Goal: Task Accomplishment & Management: Manage account settings

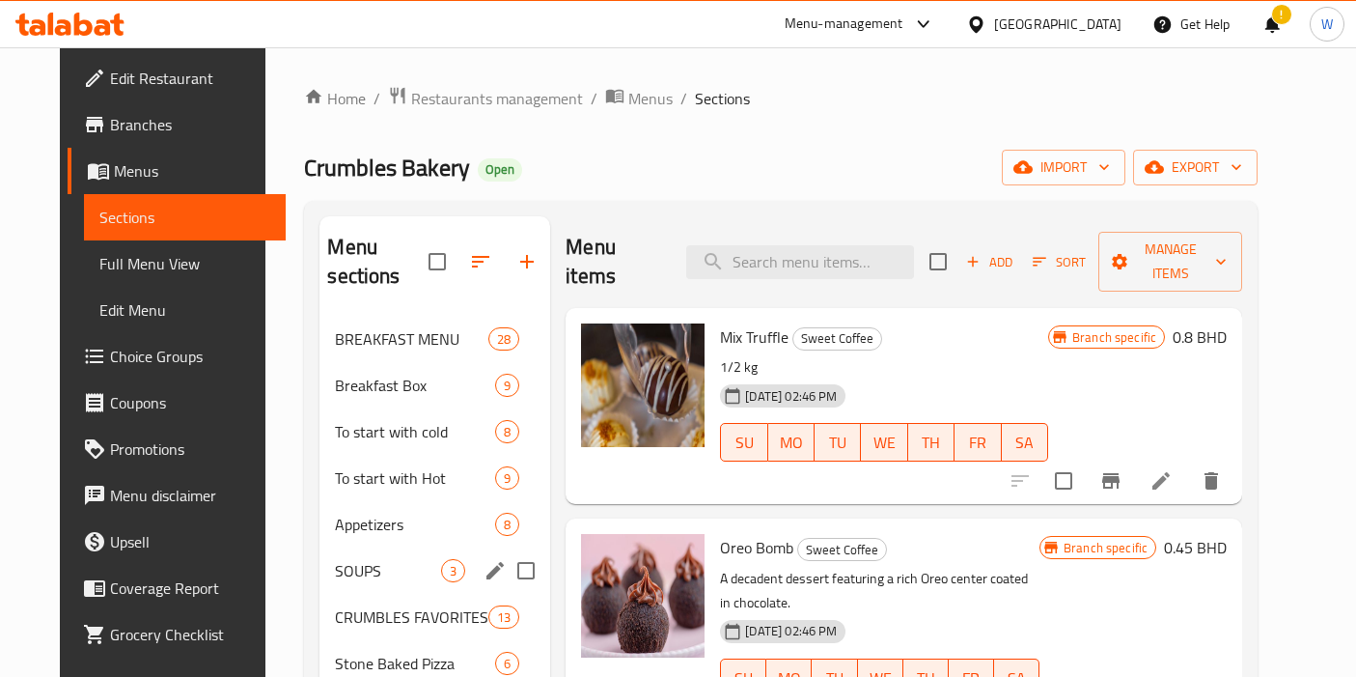
scroll to position [107, 0]
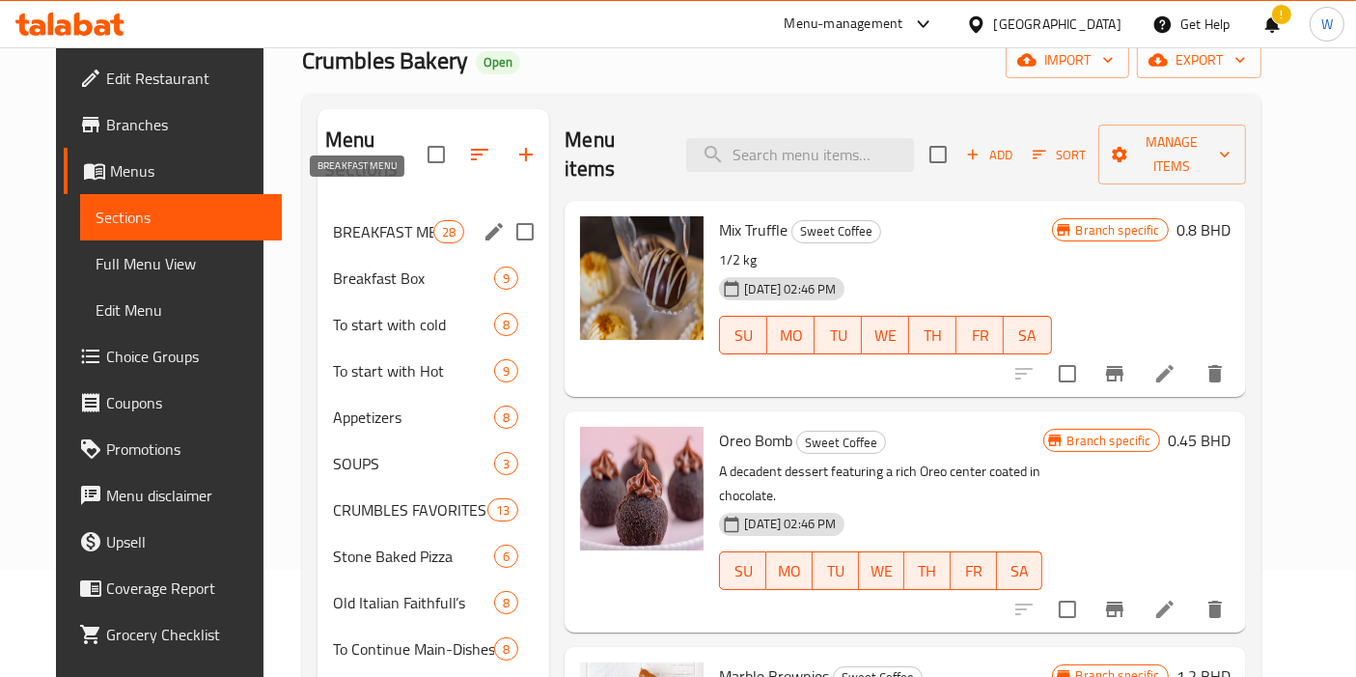
click at [385, 209] on div "BREAKFAST MENU 28" at bounding box center [434, 232] width 232 height 46
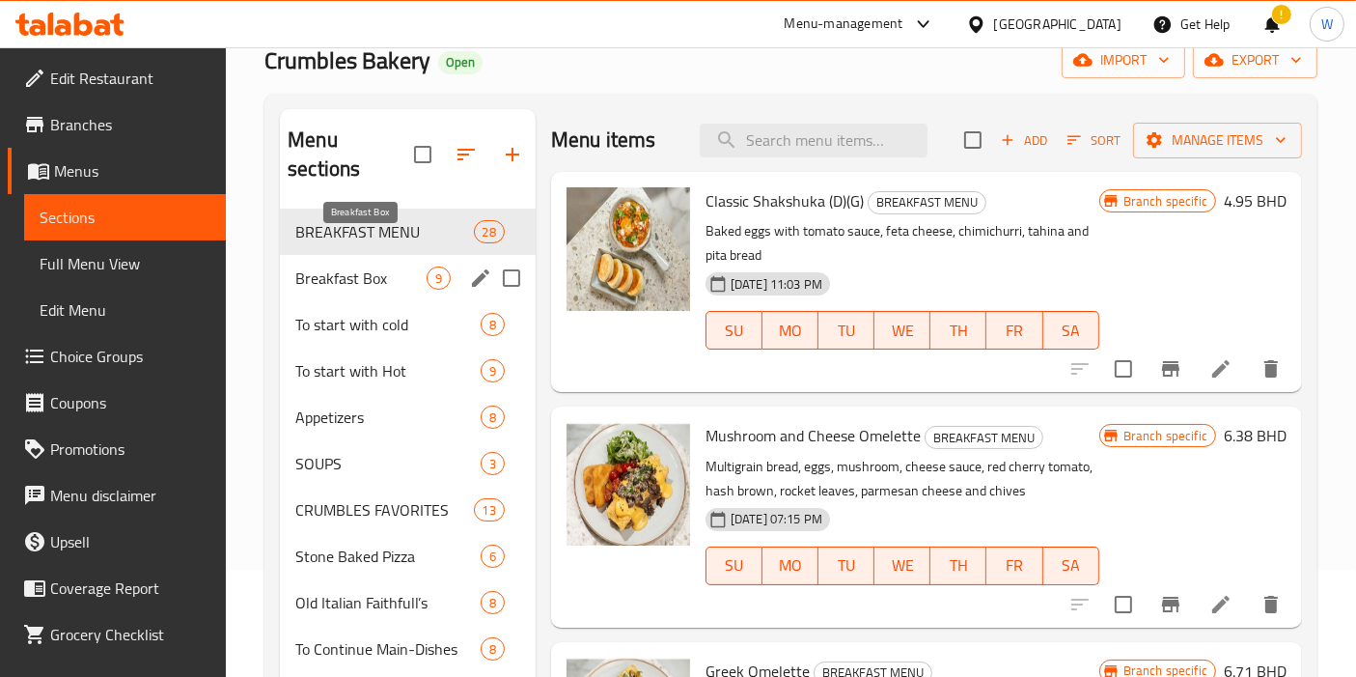
click at [388, 266] on span "Breakfast Box" at bounding box center [360, 277] width 131 height 23
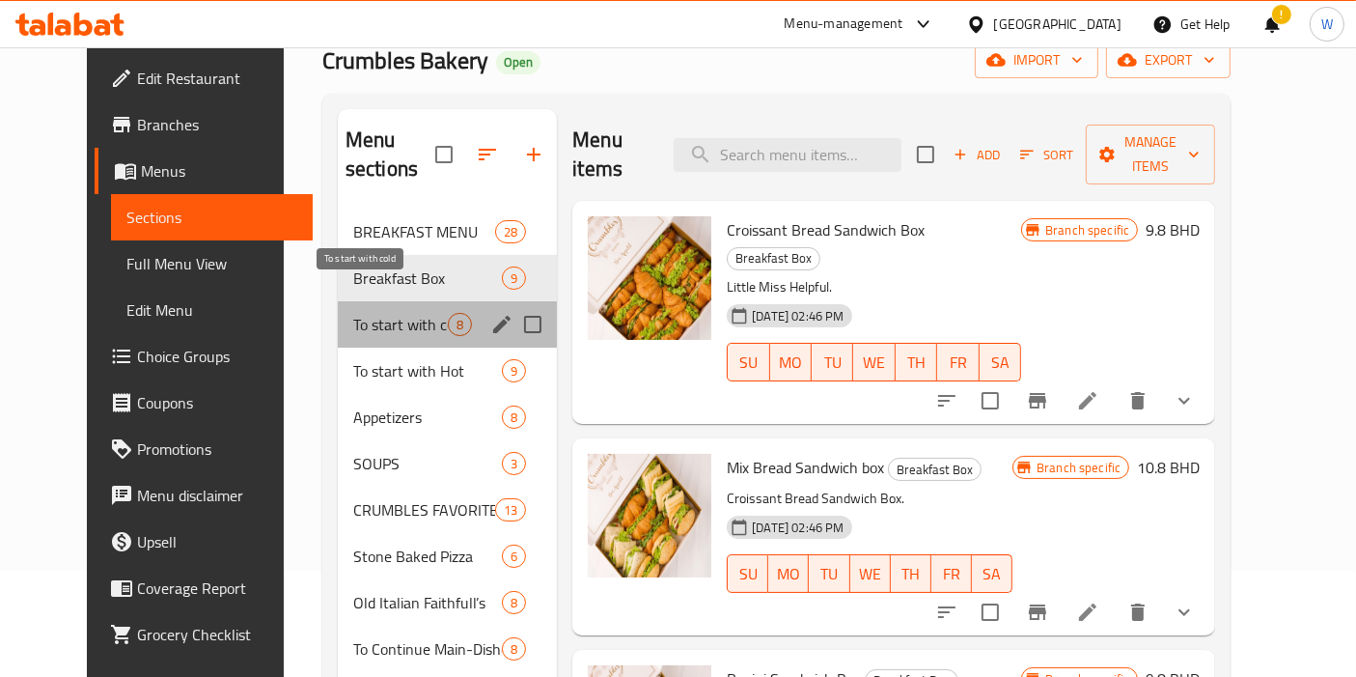
click at [399, 313] on span "To start with cold" at bounding box center [400, 324] width 95 height 23
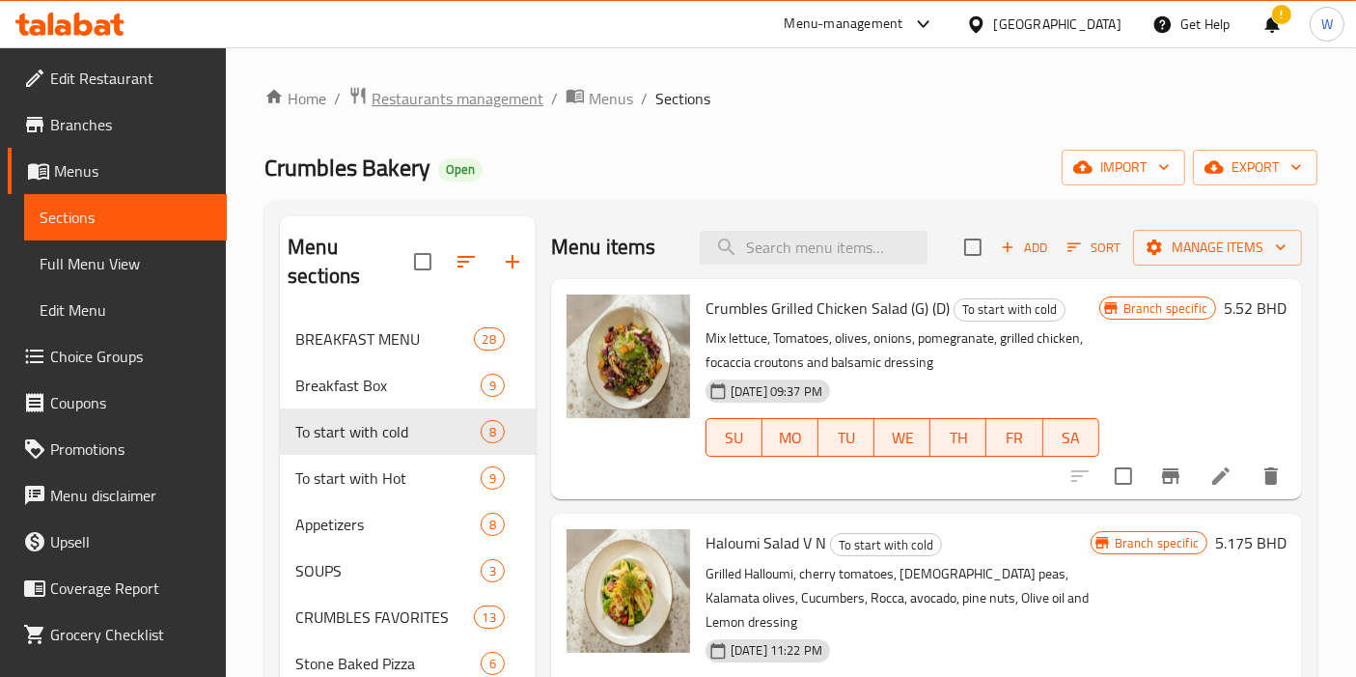
click at [472, 100] on span "Restaurants management" at bounding box center [458, 98] width 172 height 23
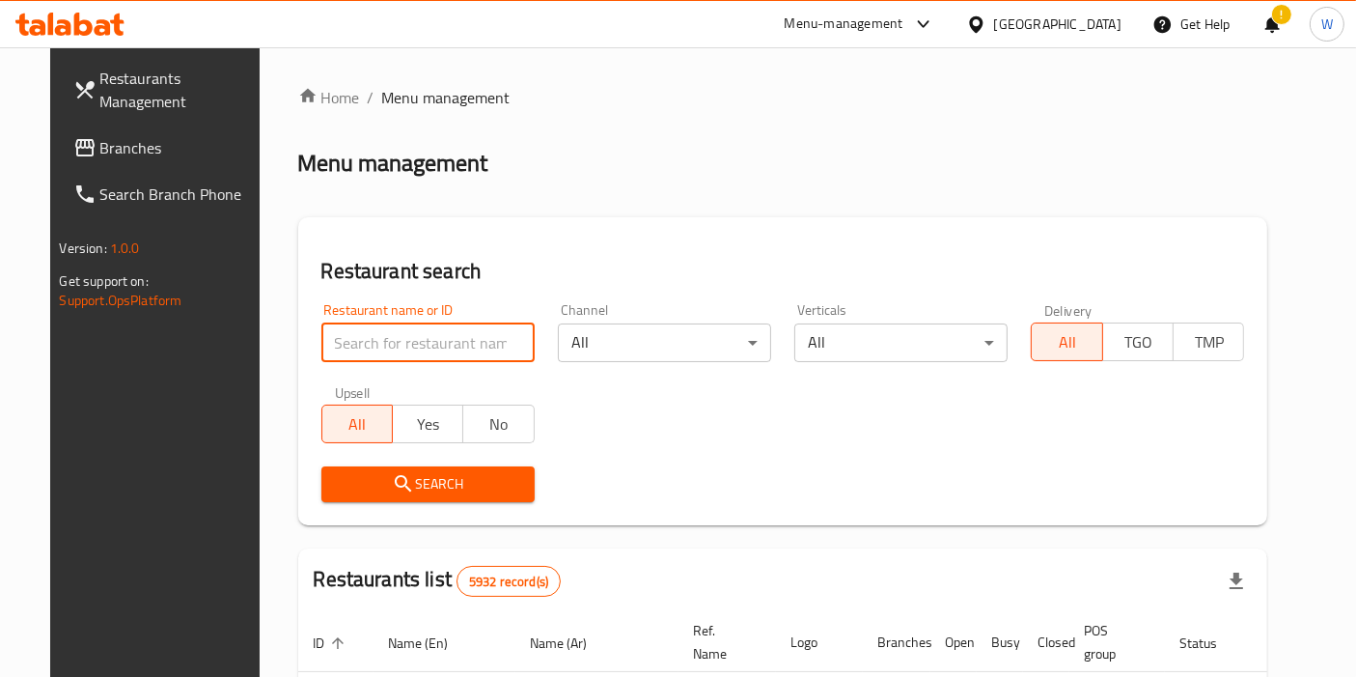
click at [446, 342] on input "search" at bounding box center [428, 342] width 213 height 39
paste input "[PERSON_NAME] Bakery"
type input "[PERSON_NAME] Bakery"
click button "Search" at bounding box center [428, 484] width 213 height 36
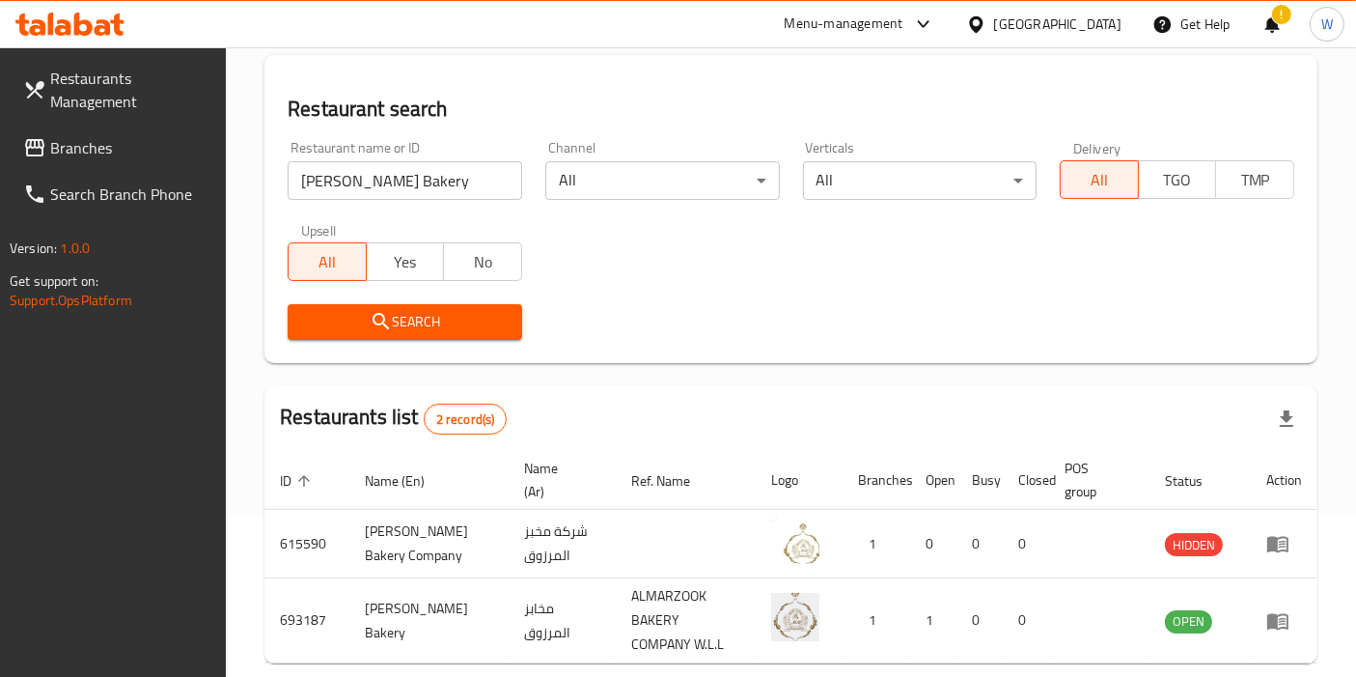
scroll to position [267, 0]
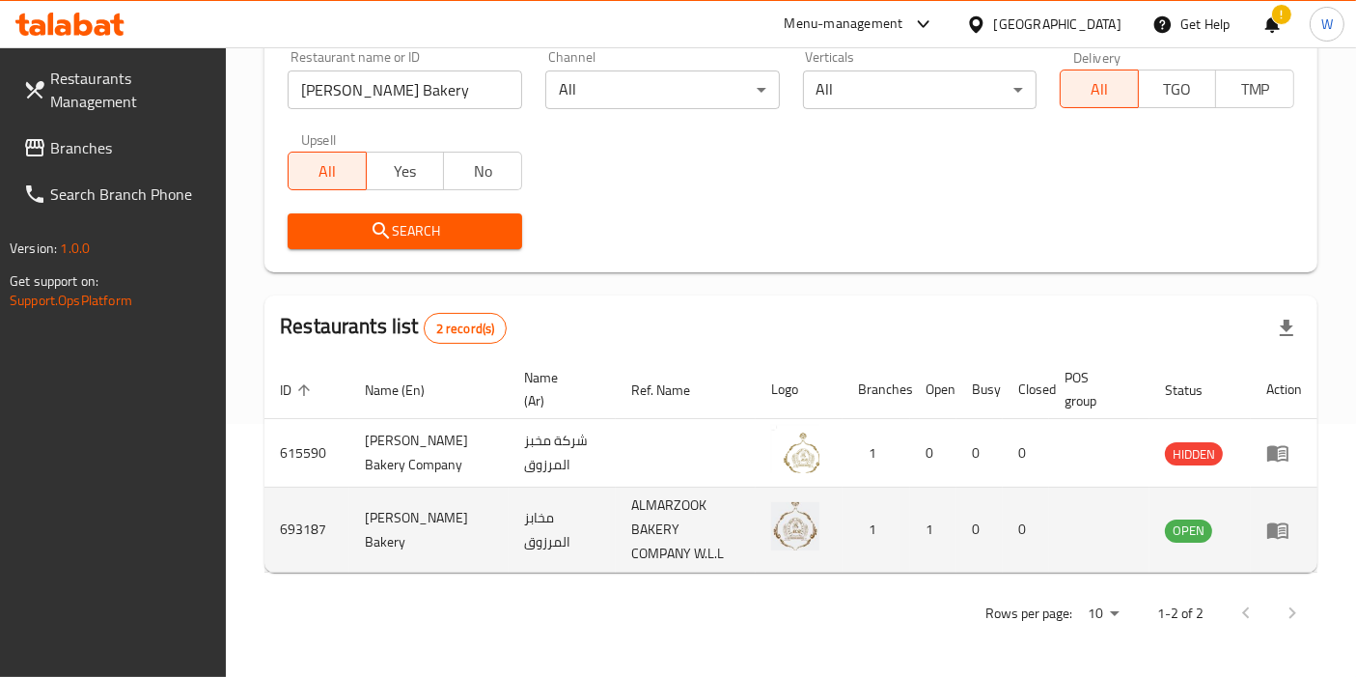
click at [1283, 528] on icon "enhanced table" at bounding box center [1282, 531] width 7 height 8
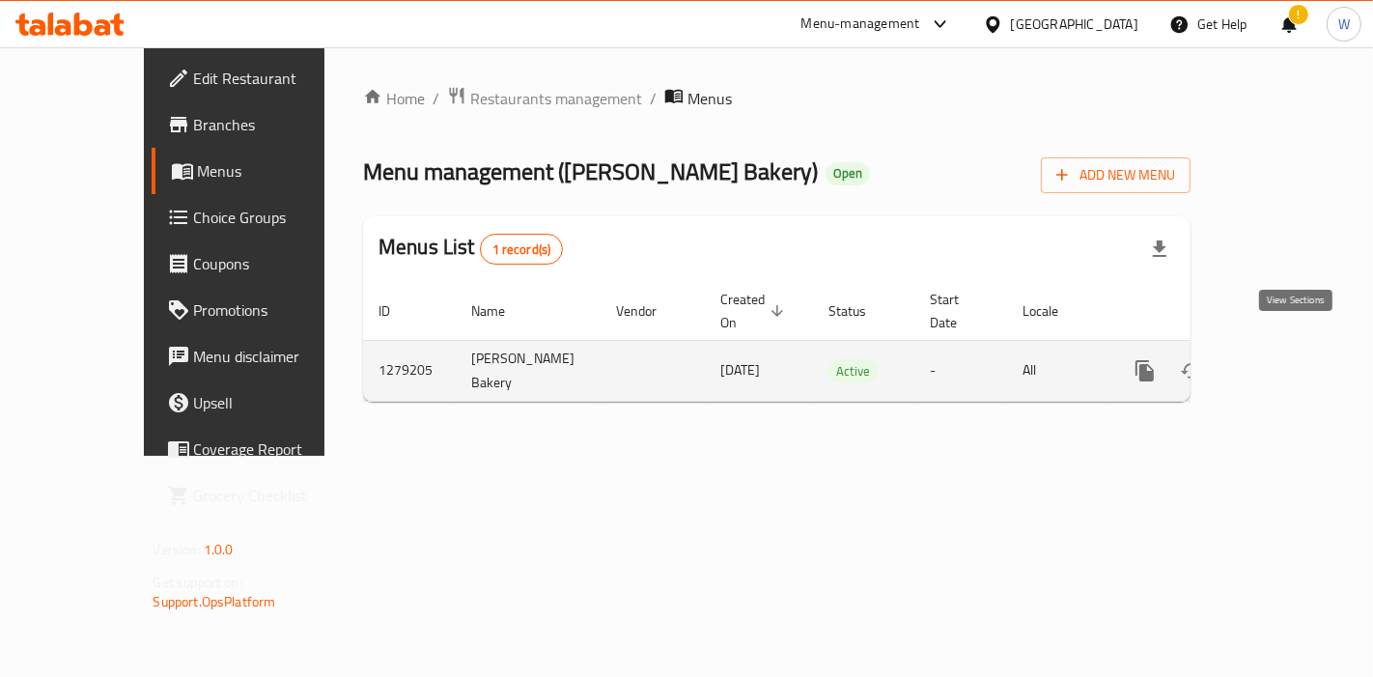
click at [1296, 359] on icon "enhanced table" at bounding box center [1283, 370] width 23 height 23
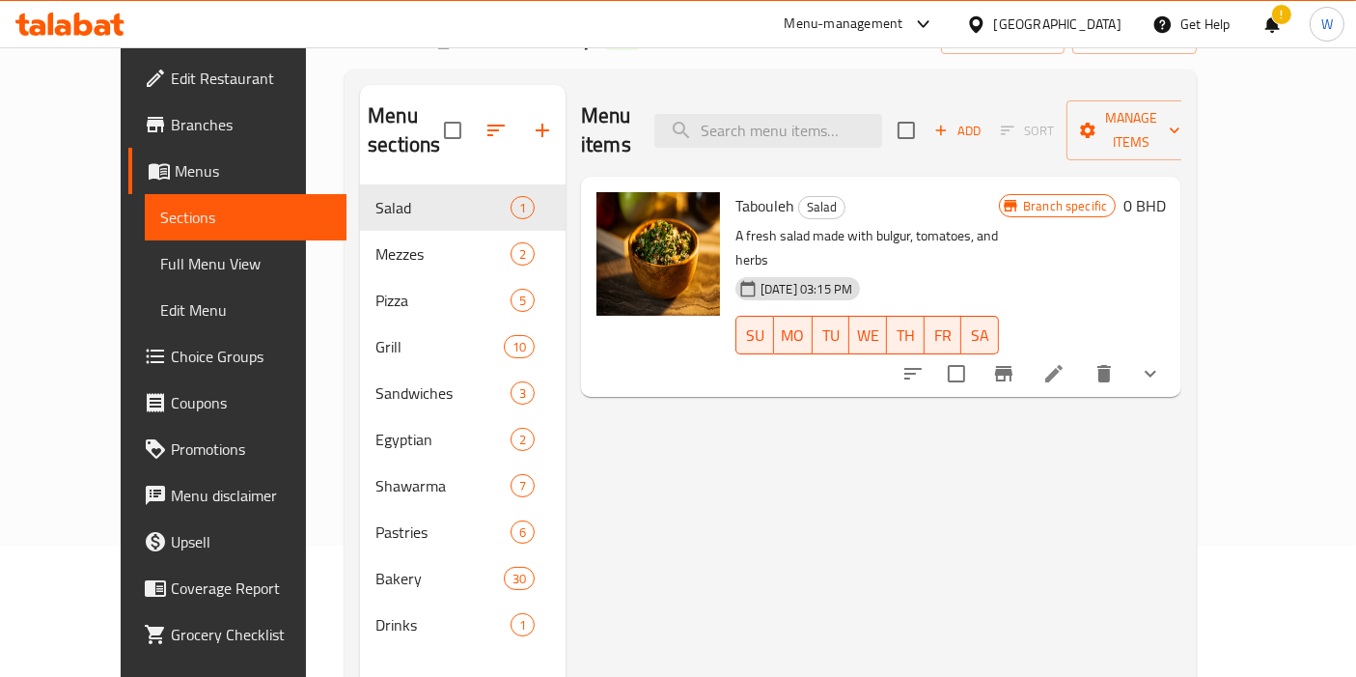
scroll to position [162, 0]
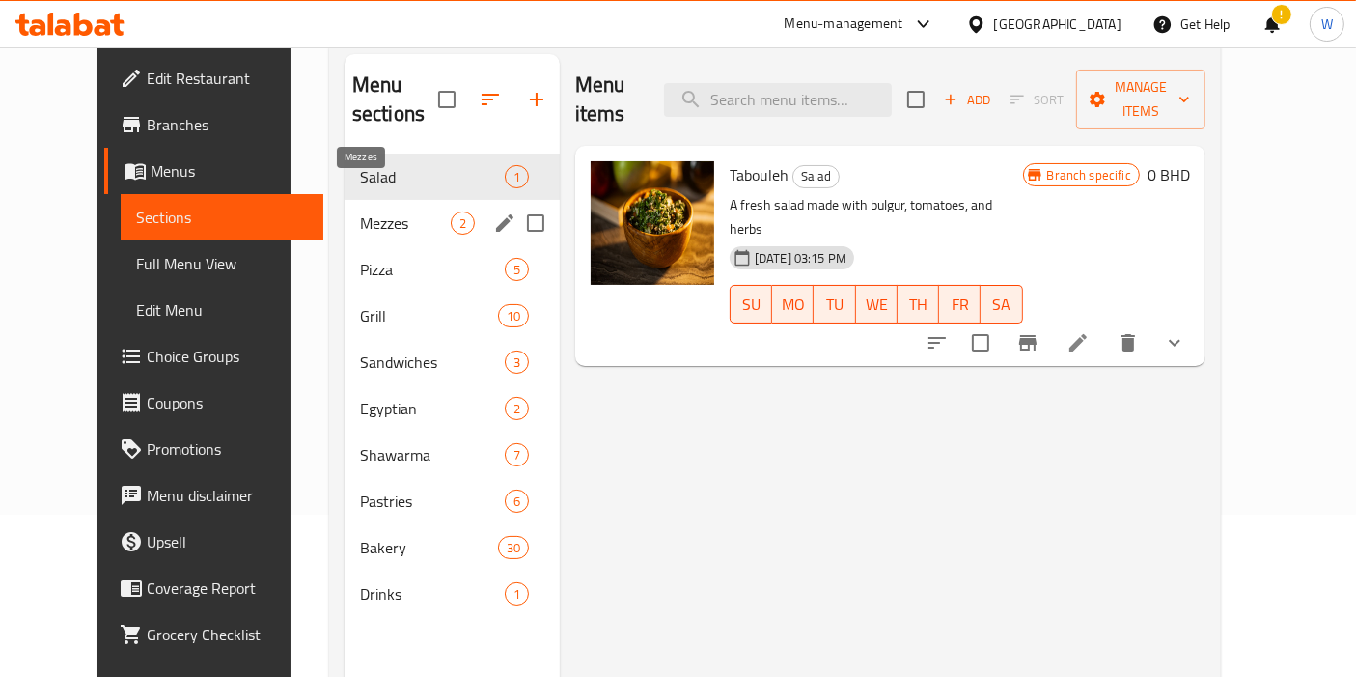
click at [360, 211] on span "Mezzes" at bounding box center [405, 222] width 91 height 23
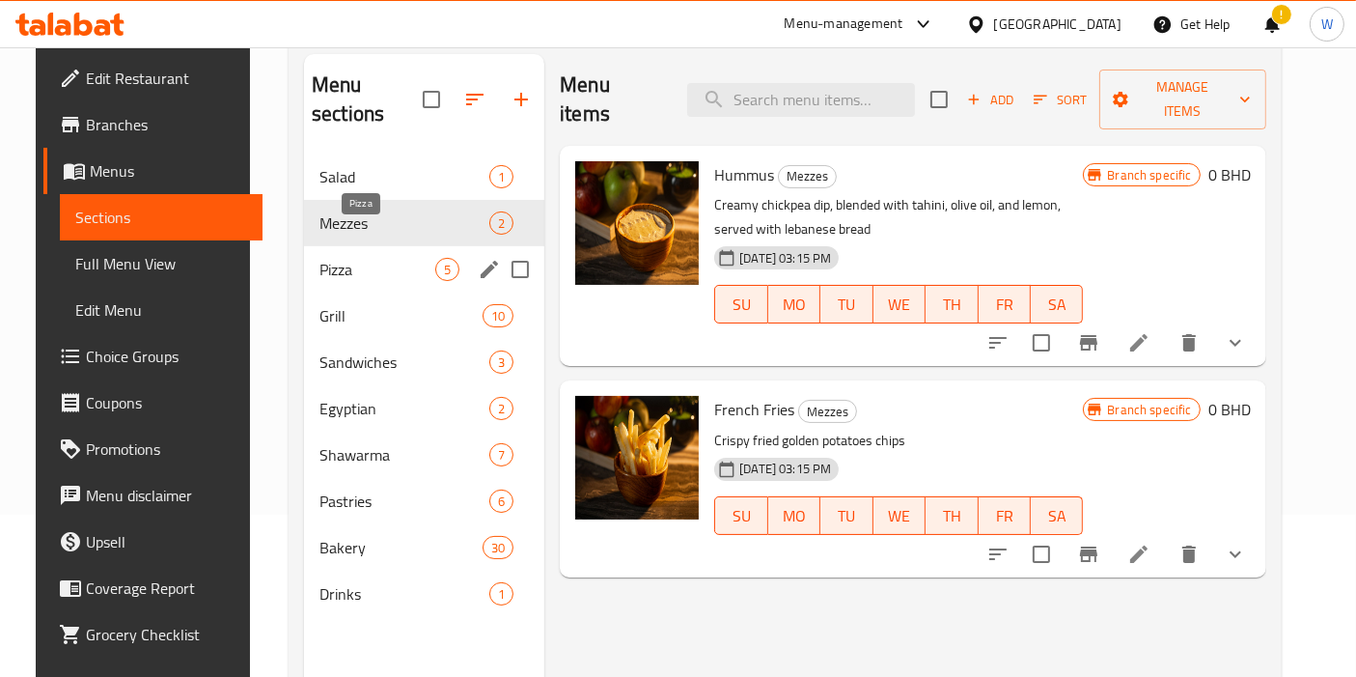
click at [355, 258] on span "Pizza" at bounding box center [378, 269] width 116 height 23
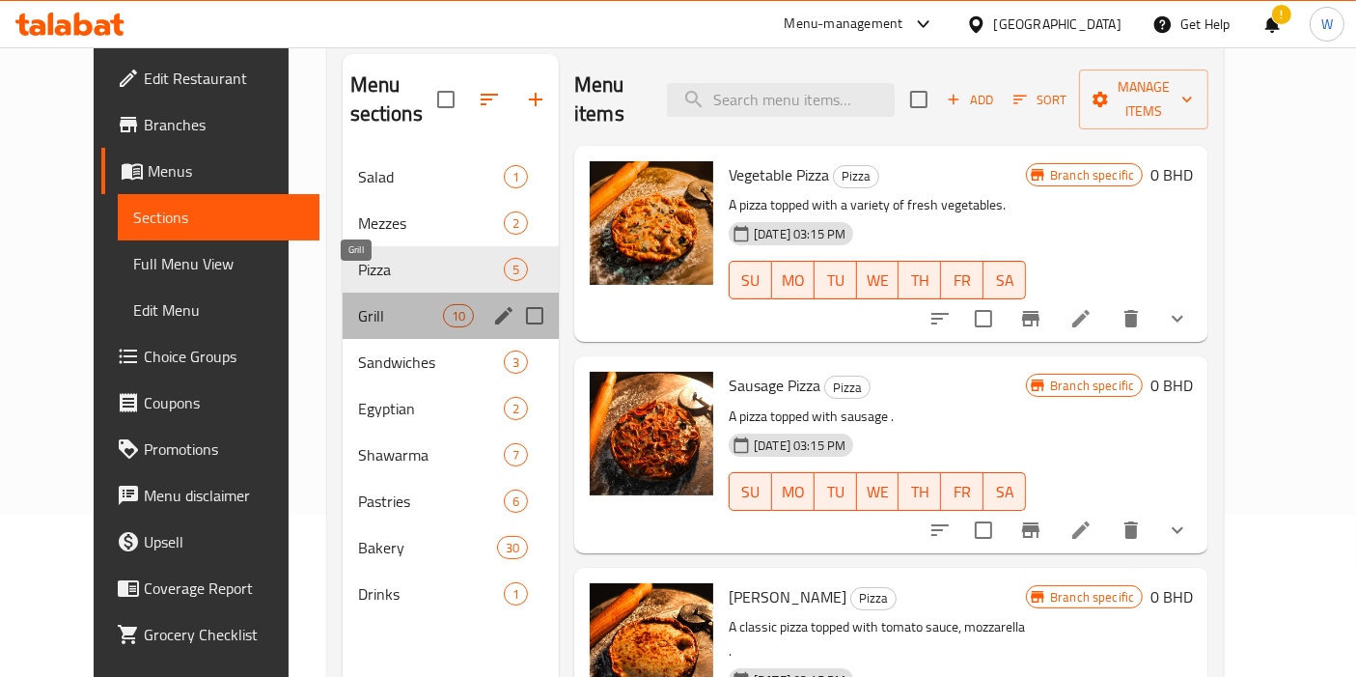
click at [358, 304] on span "Grill" at bounding box center [400, 315] width 85 height 23
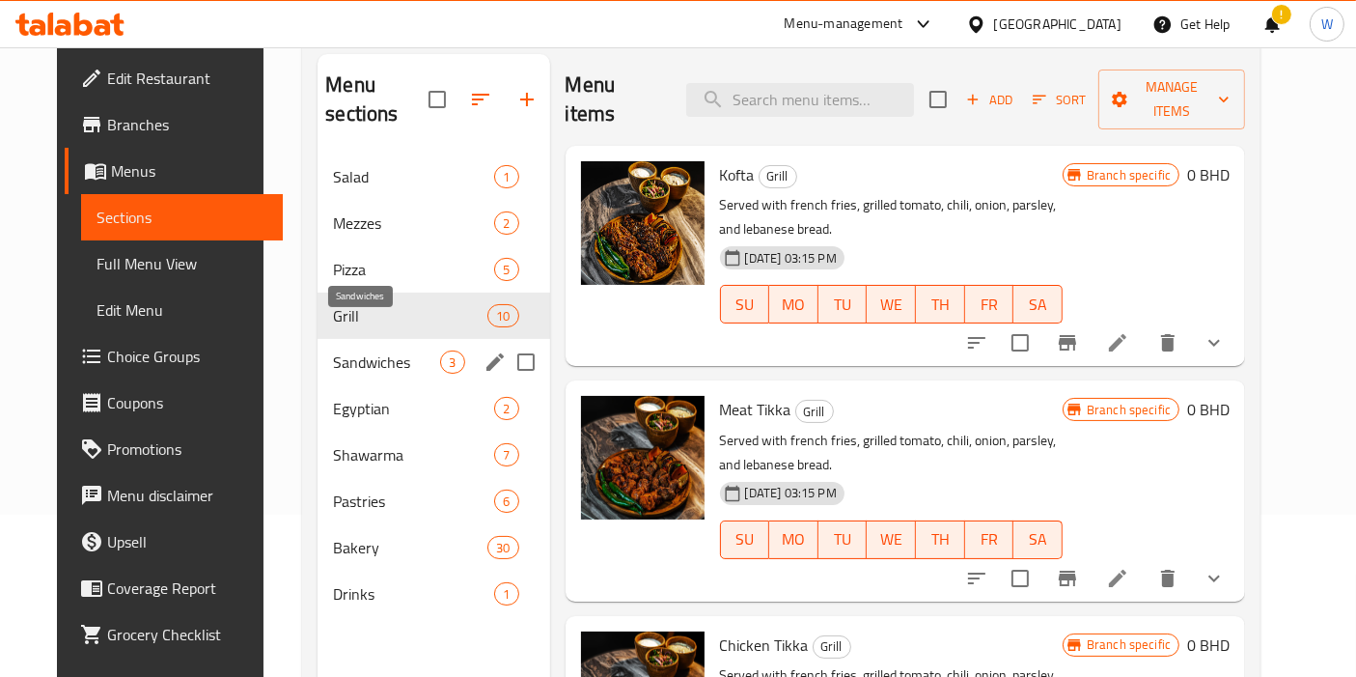
click at [349, 350] on span "Sandwiches" at bounding box center [386, 361] width 107 height 23
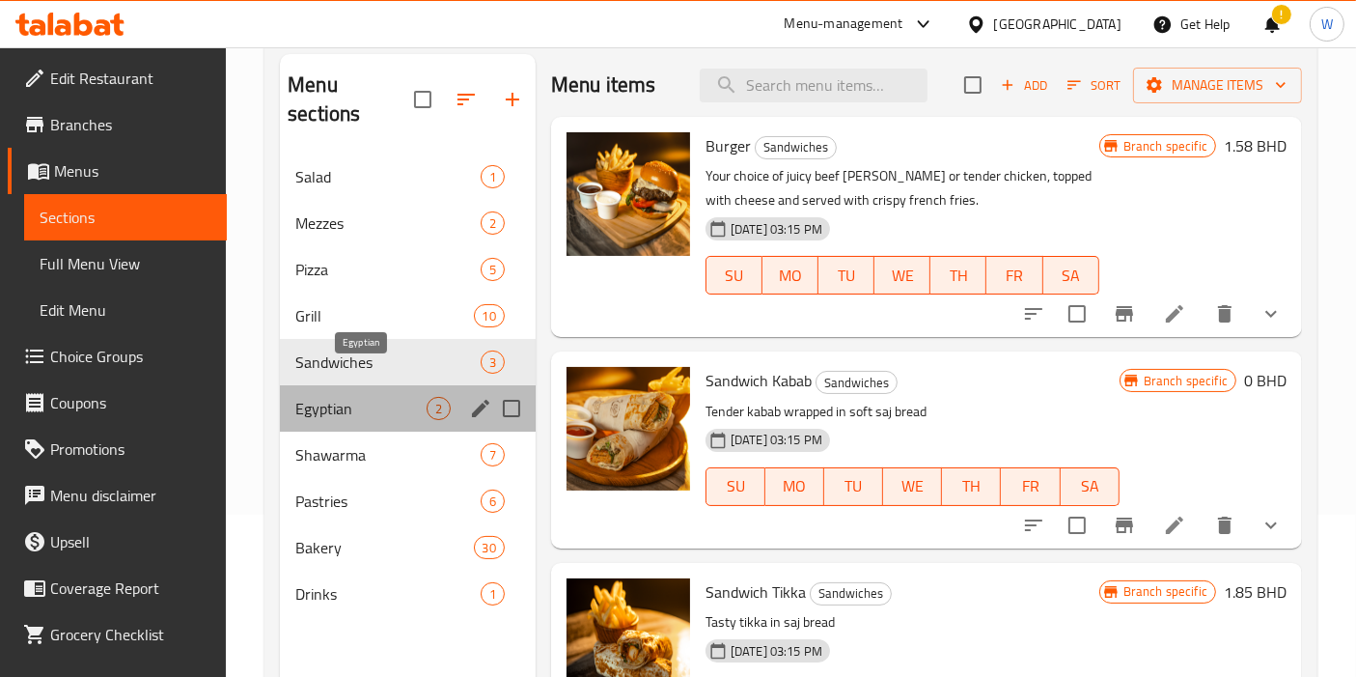
click at [347, 397] on span "Egyptian" at bounding box center [360, 408] width 131 height 23
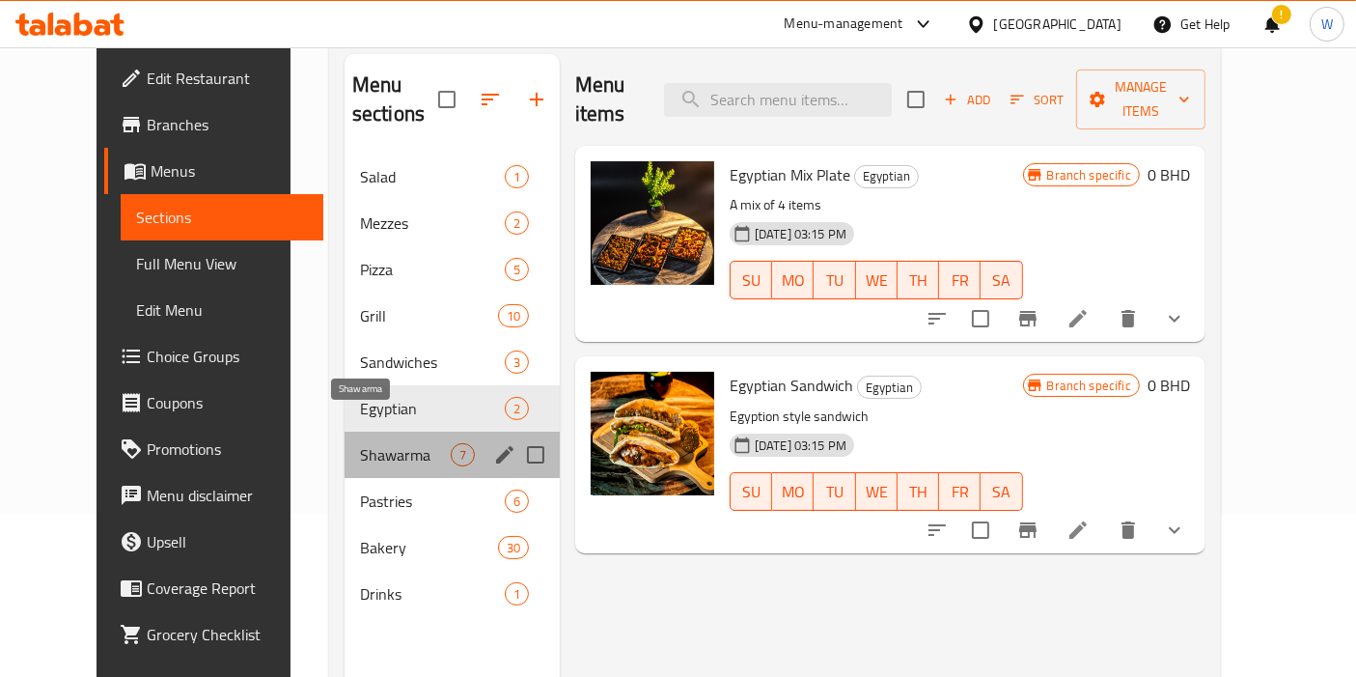
click at [360, 443] on span "Shawarma" at bounding box center [405, 454] width 91 height 23
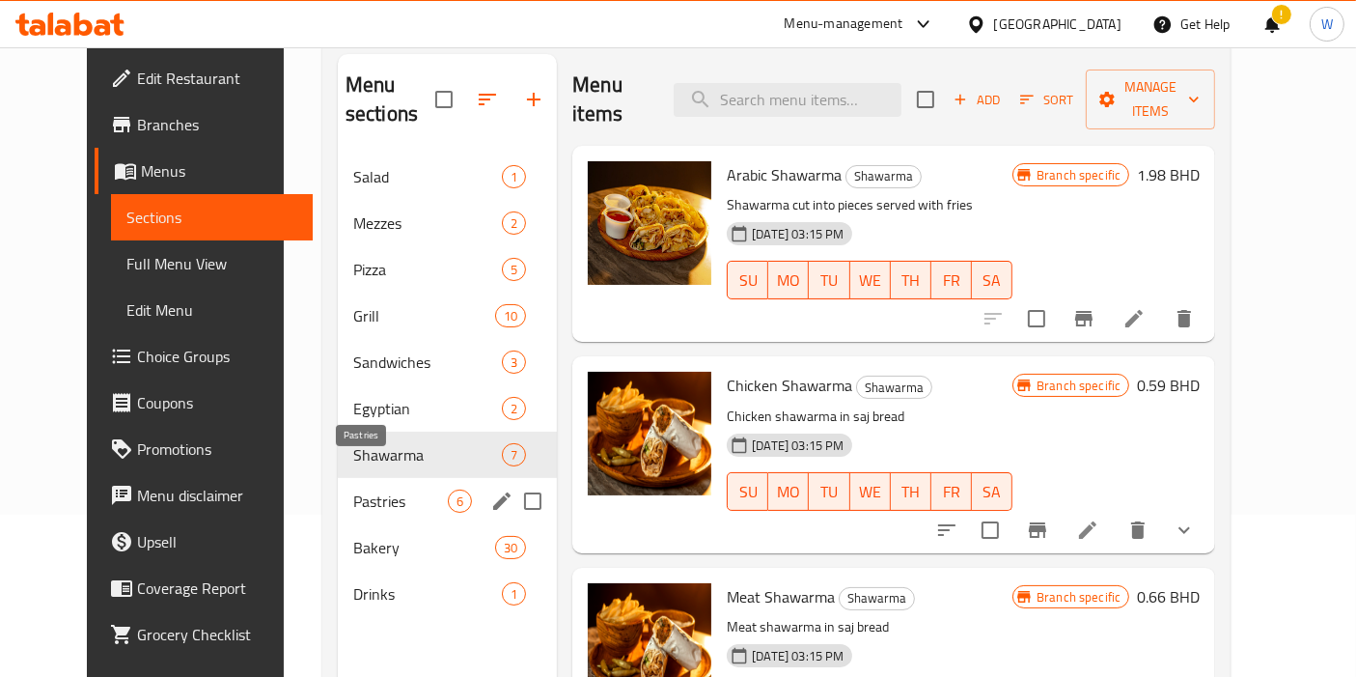
click at [353, 489] on span "Pastries" at bounding box center [400, 500] width 95 height 23
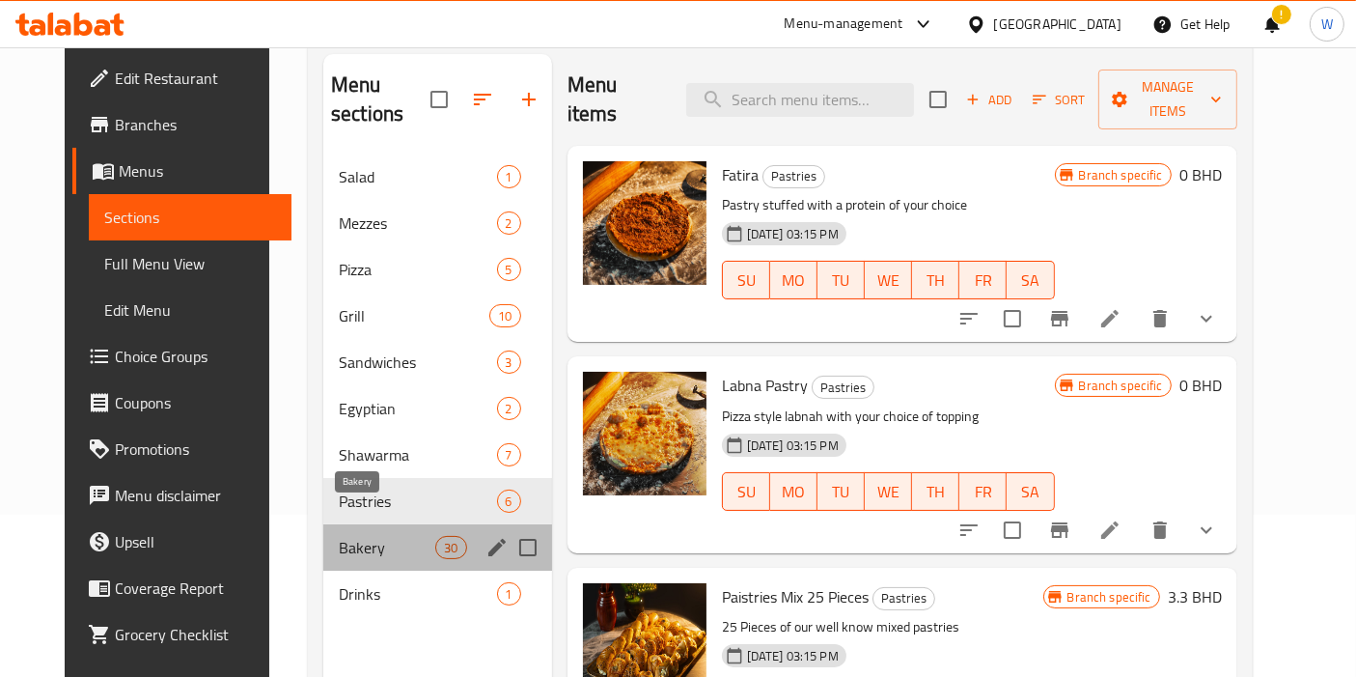
click at [347, 536] on span "Bakery" at bounding box center [387, 547] width 97 height 23
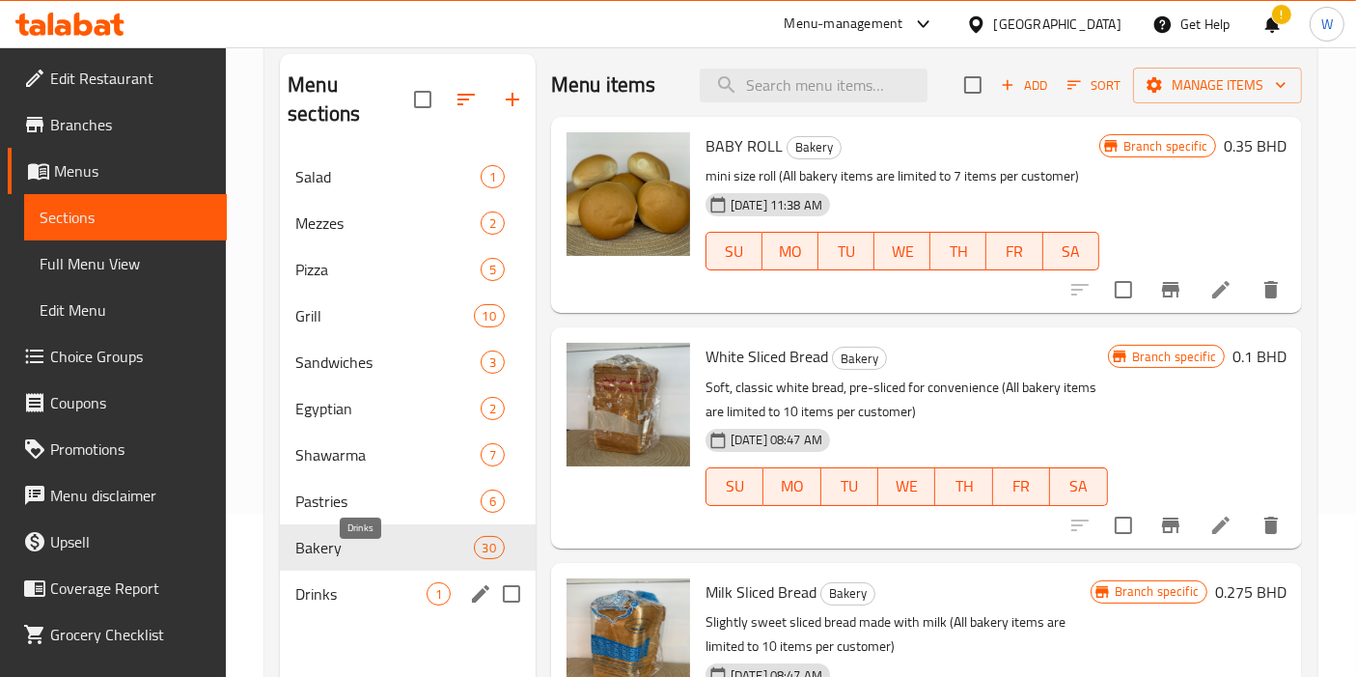
click at [354, 582] on span "Drinks" at bounding box center [360, 593] width 131 height 23
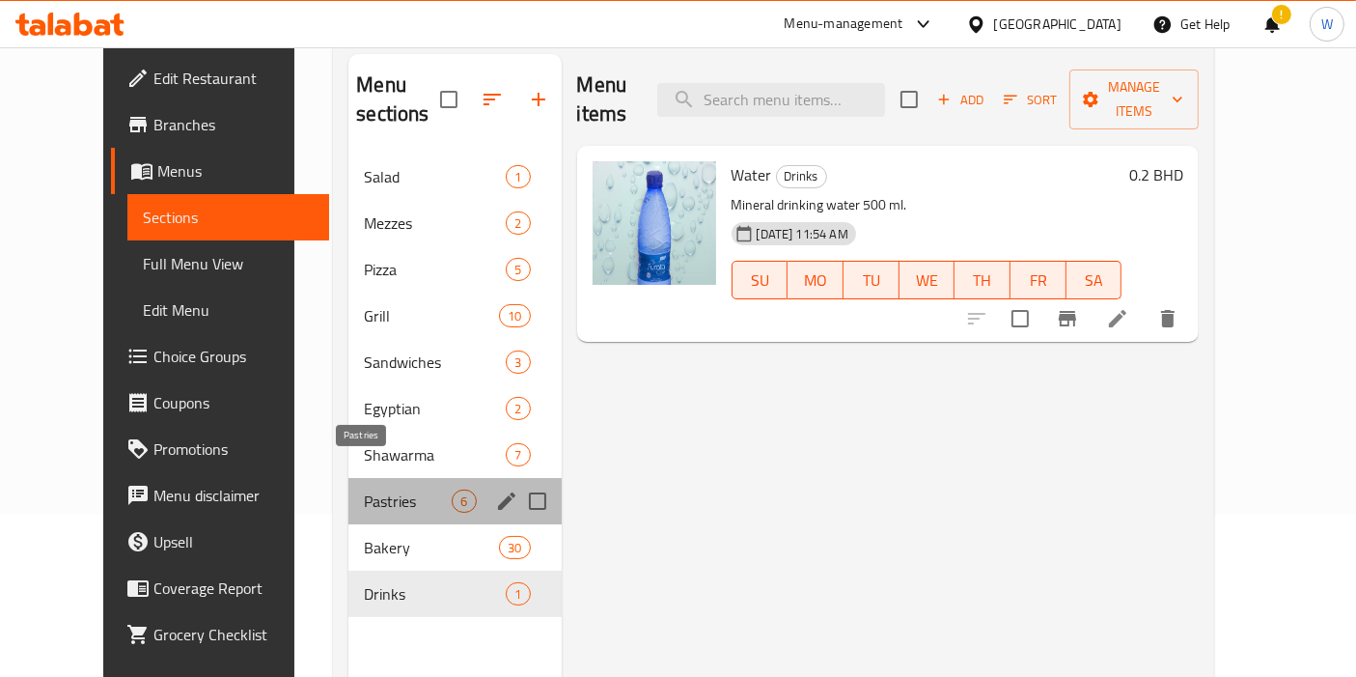
click at [389, 489] on span "Pastries" at bounding box center [408, 500] width 88 height 23
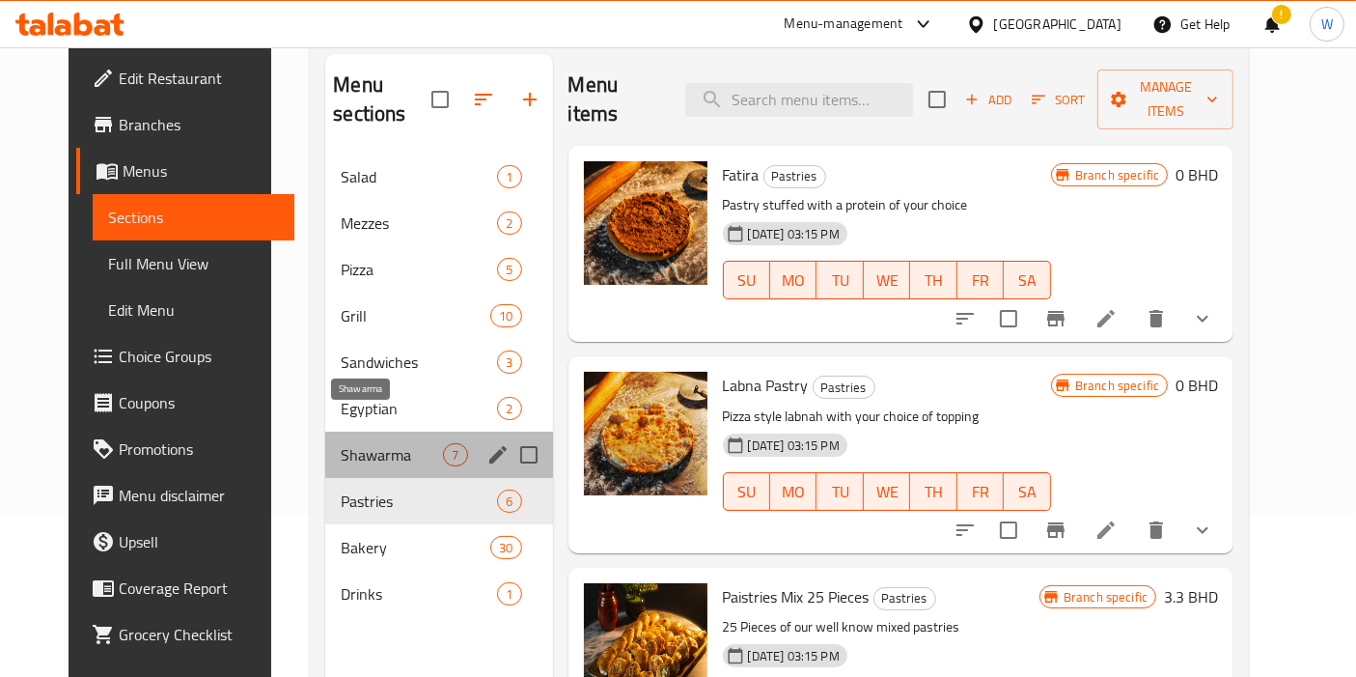
click at [383, 443] on span "Shawarma" at bounding box center [392, 454] width 102 height 23
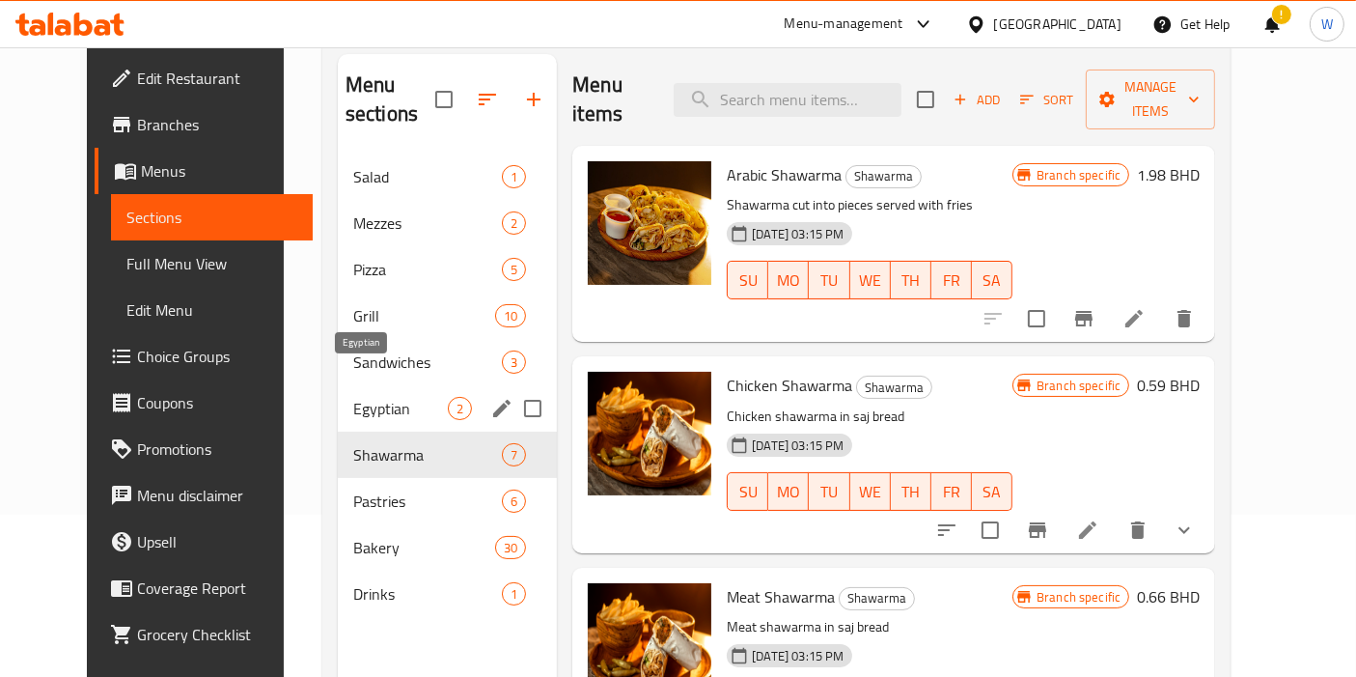
click at [375, 397] on span "Egyptian" at bounding box center [400, 408] width 95 height 23
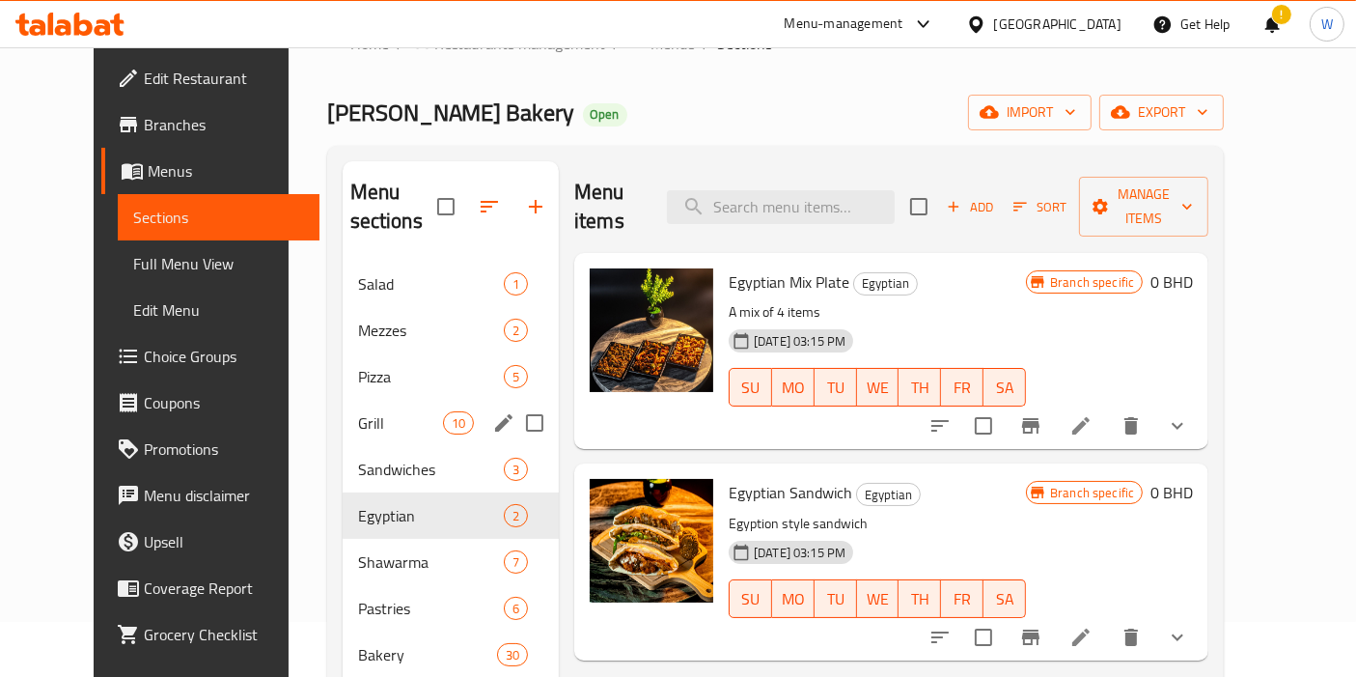
scroll to position [162, 0]
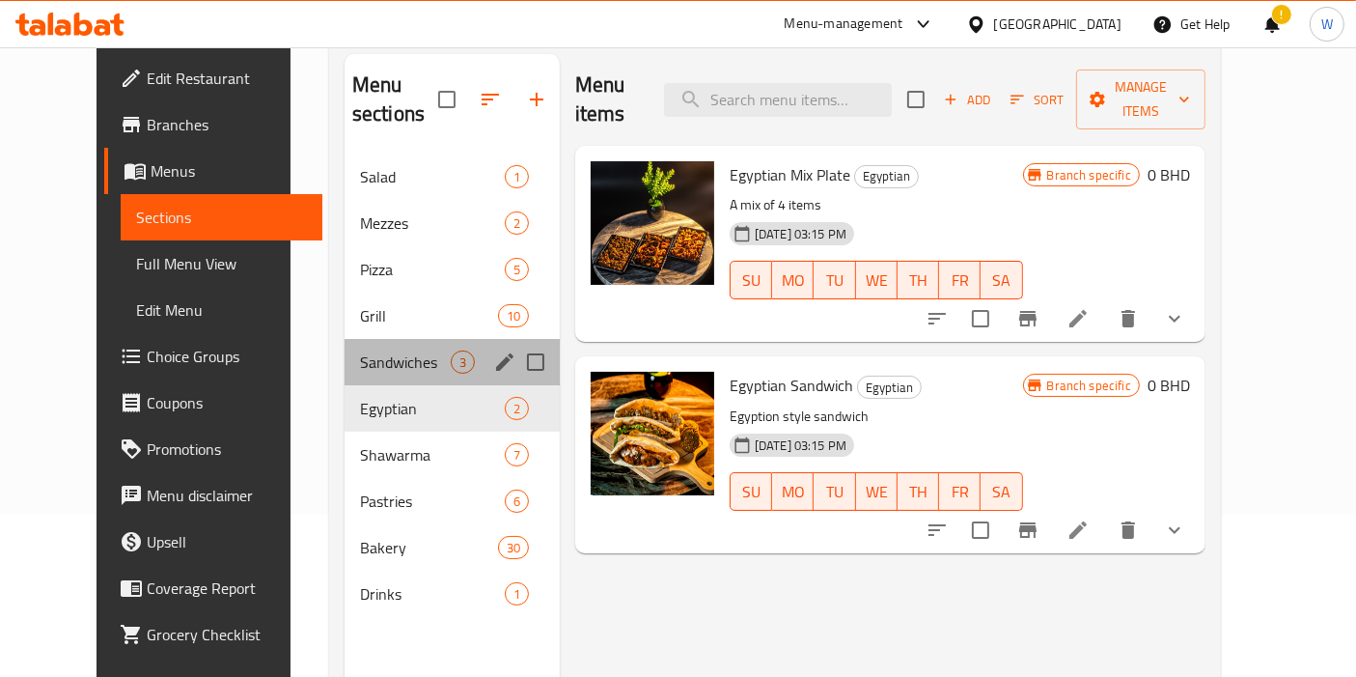
click at [387, 344] on div "Sandwiches 3" at bounding box center [452, 362] width 215 height 46
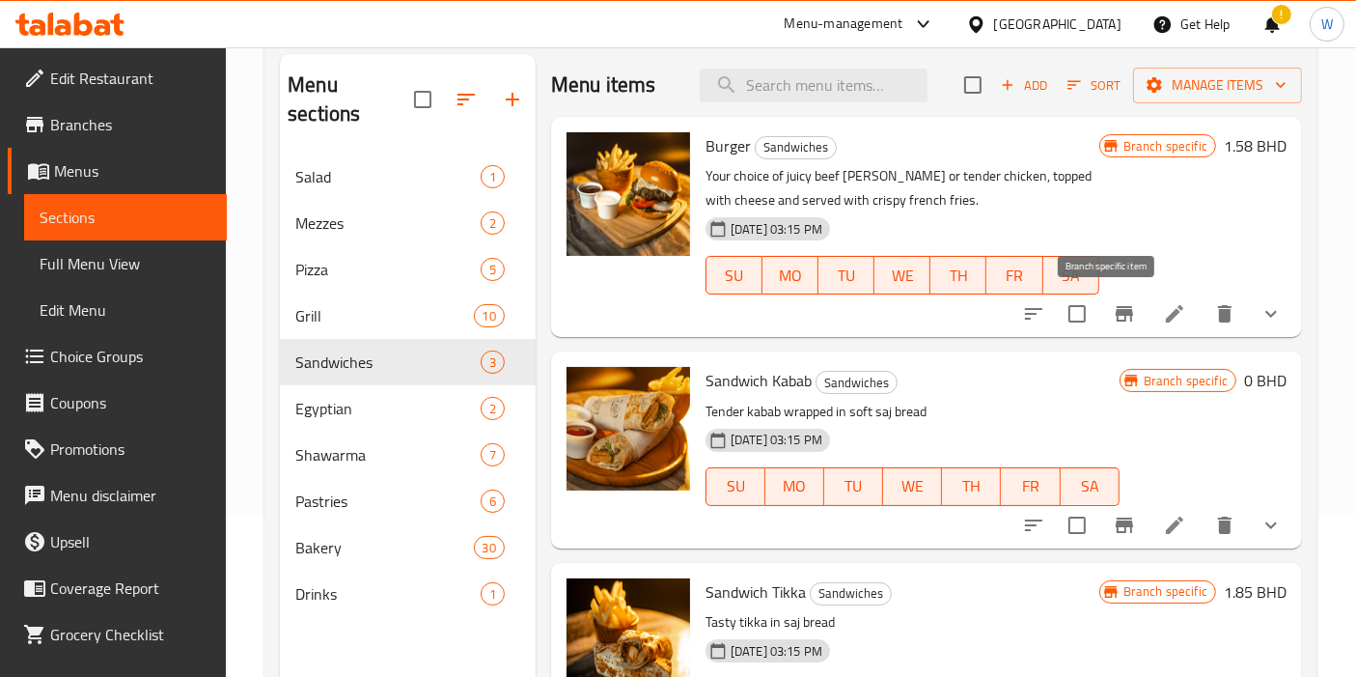
click at [1113, 321] on icon "Branch-specific-item" at bounding box center [1124, 313] width 23 height 23
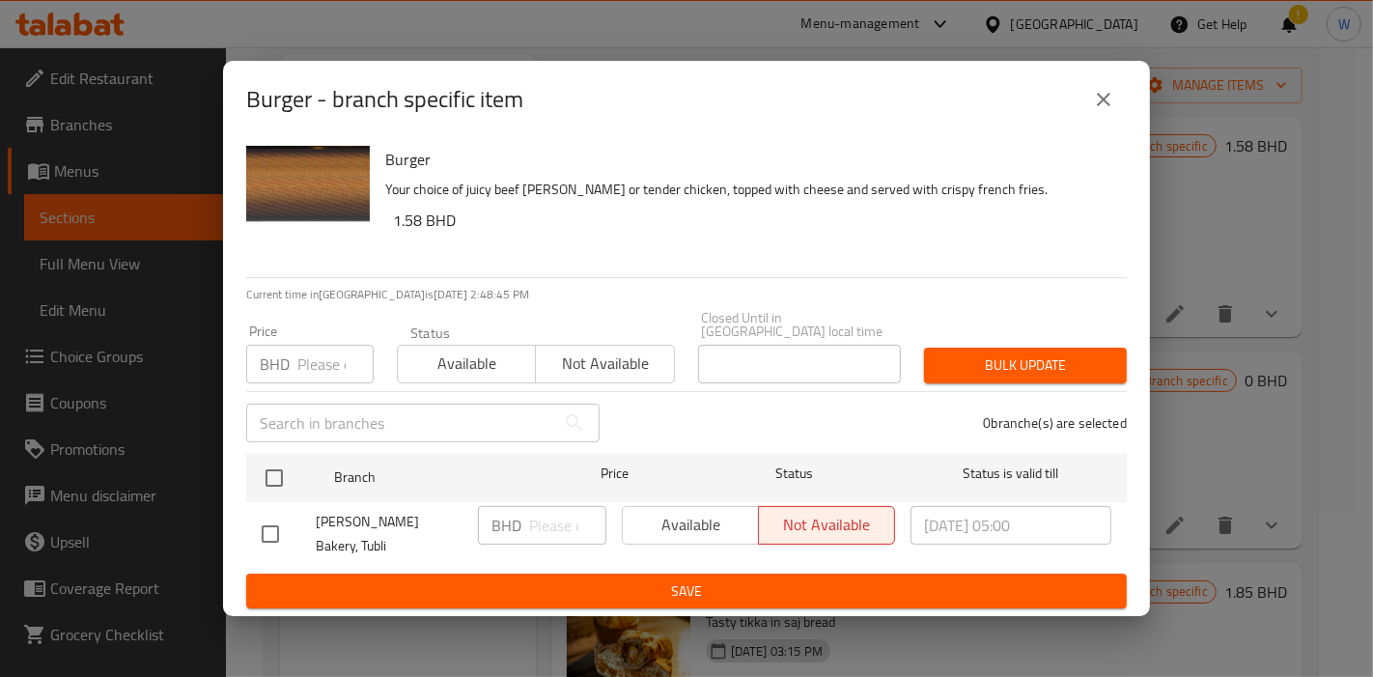
click at [1115, 123] on button "close" at bounding box center [1103, 99] width 46 height 46
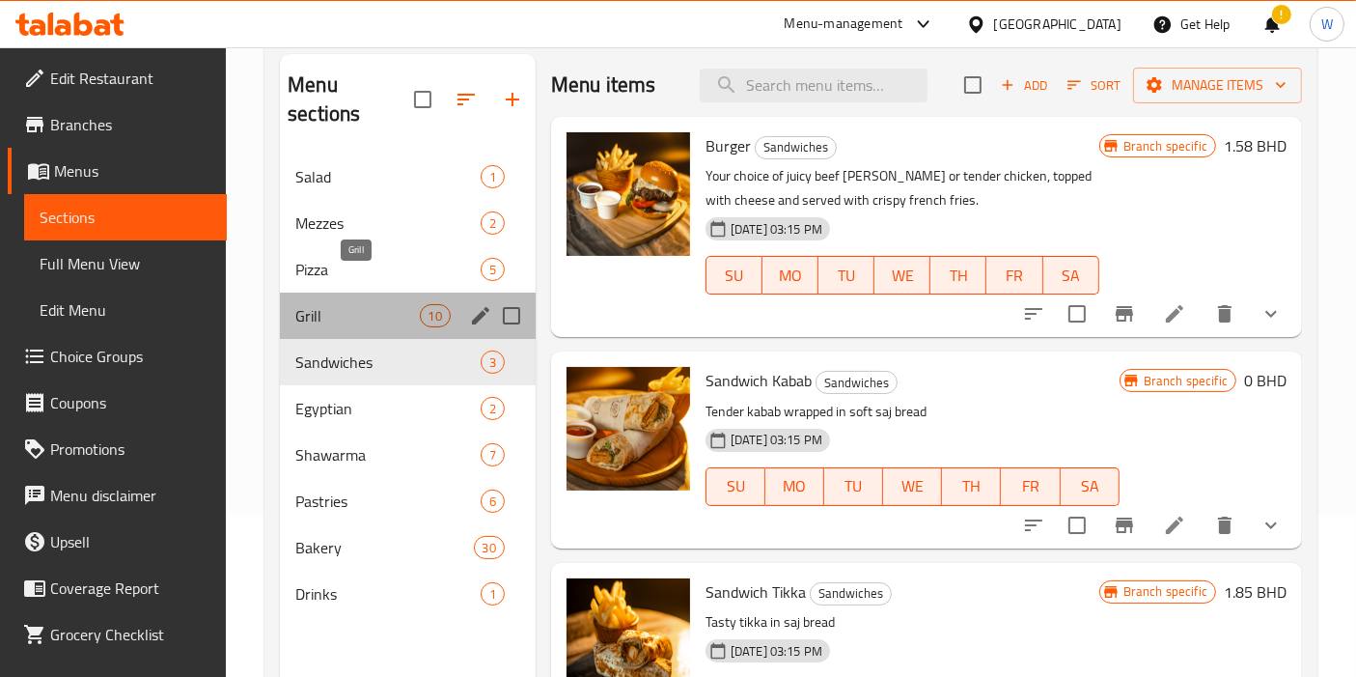
click at [356, 304] on span "Grill" at bounding box center [357, 315] width 124 height 23
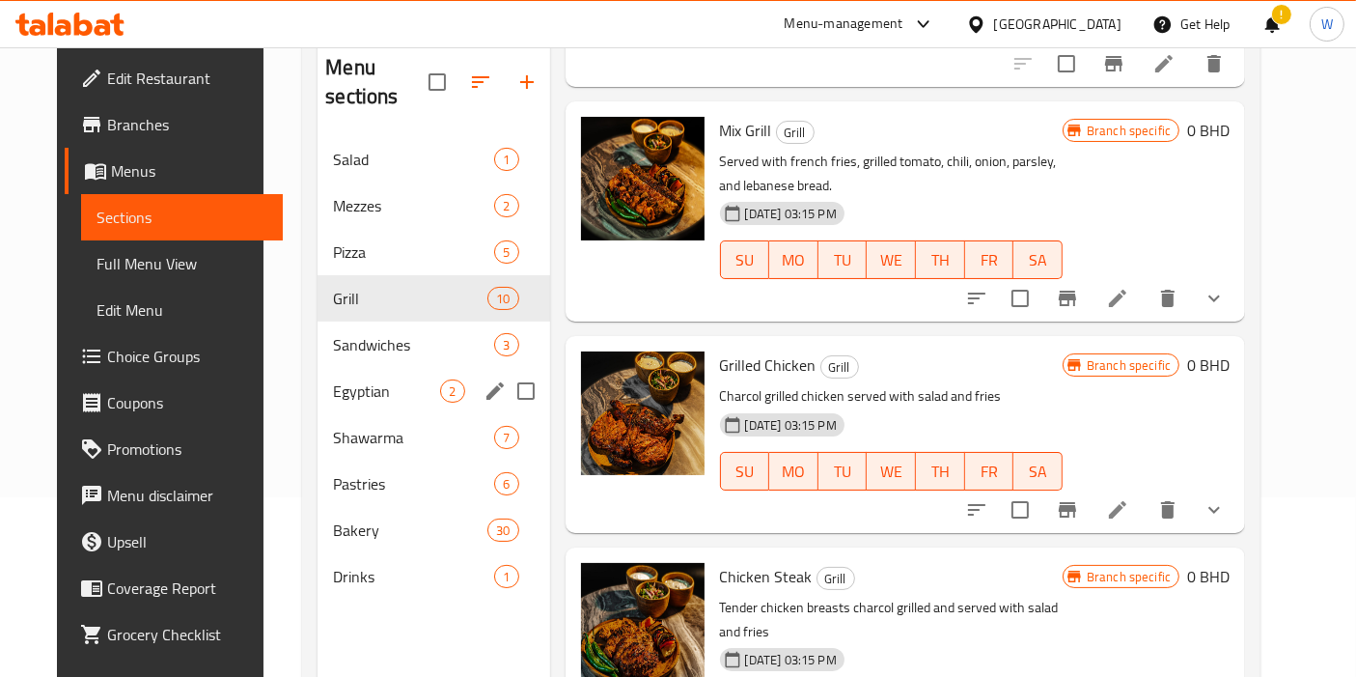
scroll to position [55, 0]
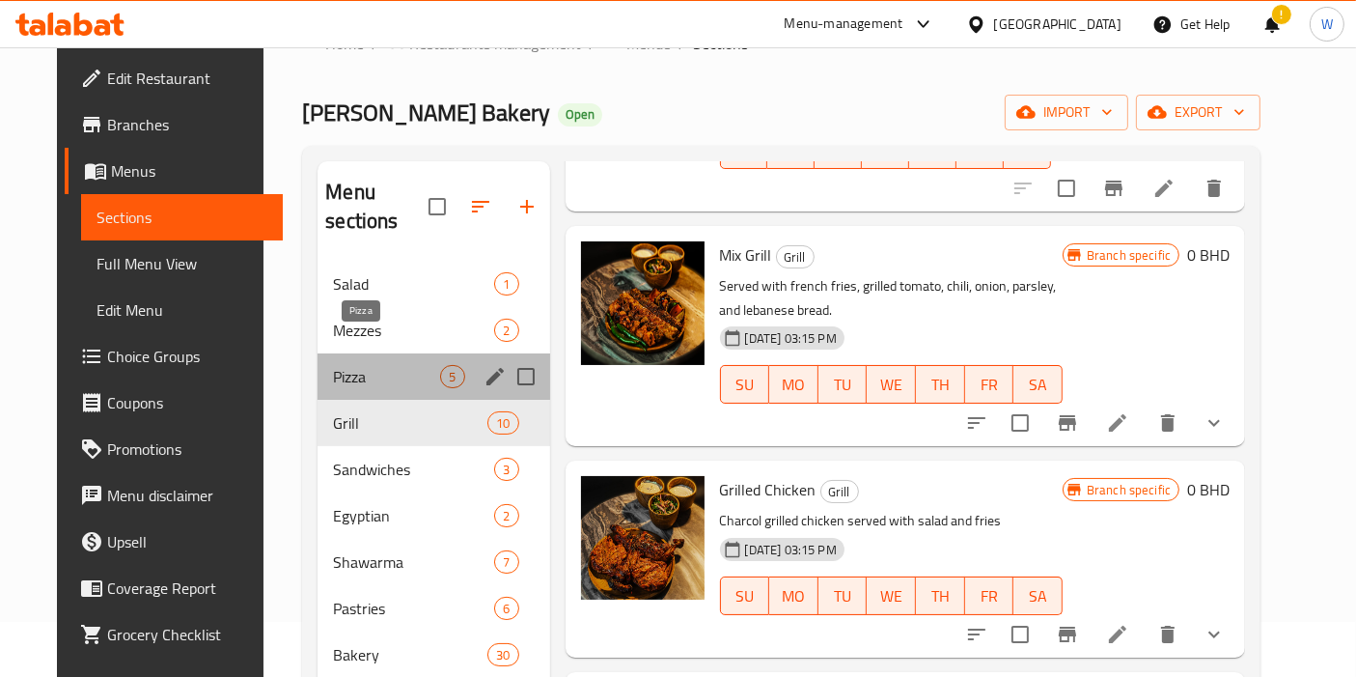
click at [386, 365] on span "Pizza" at bounding box center [386, 376] width 107 height 23
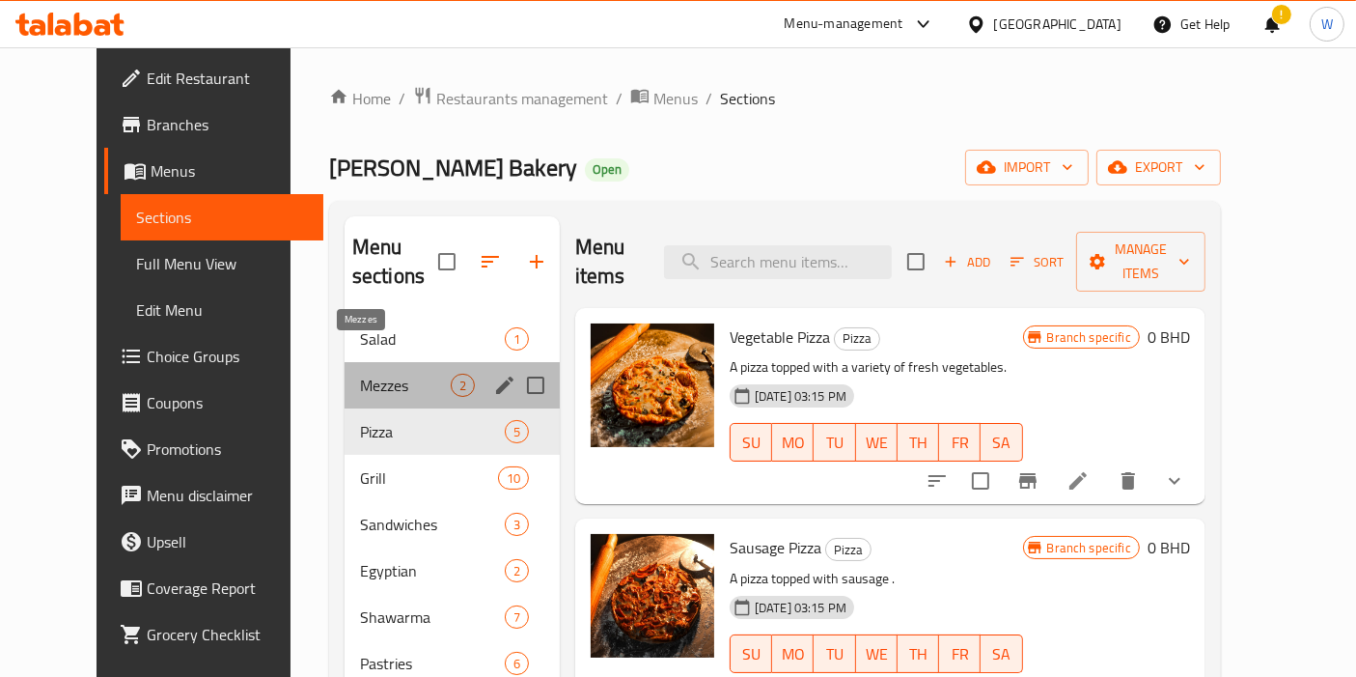
click at [421, 374] on span "Mezzes" at bounding box center [405, 385] width 91 height 23
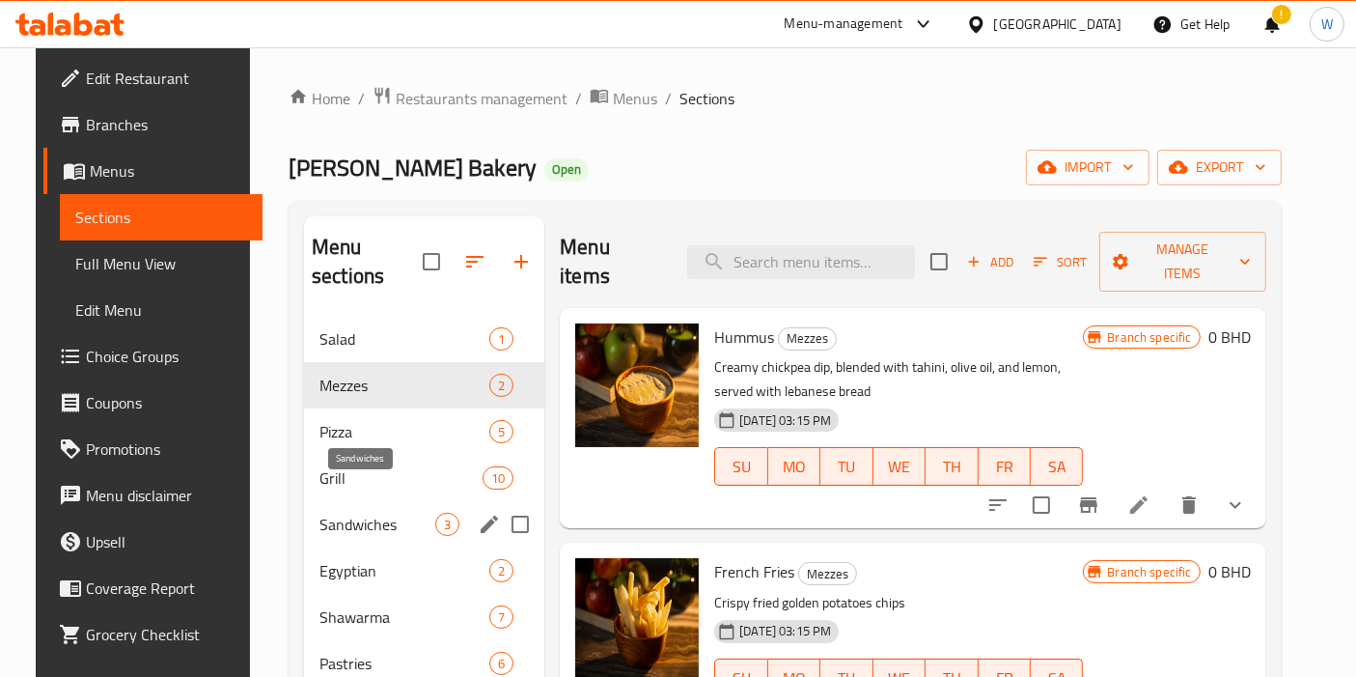
click at [361, 513] on span "Sandwiches" at bounding box center [378, 524] width 116 height 23
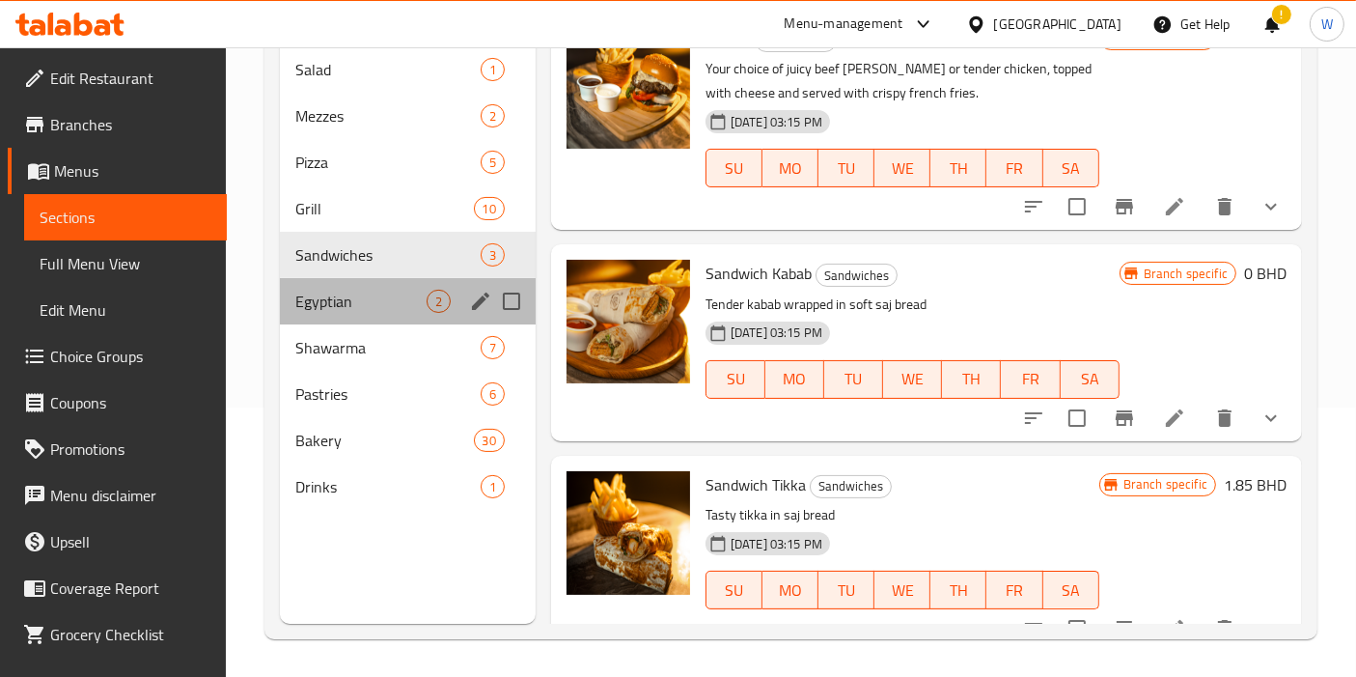
click at [326, 286] on div "Egyptian 2" at bounding box center [408, 301] width 256 height 46
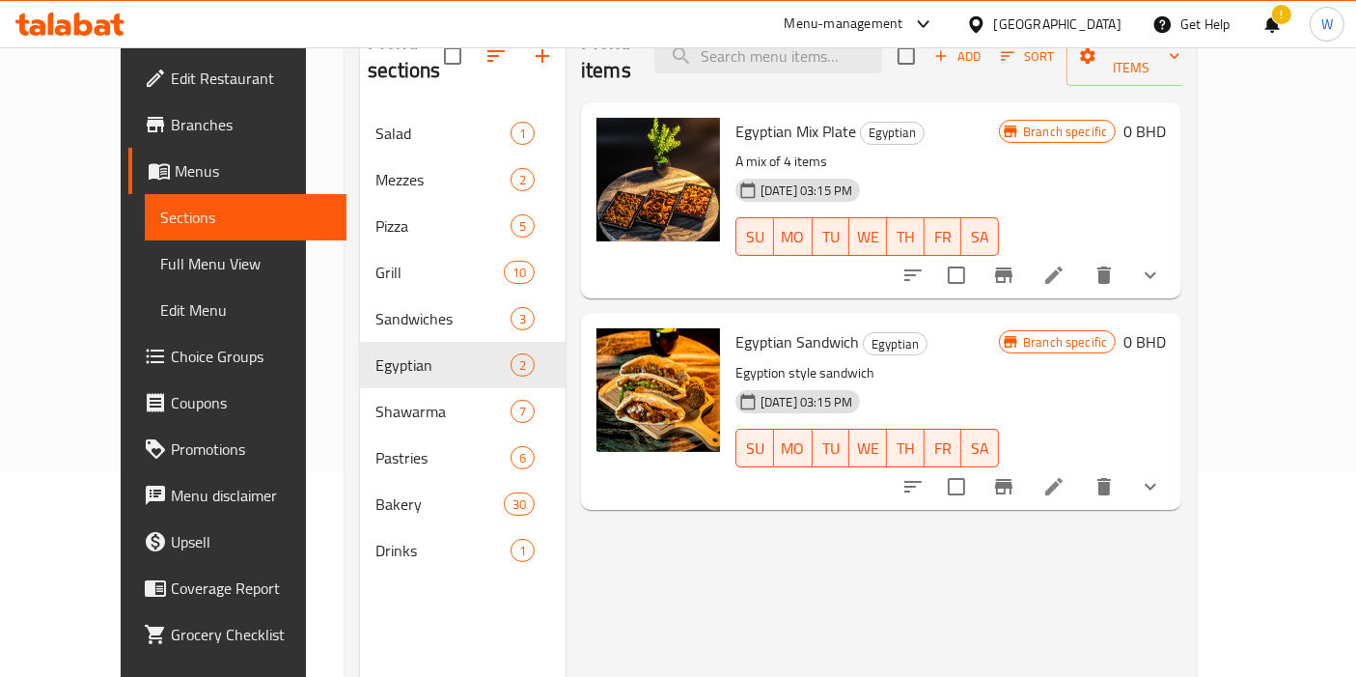
scroll to position [55, 0]
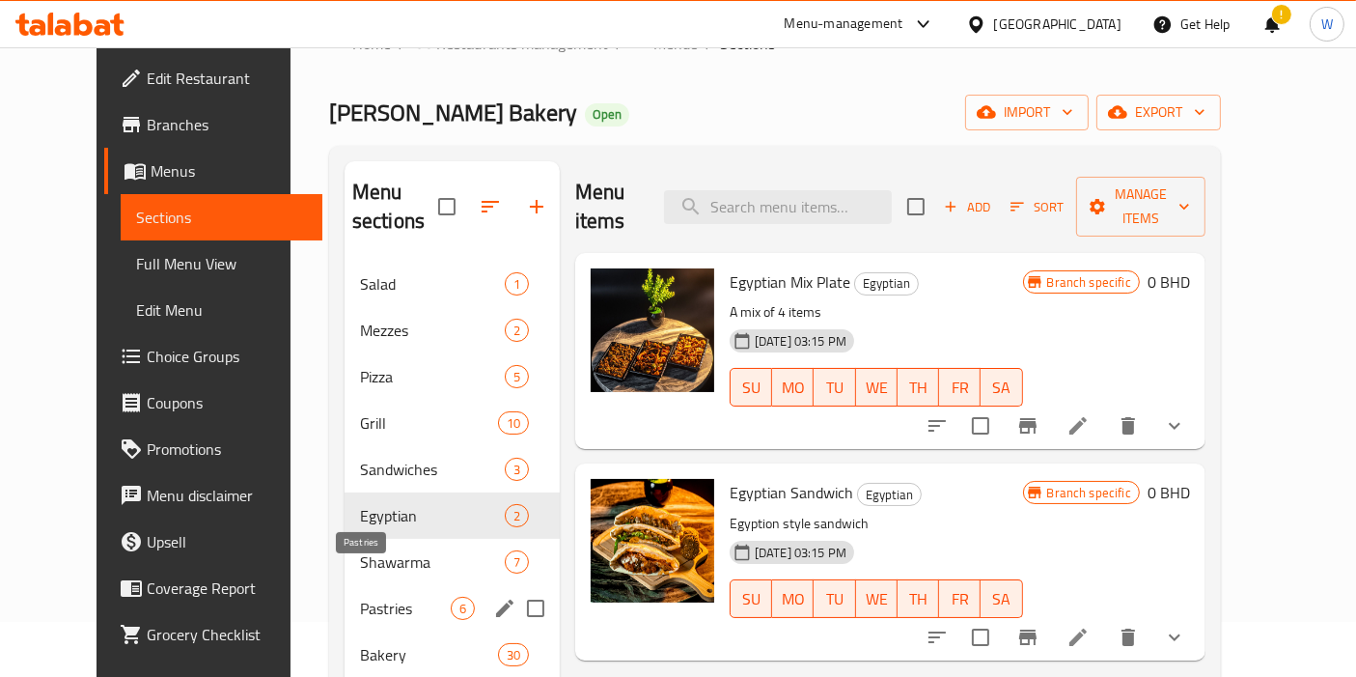
click at [360, 597] on span "Pastries" at bounding box center [405, 608] width 91 height 23
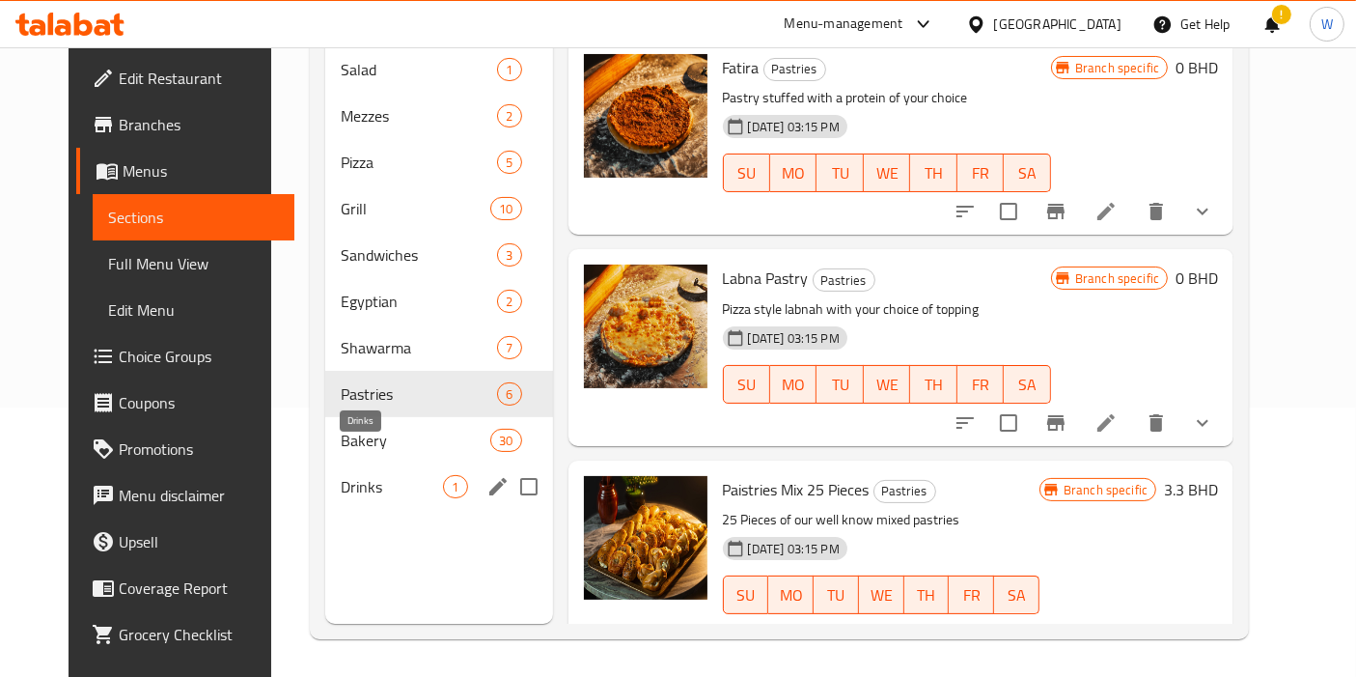
scroll to position [162, 0]
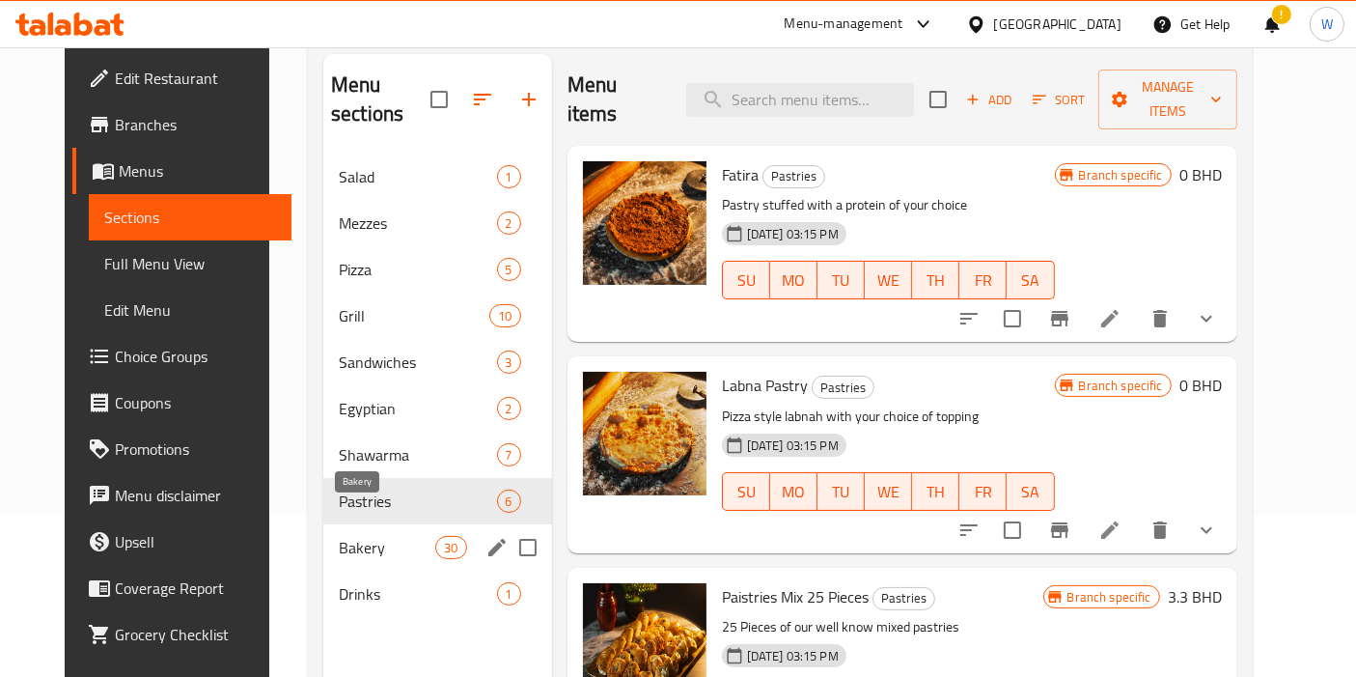
click at [380, 536] on span "Bakery" at bounding box center [387, 547] width 97 height 23
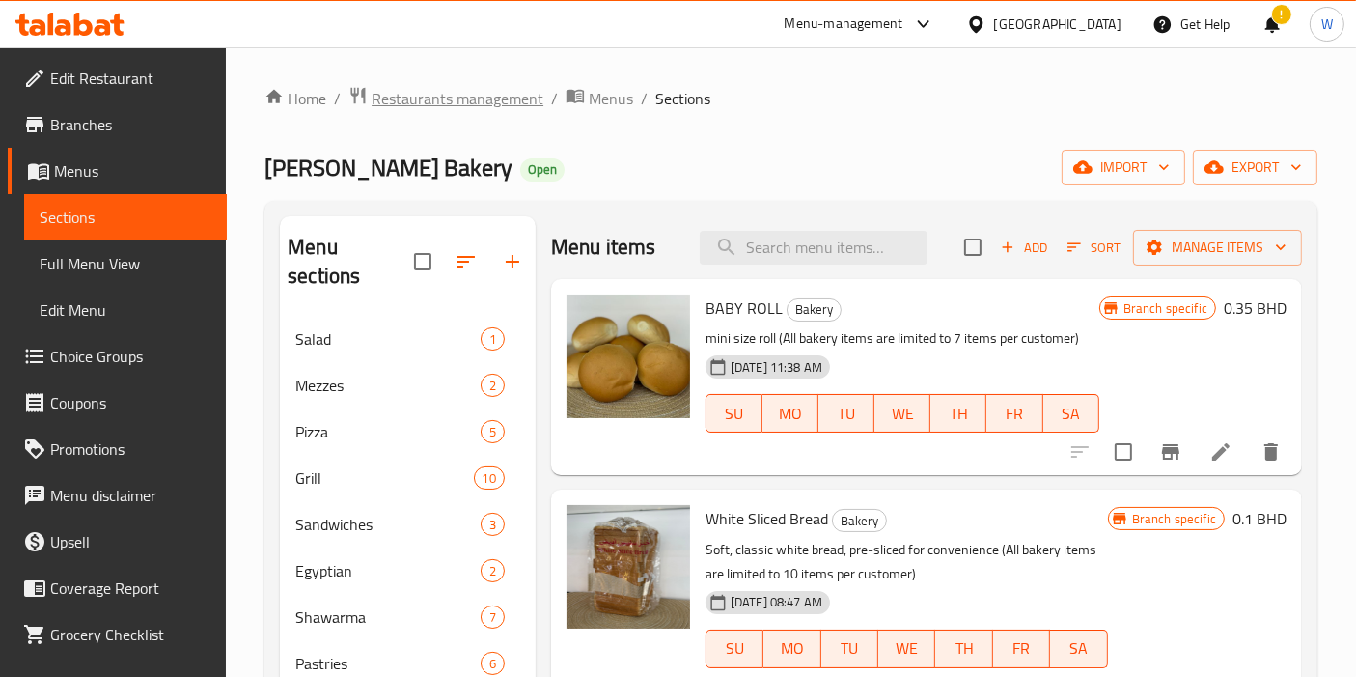
click at [420, 92] on span "Restaurants management" at bounding box center [458, 98] width 172 height 23
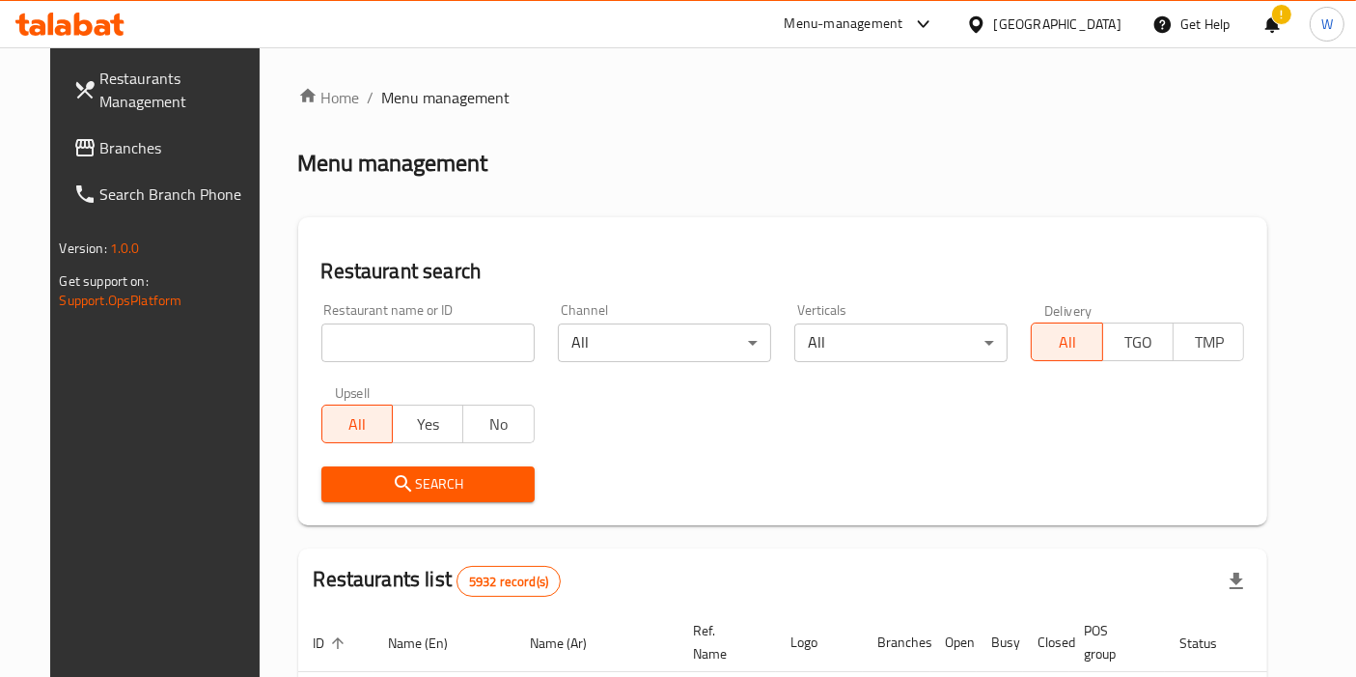
click at [420, 331] on input "search" at bounding box center [428, 342] width 213 height 39
paste input "coftea"
type input "coftea"
click button "Search" at bounding box center [428, 484] width 213 height 36
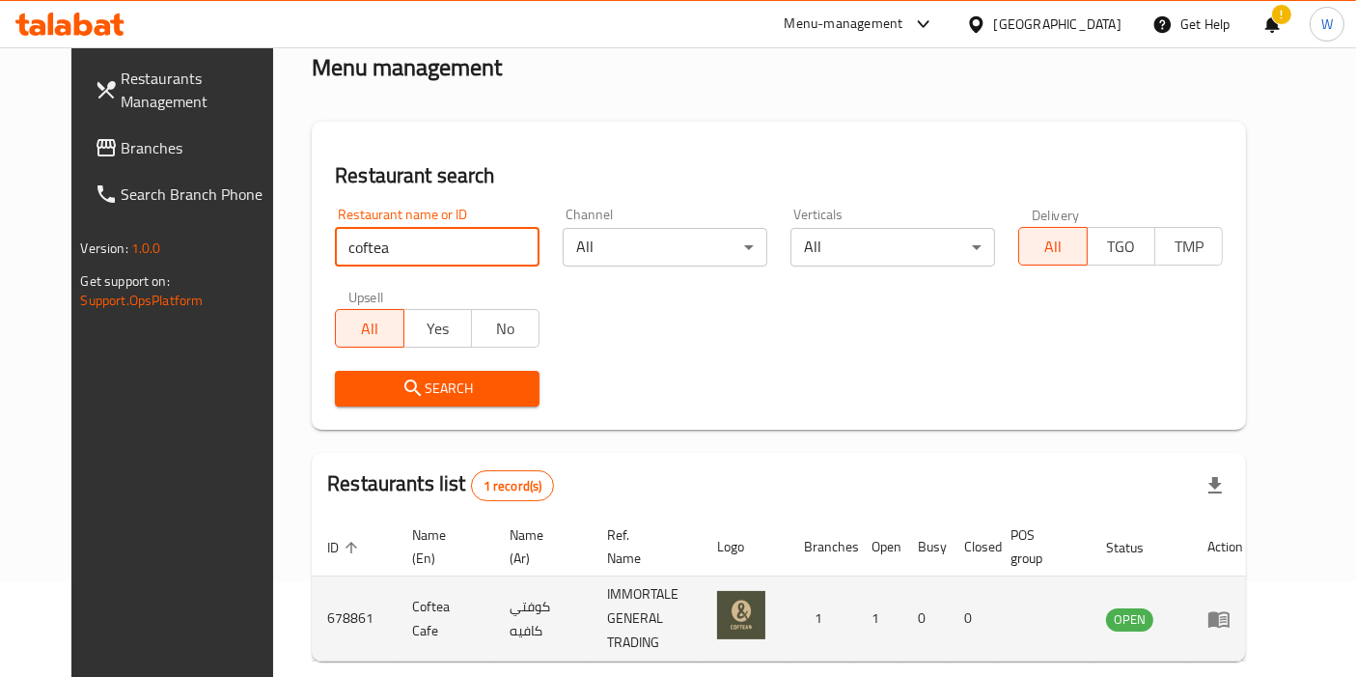
scroll to position [167, 0]
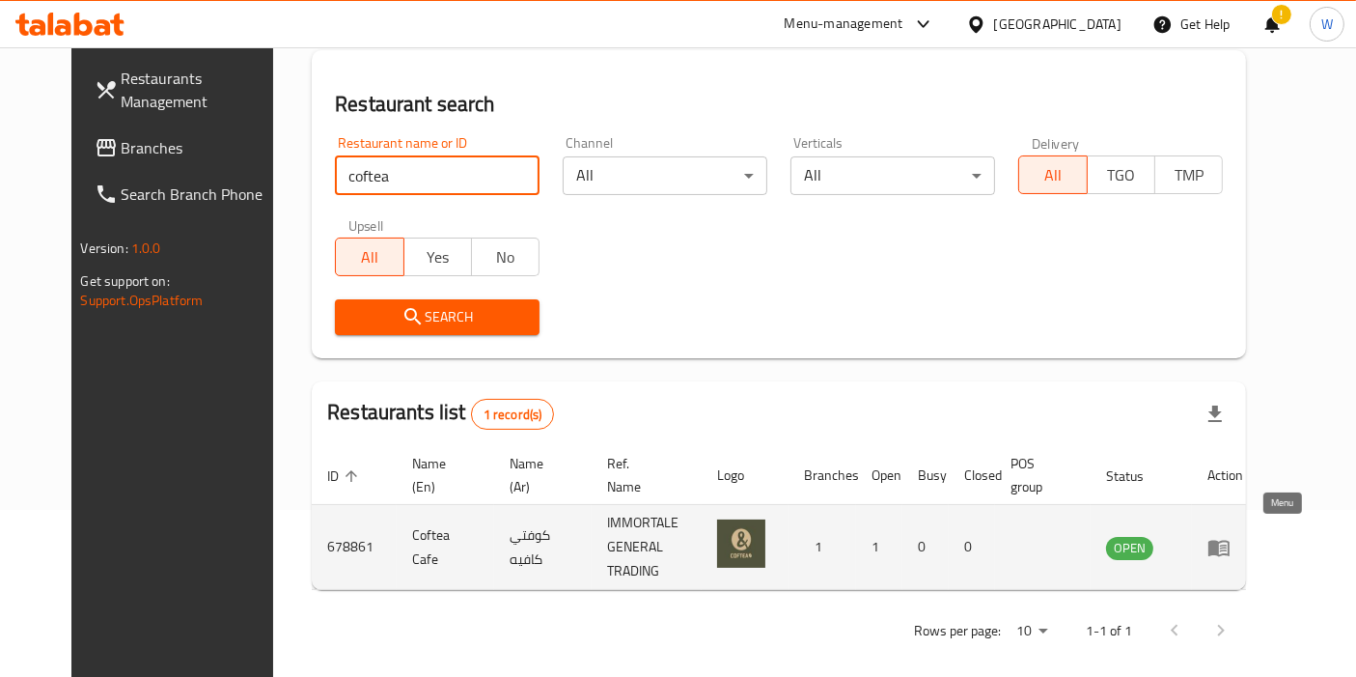
click at [1244, 536] on link "enhanced table" at bounding box center [1226, 547] width 36 height 23
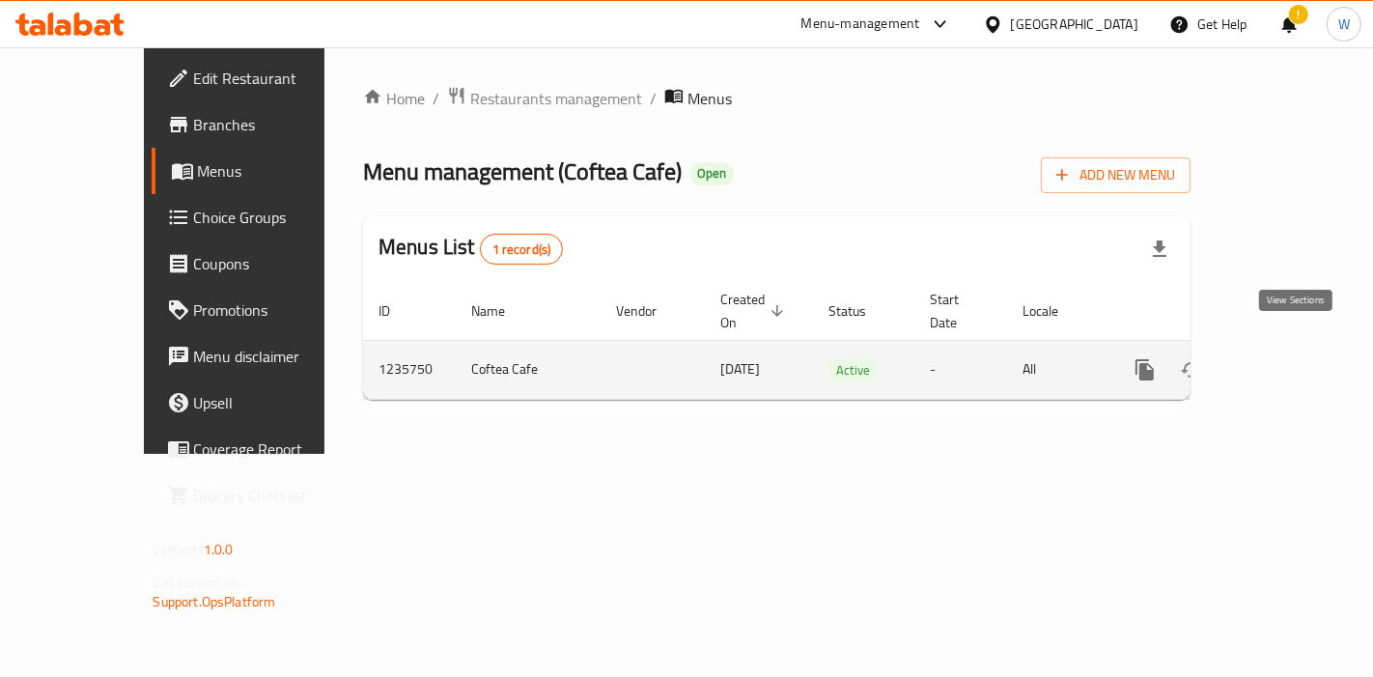
click at [1293, 361] on icon "enhanced table" at bounding box center [1283, 369] width 17 height 17
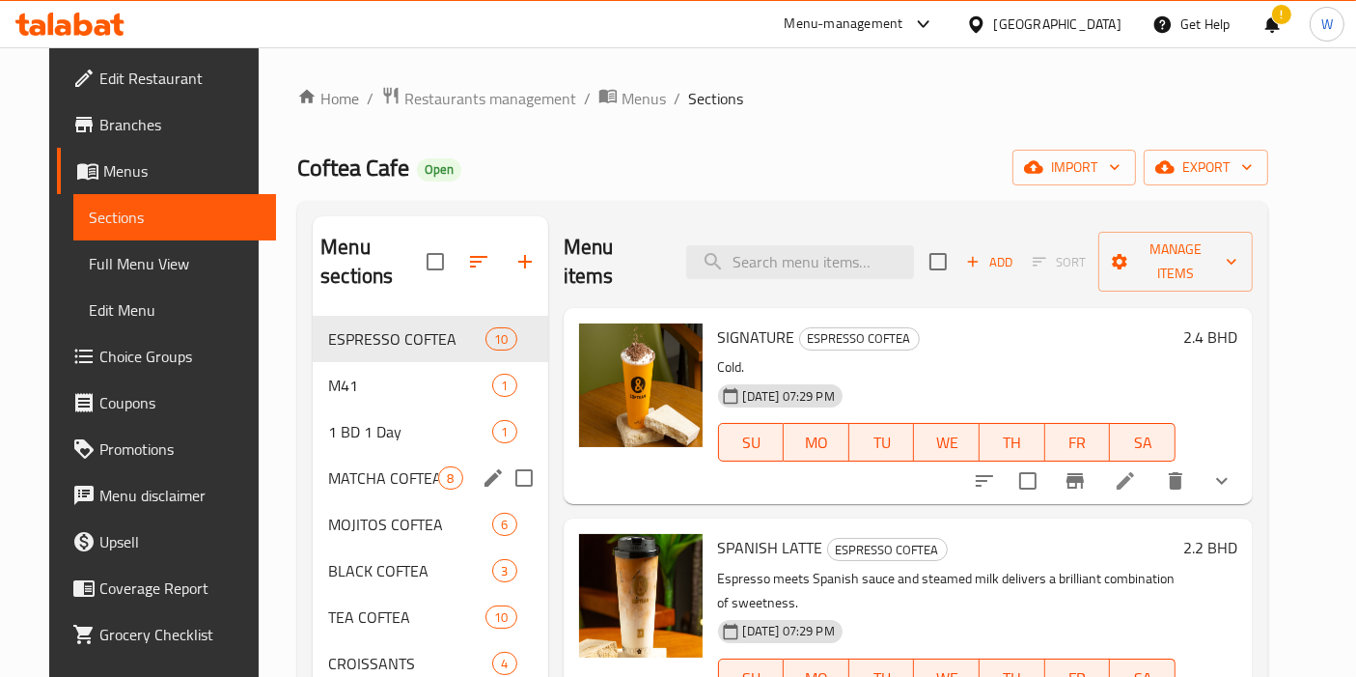
click at [353, 466] on span "MATCHA COFTEA" at bounding box center [383, 477] width 110 height 23
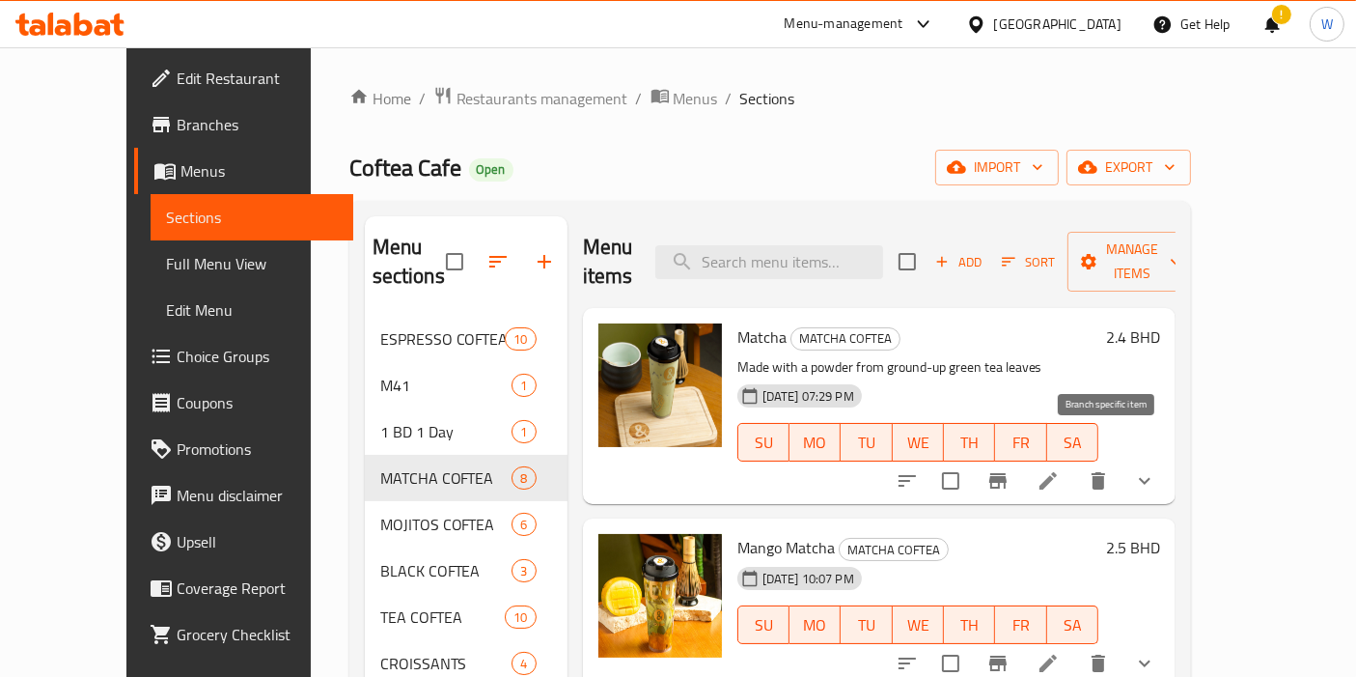
click at [1010, 469] on icon "Branch-specific-item" at bounding box center [998, 480] width 23 height 23
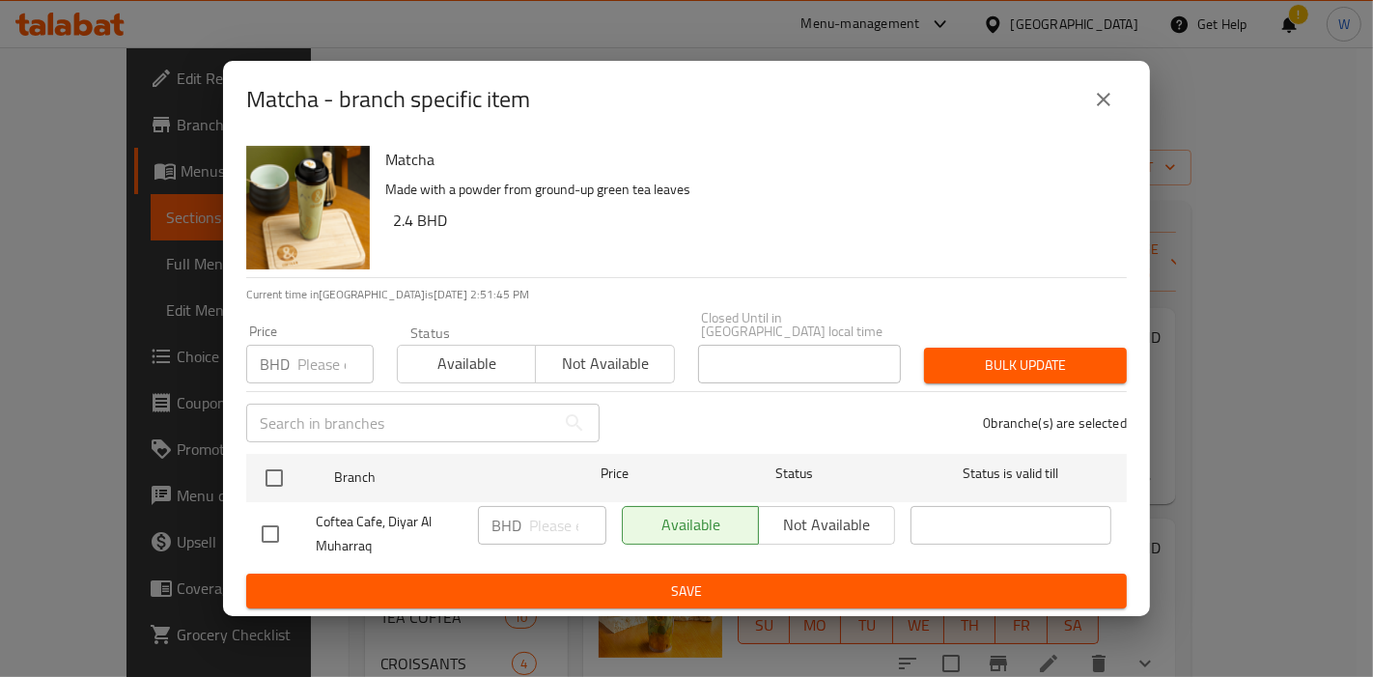
click at [1093, 102] on icon "close" at bounding box center [1103, 99] width 23 height 23
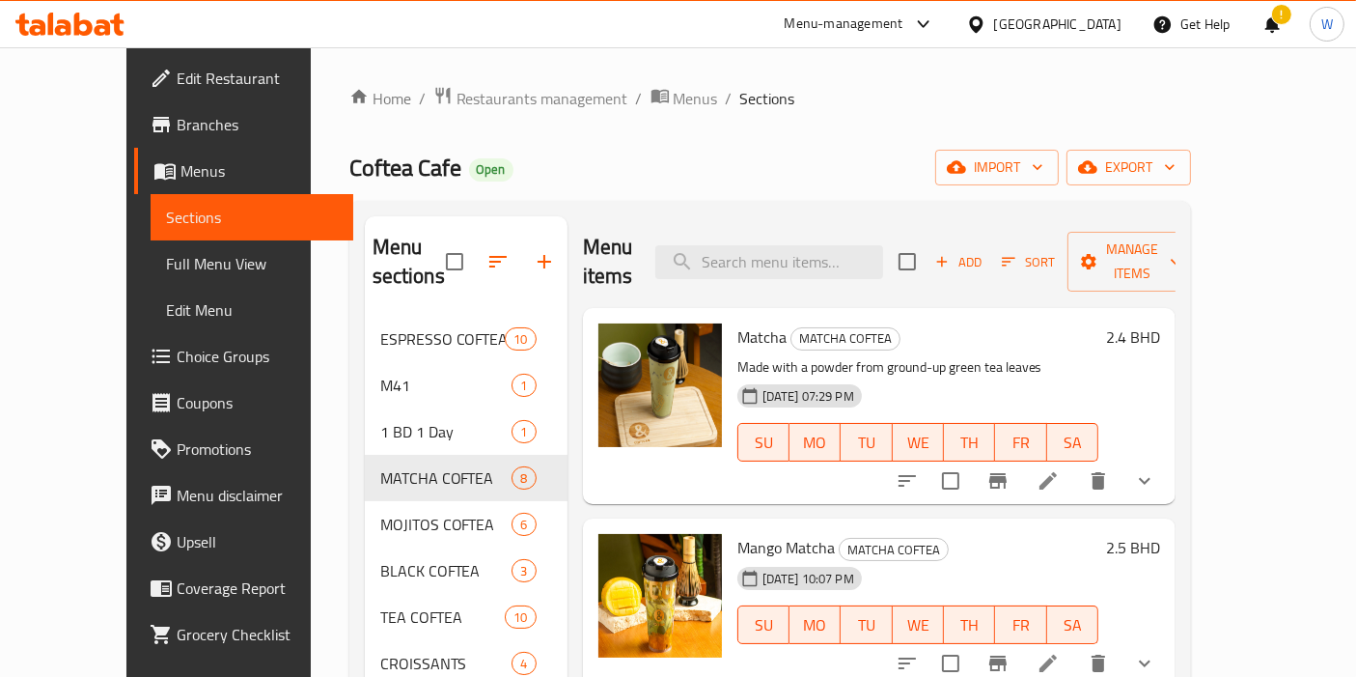
click at [1157, 469] on icon "show more" at bounding box center [1144, 480] width 23 height 23
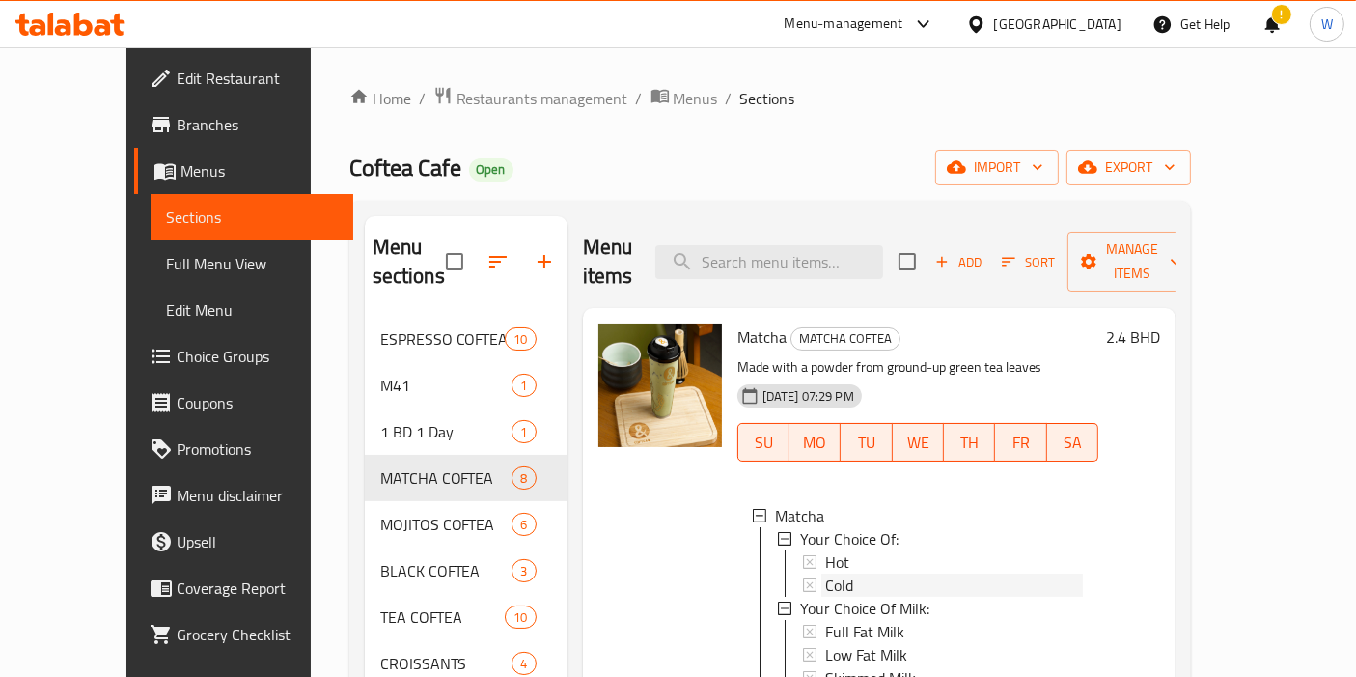
click at [909, 573] on div "Cold" at bounding box center [954, 584] width 258 height 23
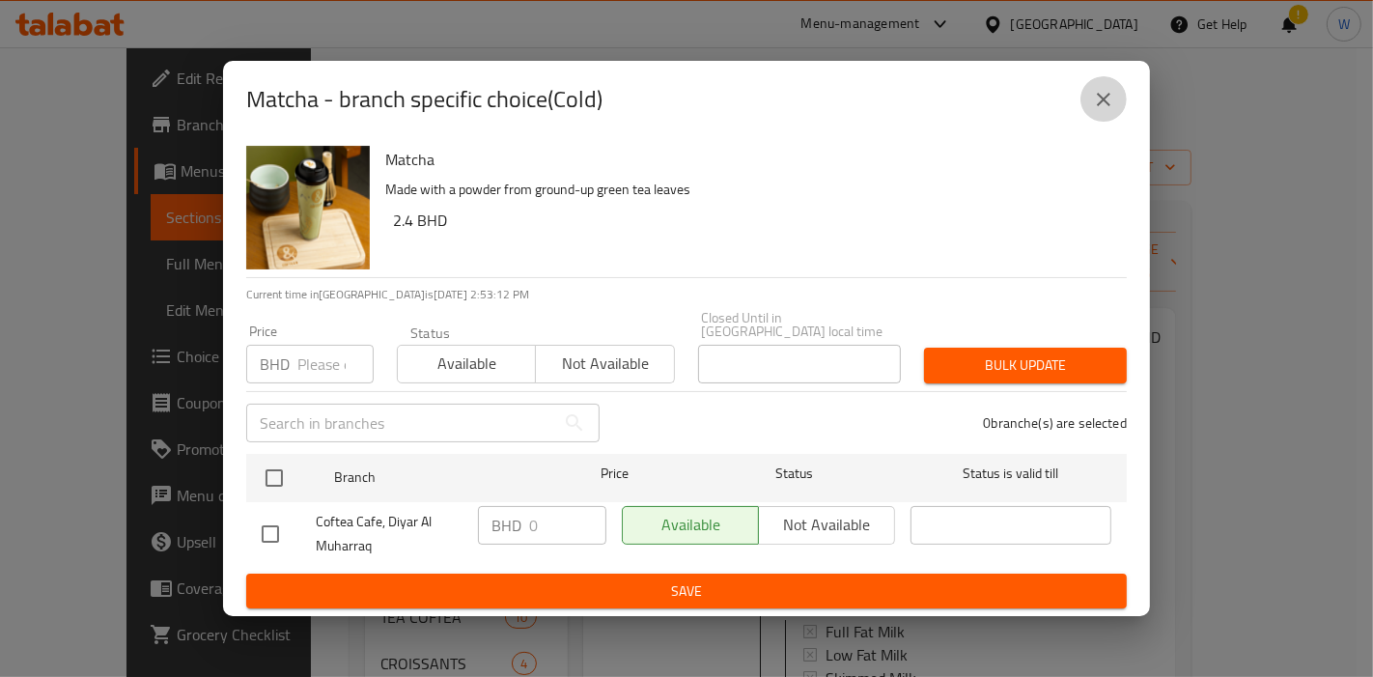
click at [1114, 100] on icon "close" at bounding box center [1103, 99] width 23 height 23
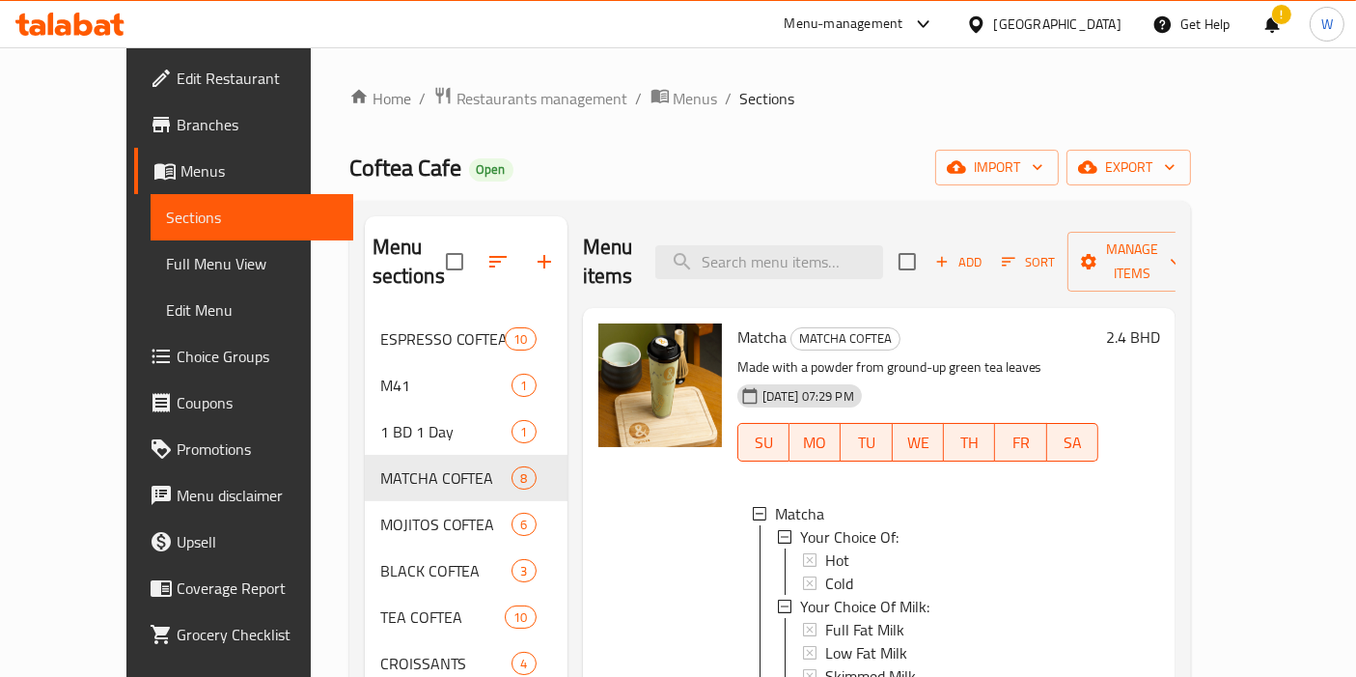
click at [739, 322] on span "Matcha" at bounding box center [762, 336] width 49 height 29
copy h6 "Matcha"
click at [1182, 250] on span "Manage items" at bounding box center [1132, 262] width 98 height 48
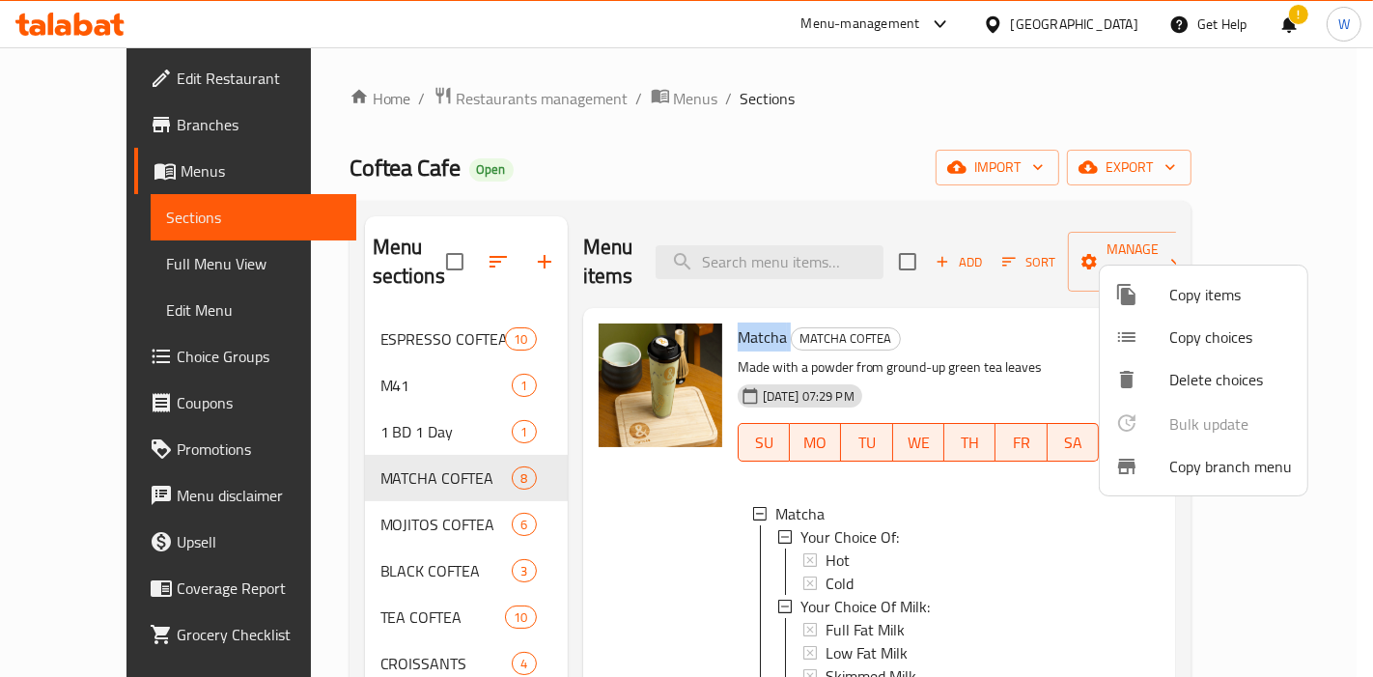
click at [1181, 288] on span "Copy items" at bounding box center [1230, 294] width 123 height 23
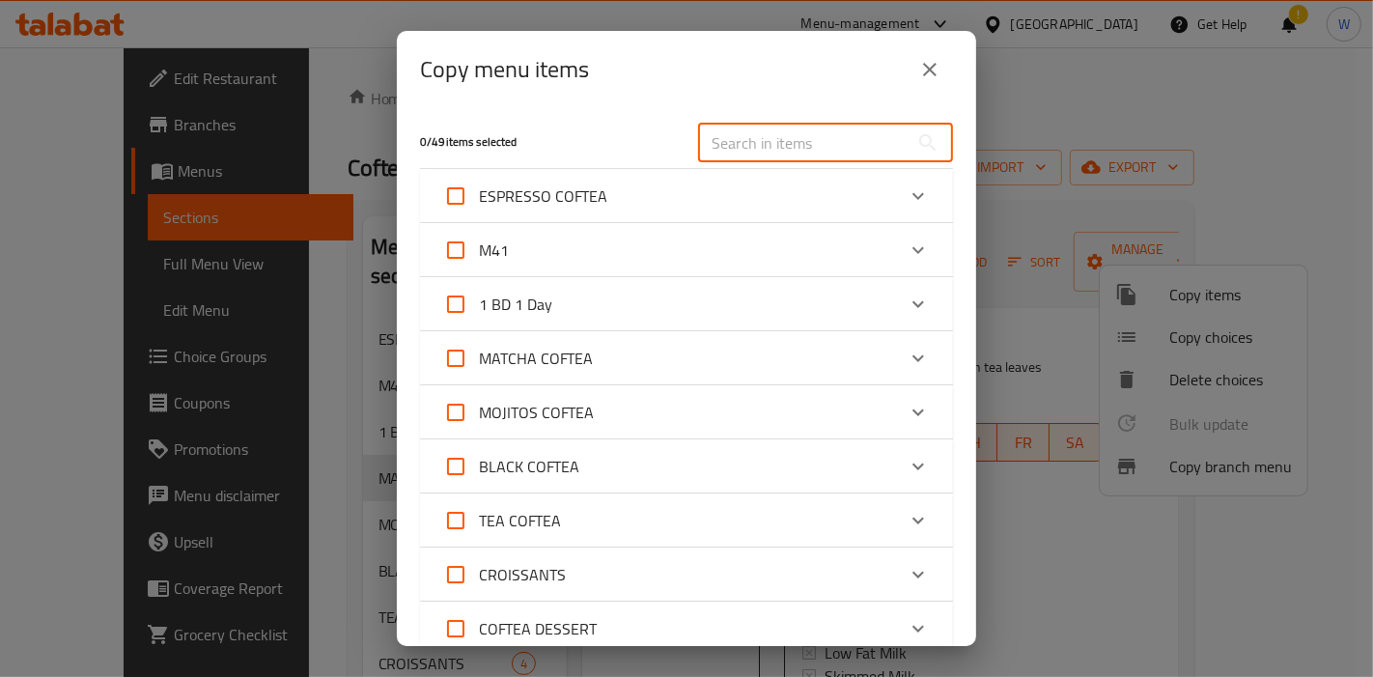
click at [735, 132] on input "text" at bounding box center [803, 143] width 210 height 39
paste input "Matcha"
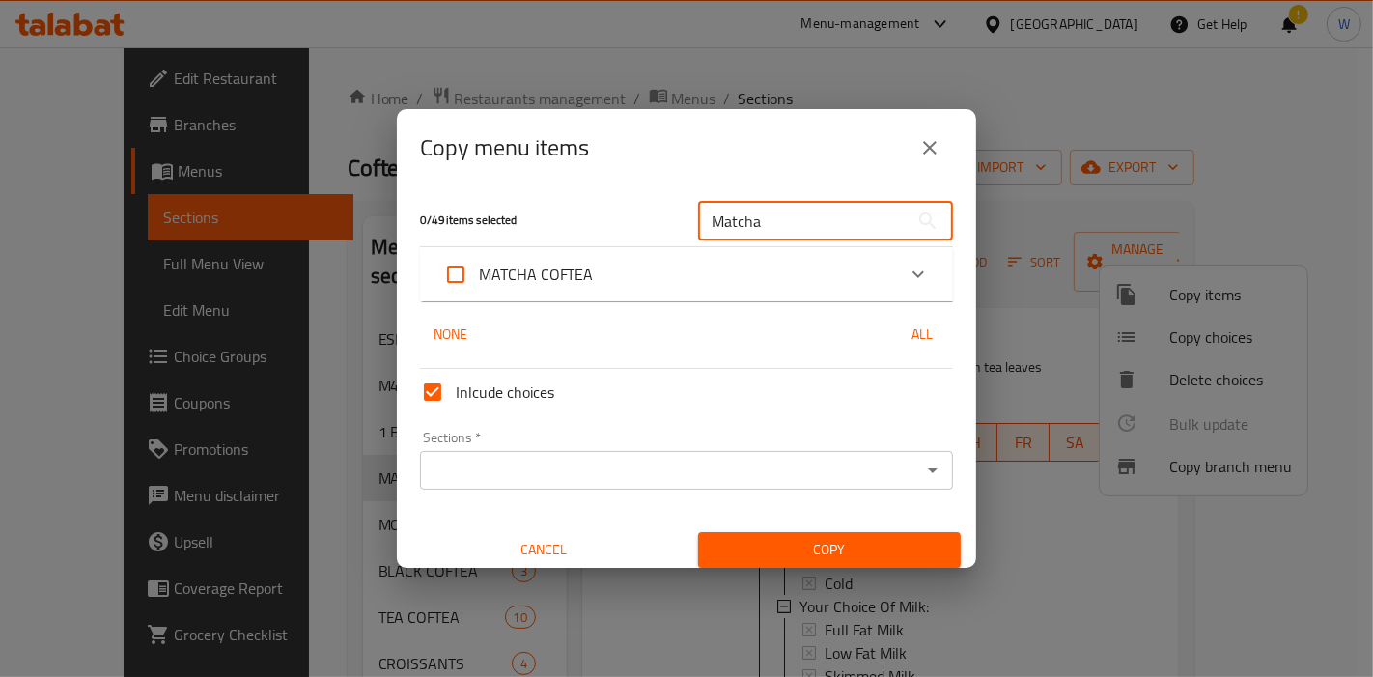
type input "Matcha"
click at [729, 268] on div "MATCHA COFTEA" at bounding box center [669, 274] width 452 height 46
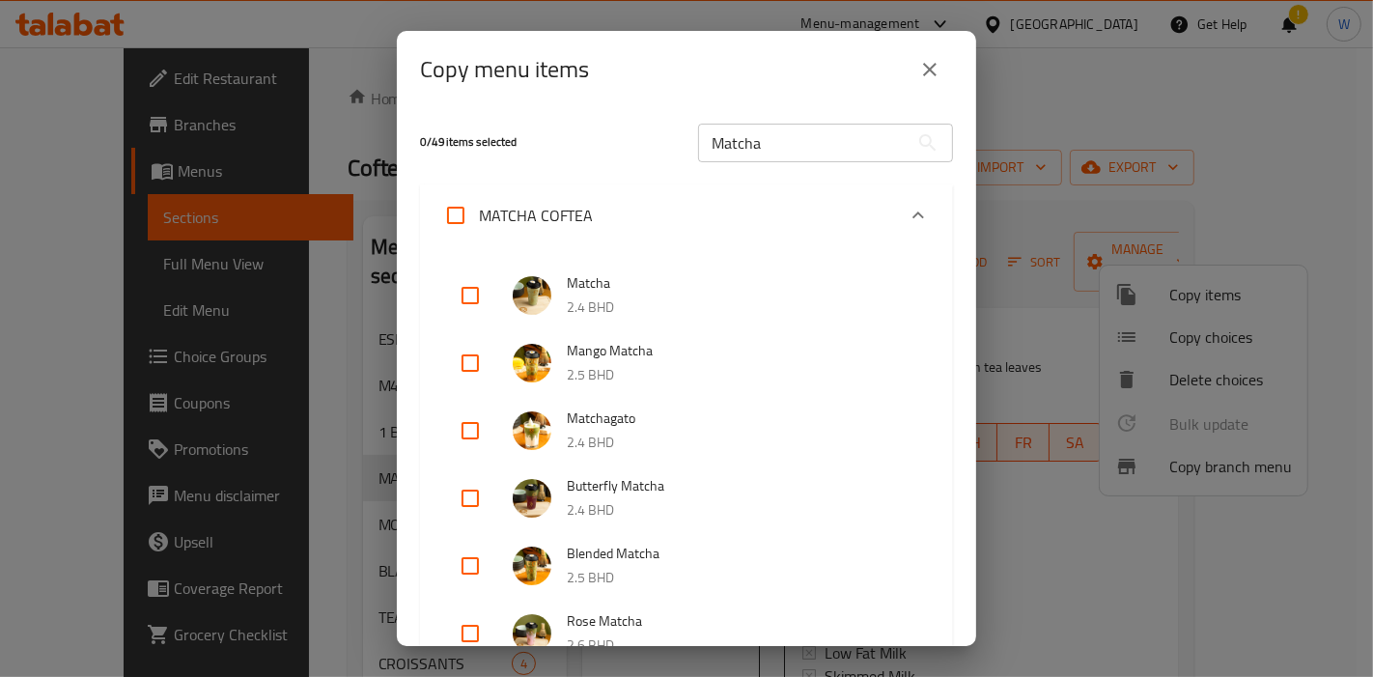
click at [486, 295] on input "checkbox" at bounding box center [470, 295] width 46 height 46
checkbox input "true"
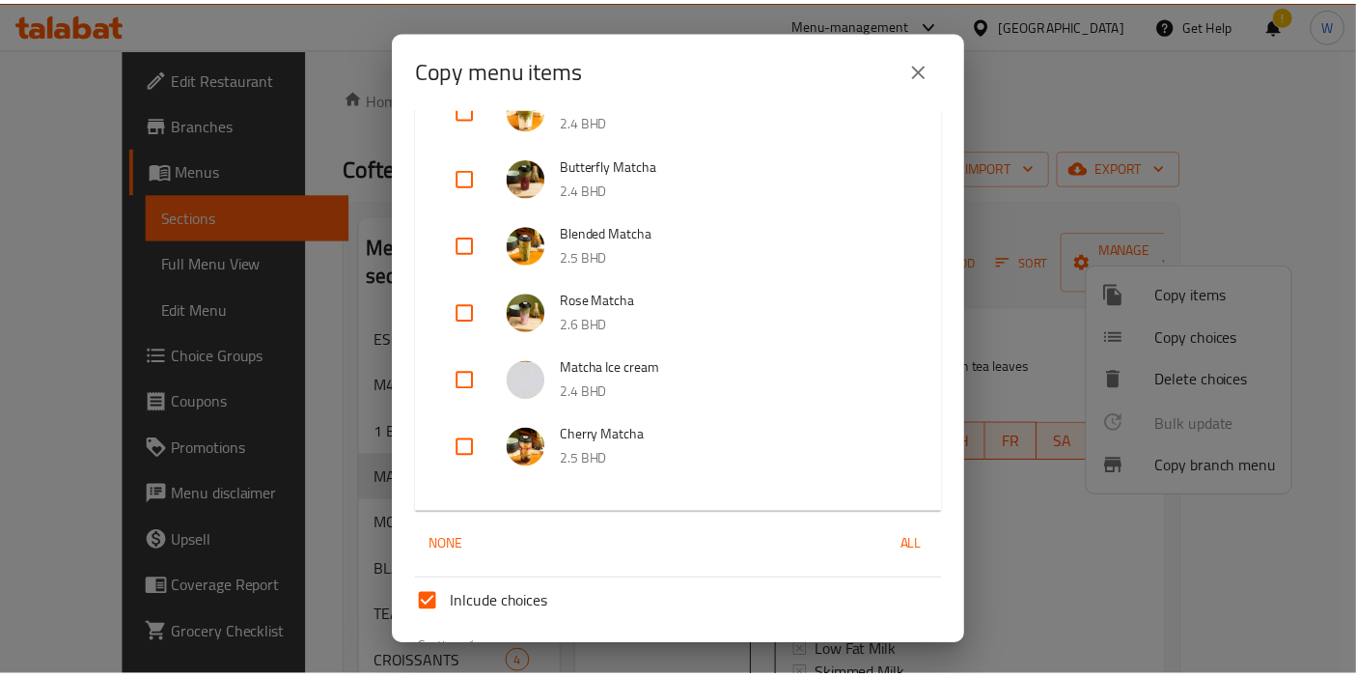
scroll to position [463, 0]
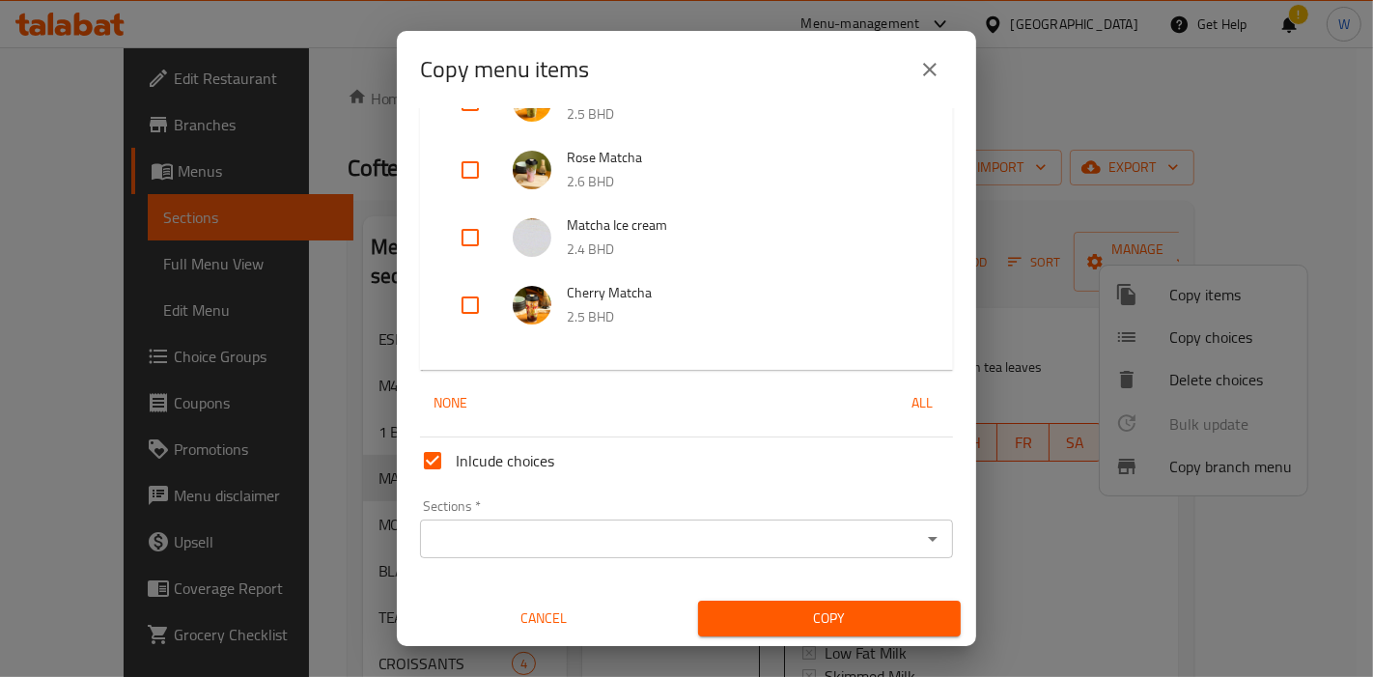
click at [738, 519] on div "Sections *" at bounding box center [686, 538] width 533 height 39
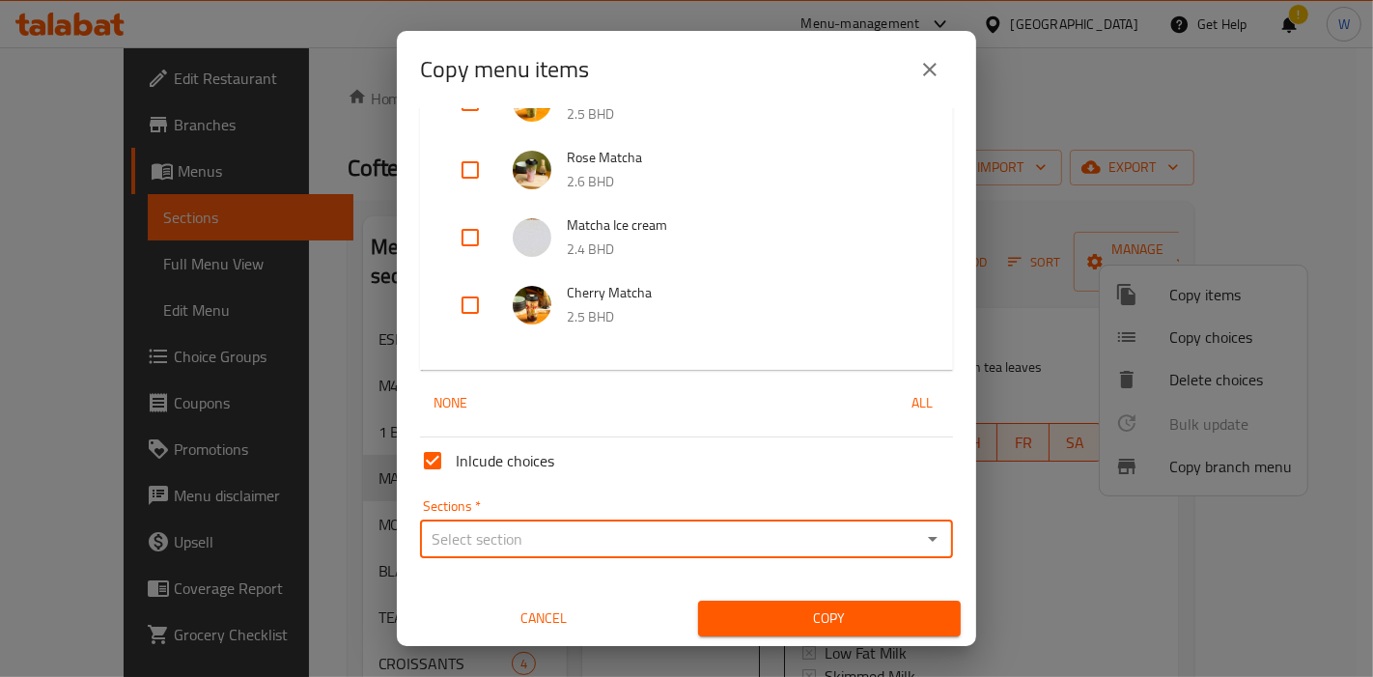
click at [737, 533] on input "Sections   *" at bounding box center [670, 538] width 489 height 27
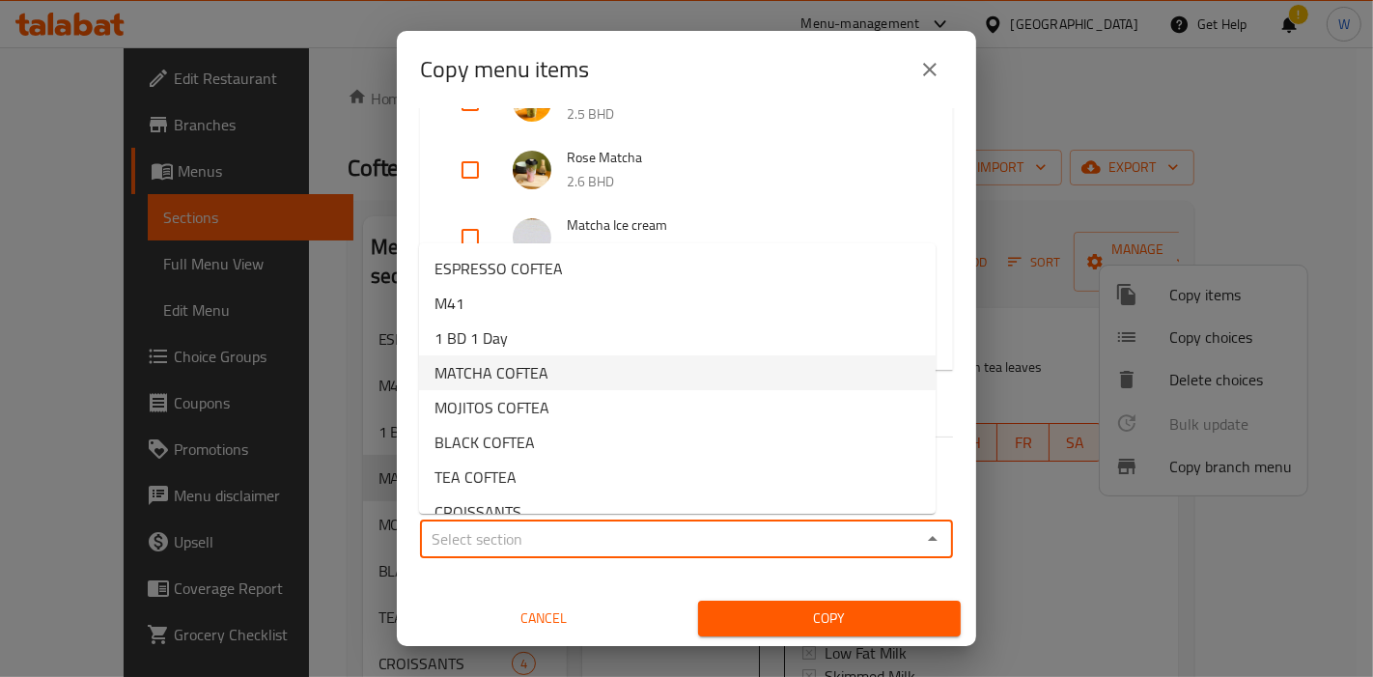
click at [614, 375] on li "MATCHA COFTEA" at bounding box center [677, 372] width 517 height 35
type input "MATCHA COFTEA"
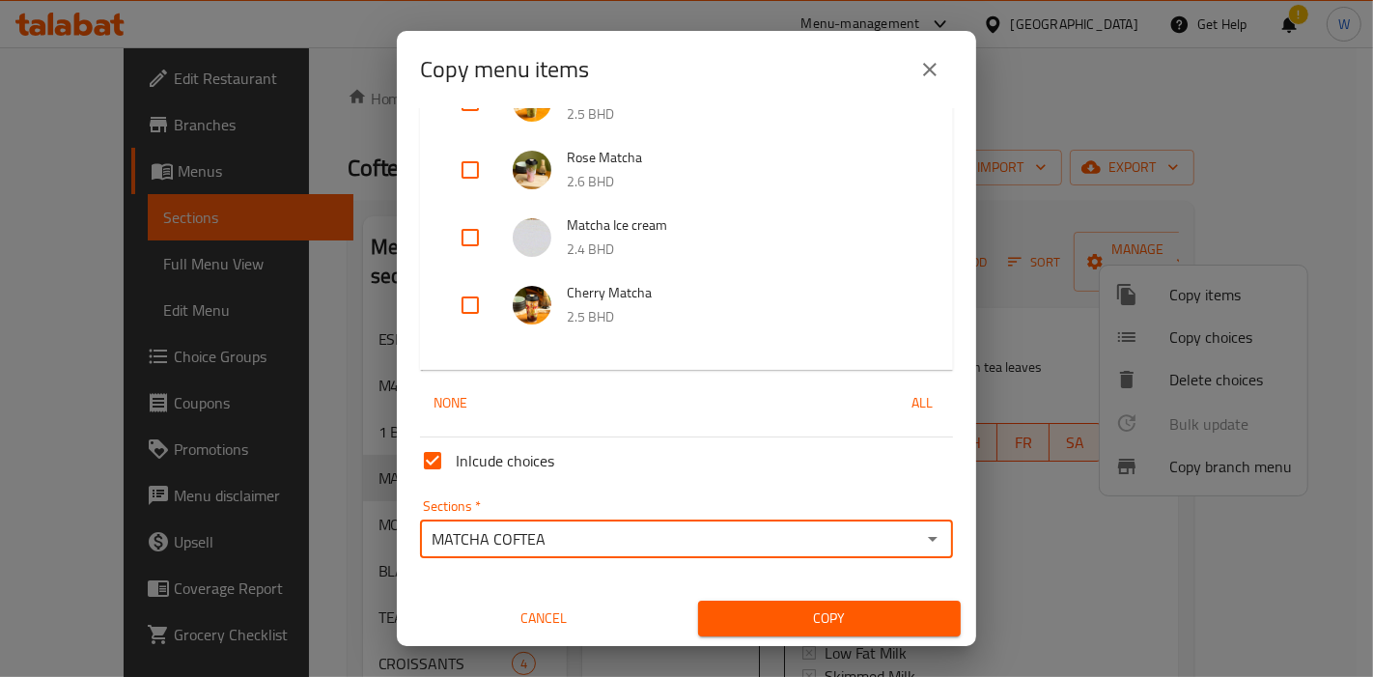
click at [779, 616] on span "Copy" at bounding box center [829, 618] width 232 height 24
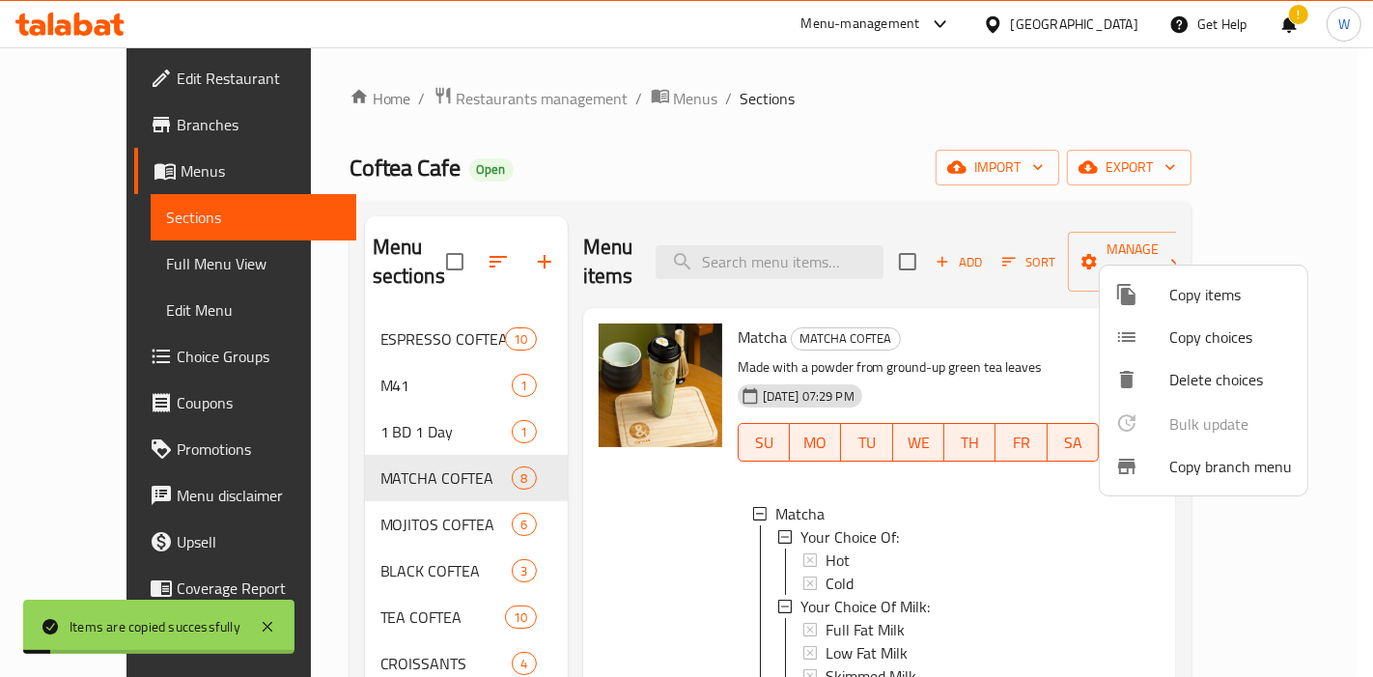
click at [1232, 567] on div at bounding box center [686, 338] width 1373 height 677
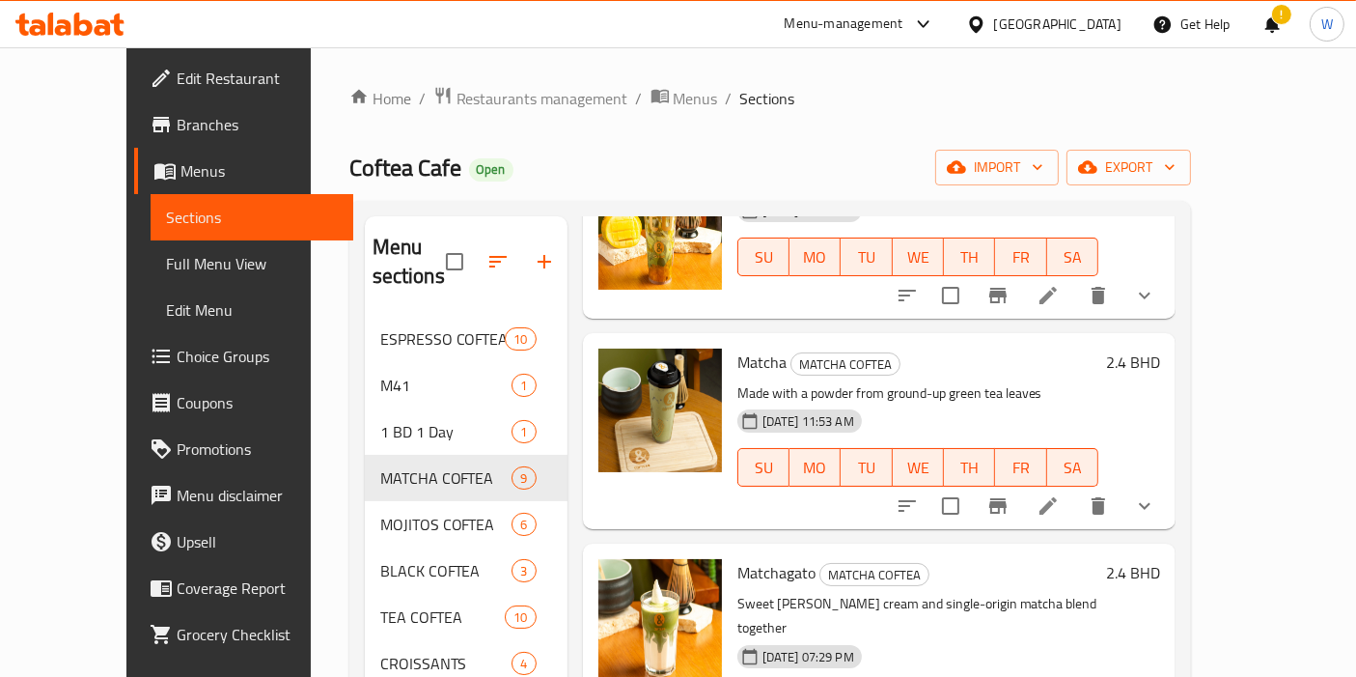
scroll to position [0, 0]
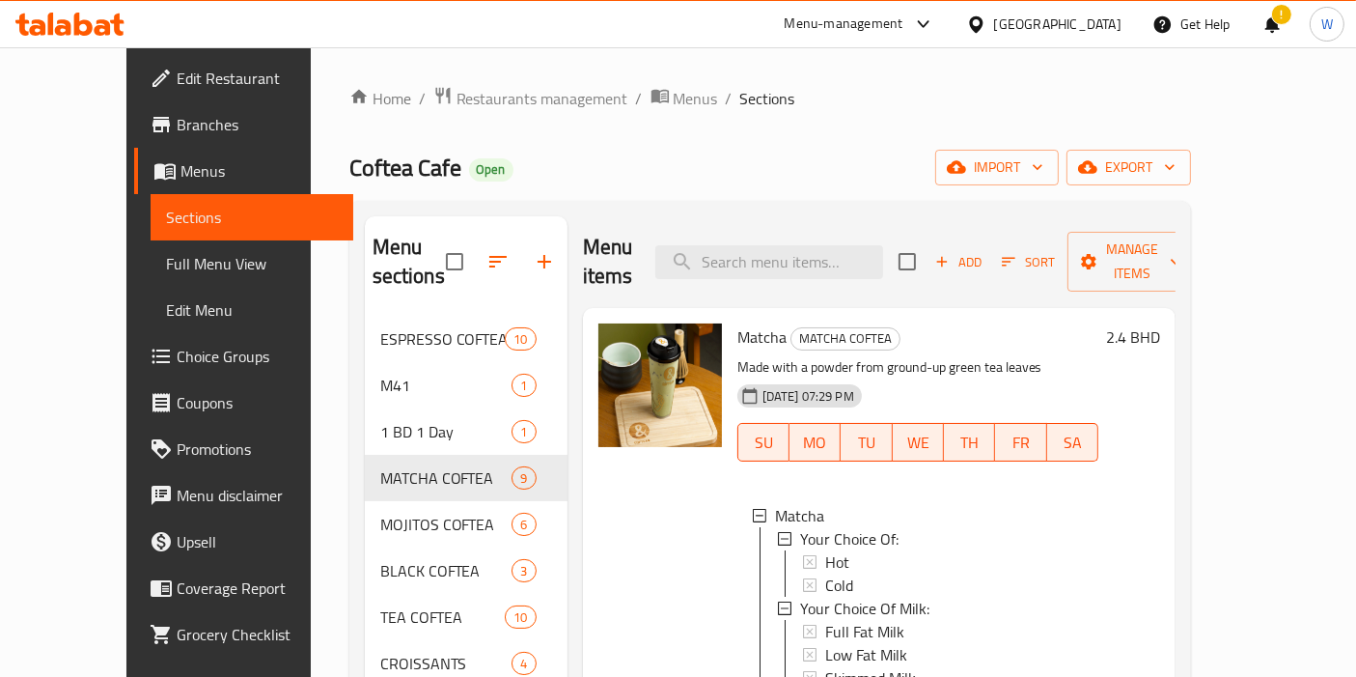
click at [659, 540] on div at bounding box center [660, 572] width 139 height 513
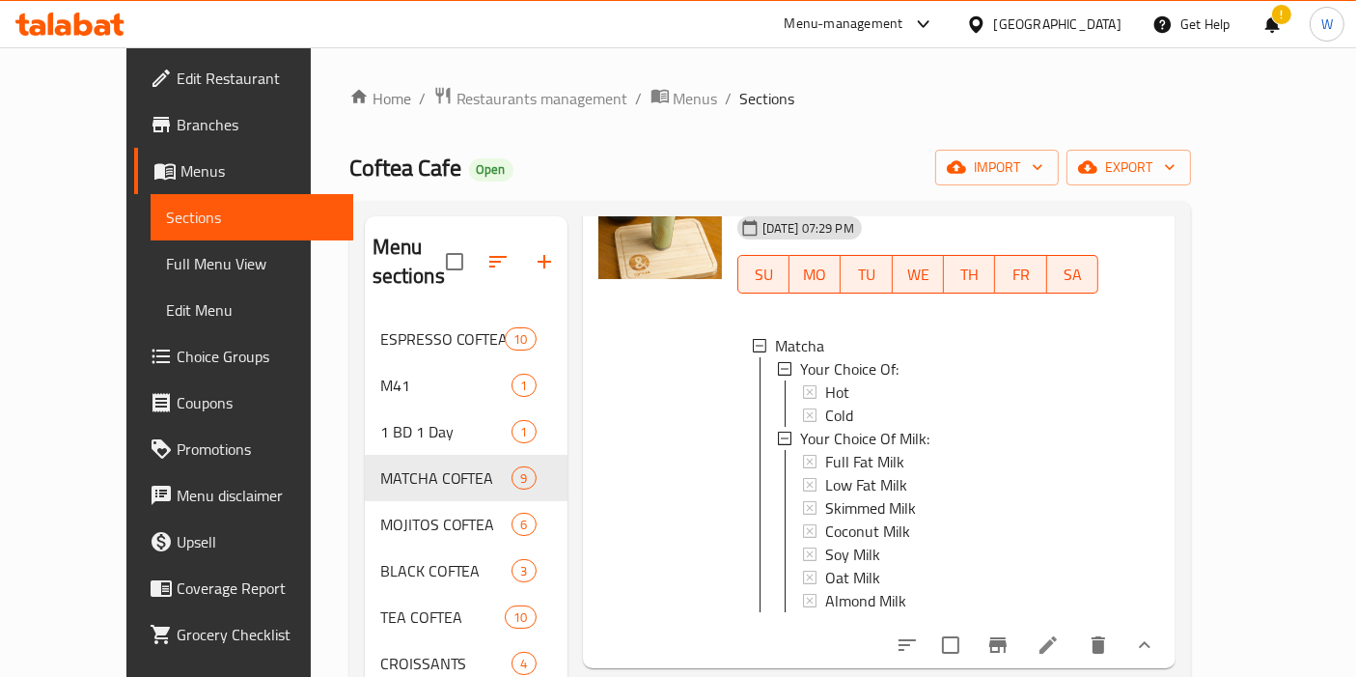
scroll to position [322, 0]
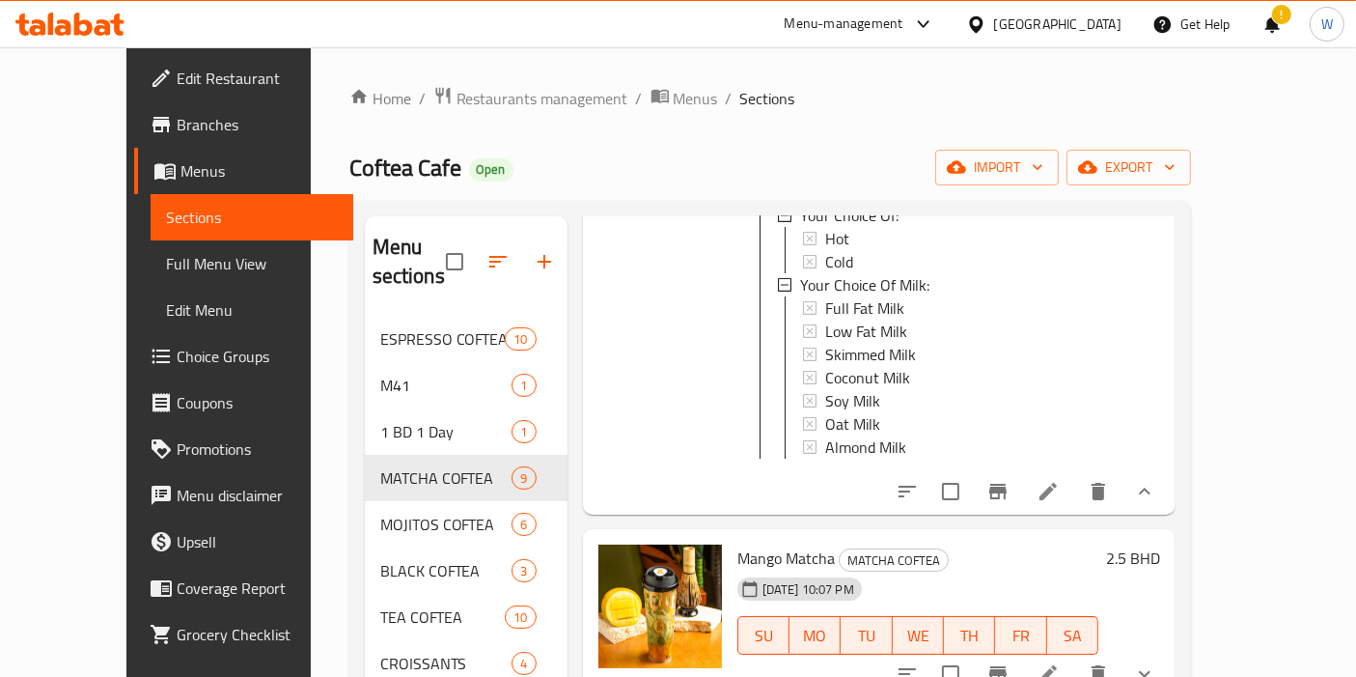
click at [1057, 483] on icon at bounding box center [1048, 491] width 17 height 17
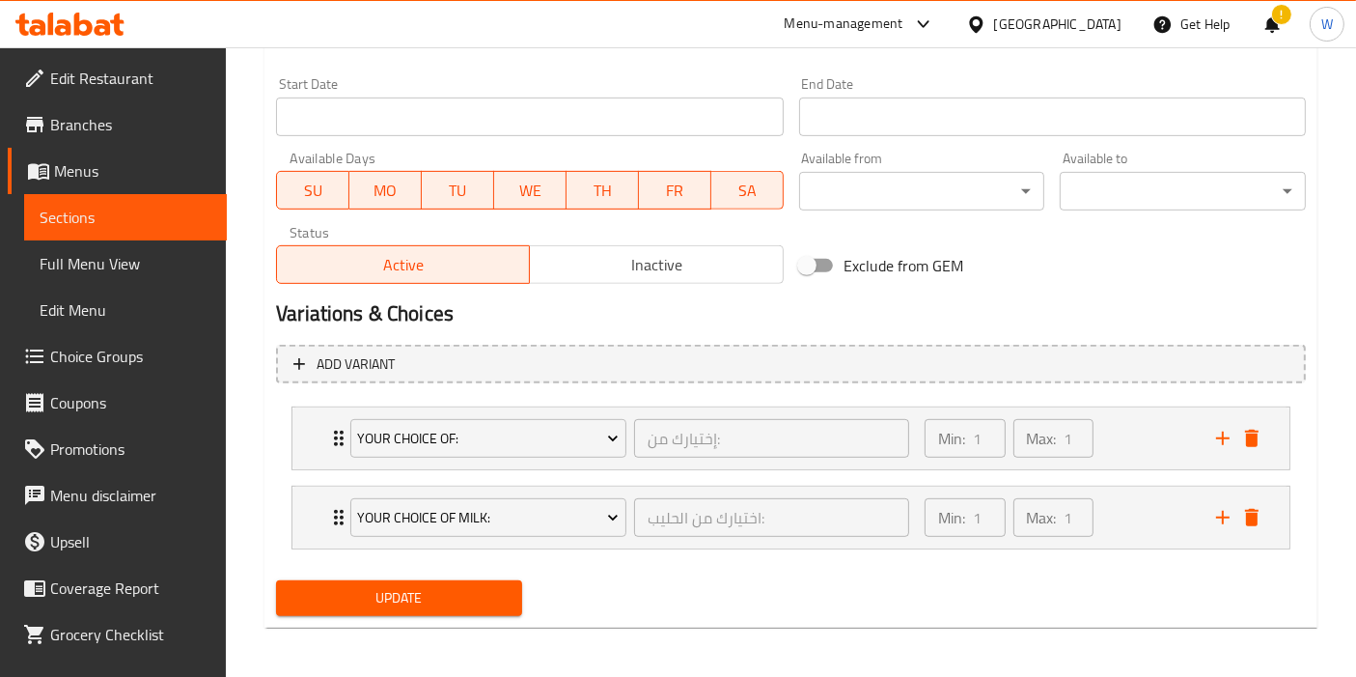
scroll to position [824, 0]
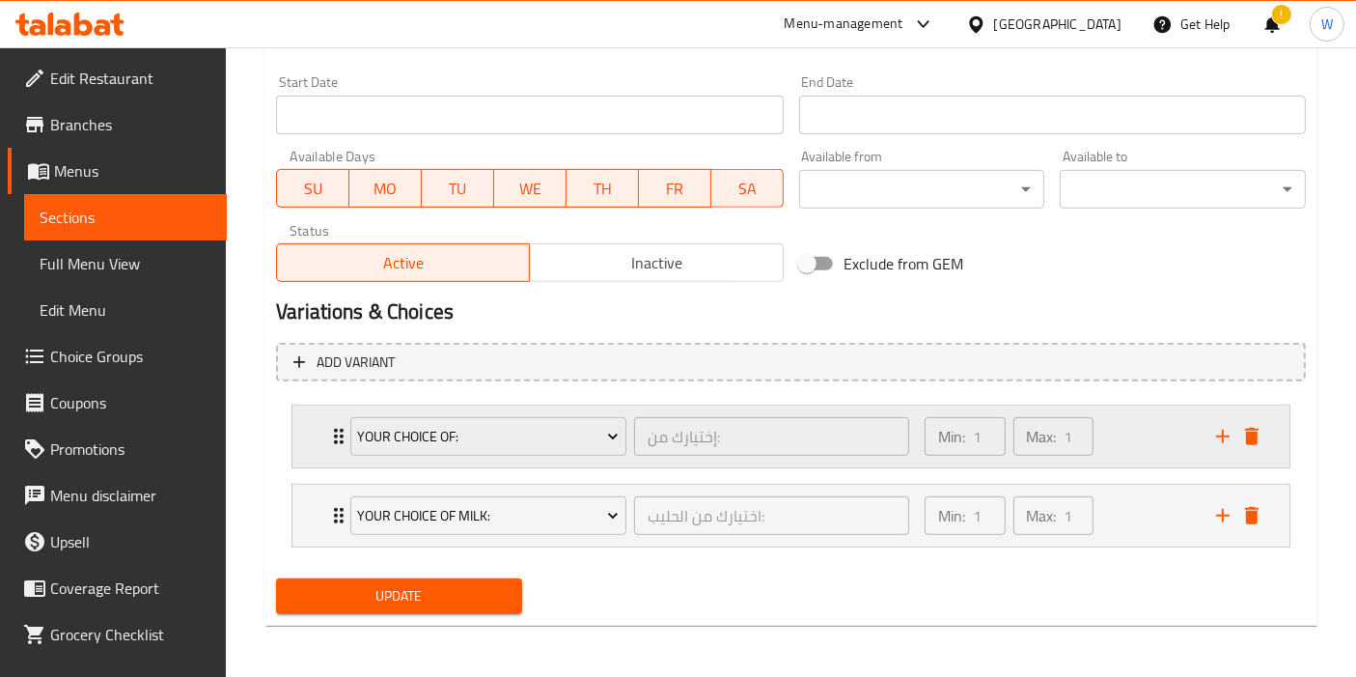
click at [337, 450] on div "Your Choice Of: إختيارك من: ​ Min: 1 ​ Max: 1 ​" at bounding box center [796, 436] width 939 height 62
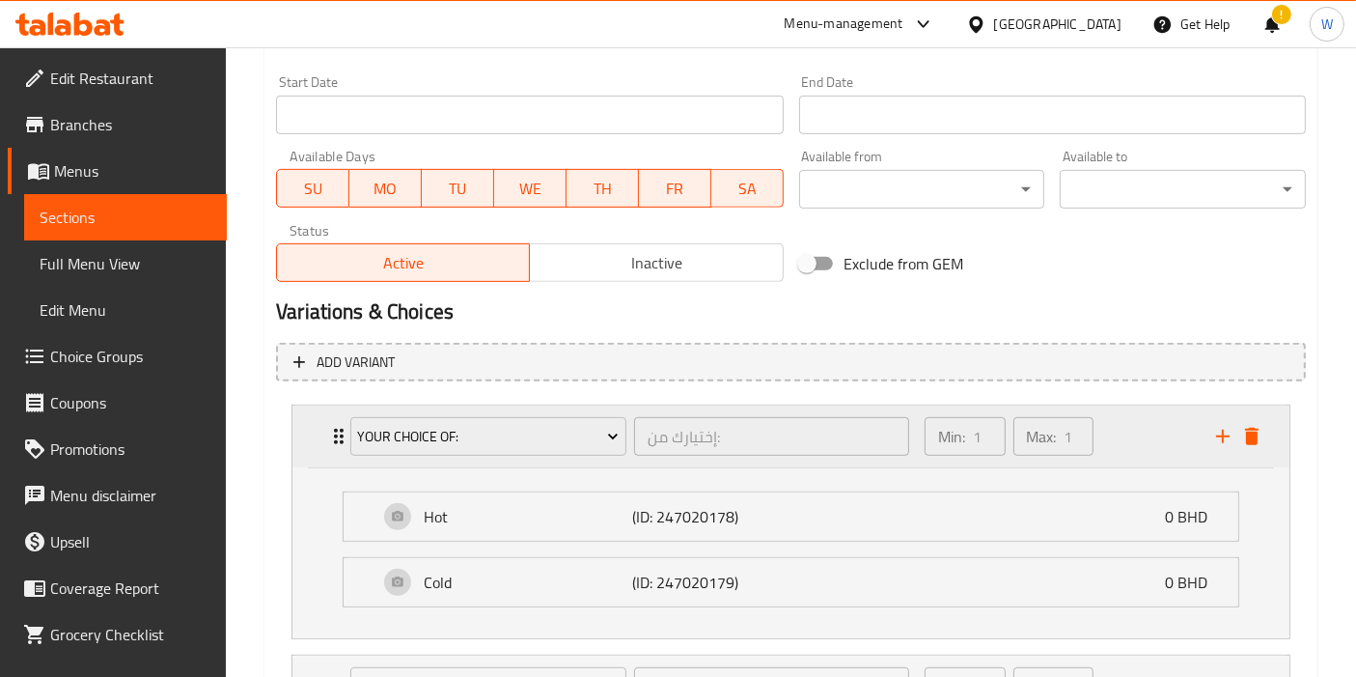
click at [1257, 445] on icon "delete" at bounding box center [1252, 436] width 23 height 23
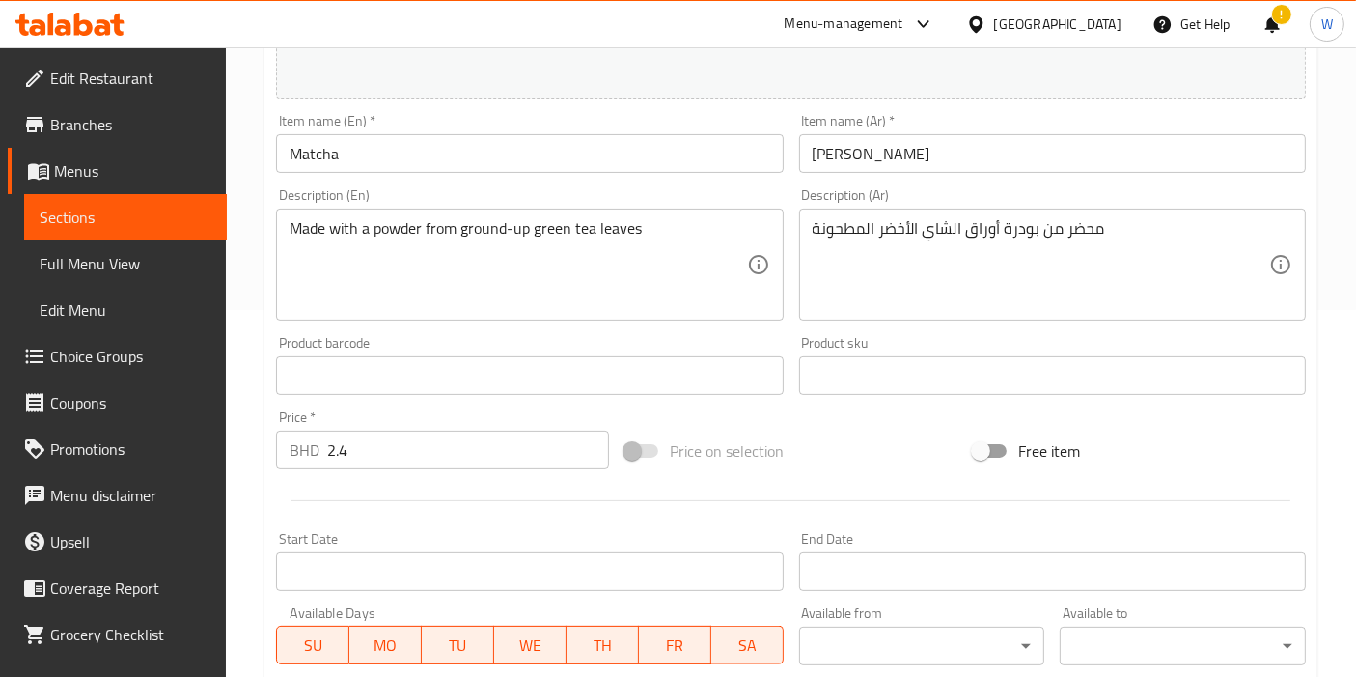
scroll to position [101, 0]
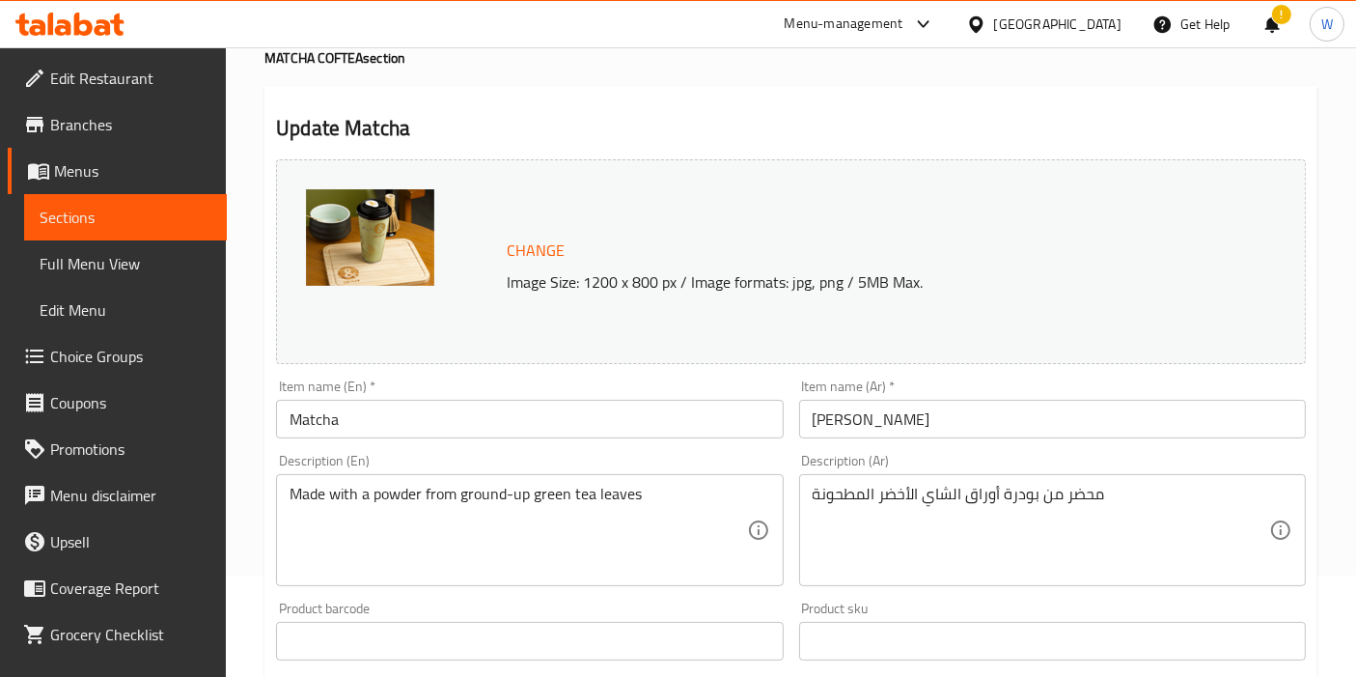
click at [353, 421] on input "Matcha" at bounding box center [529, 419] width 507 height 39
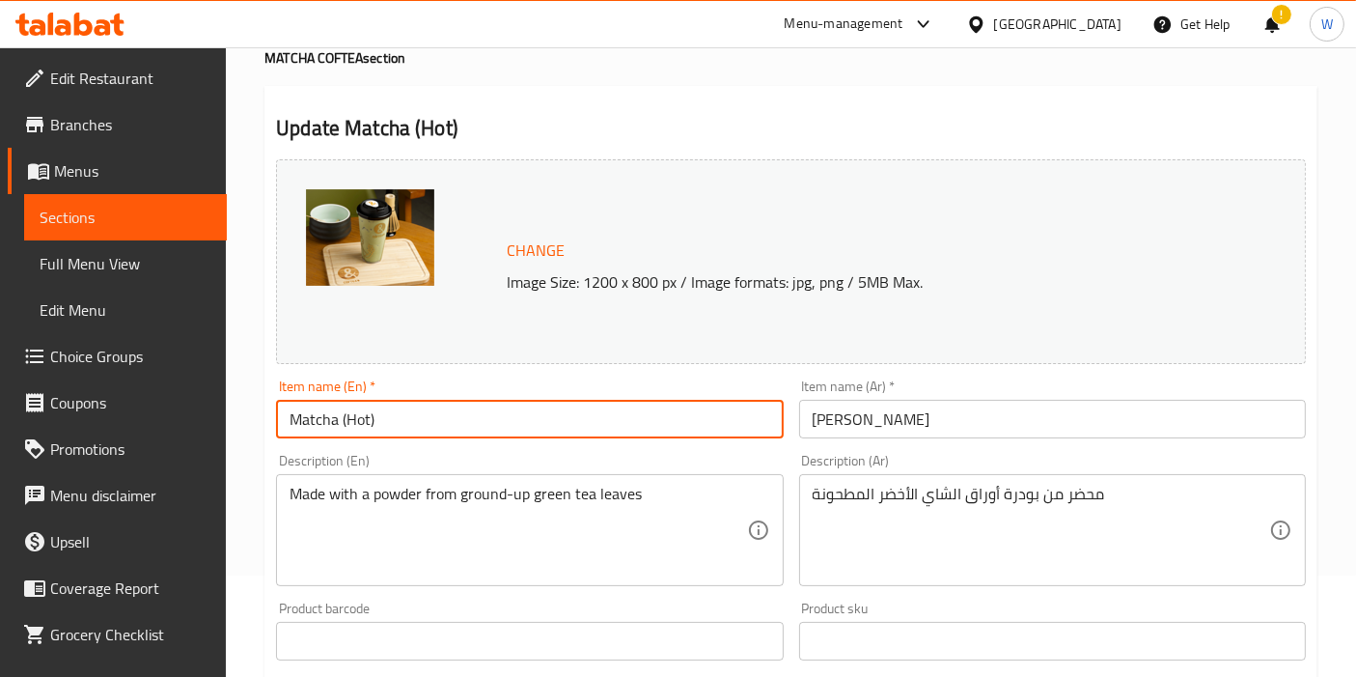
type input "Matcha (Hot)"
click at [972, 432] on input "[PERSON_NAME]" at bounding box center [1052, 419] width 507 height 39
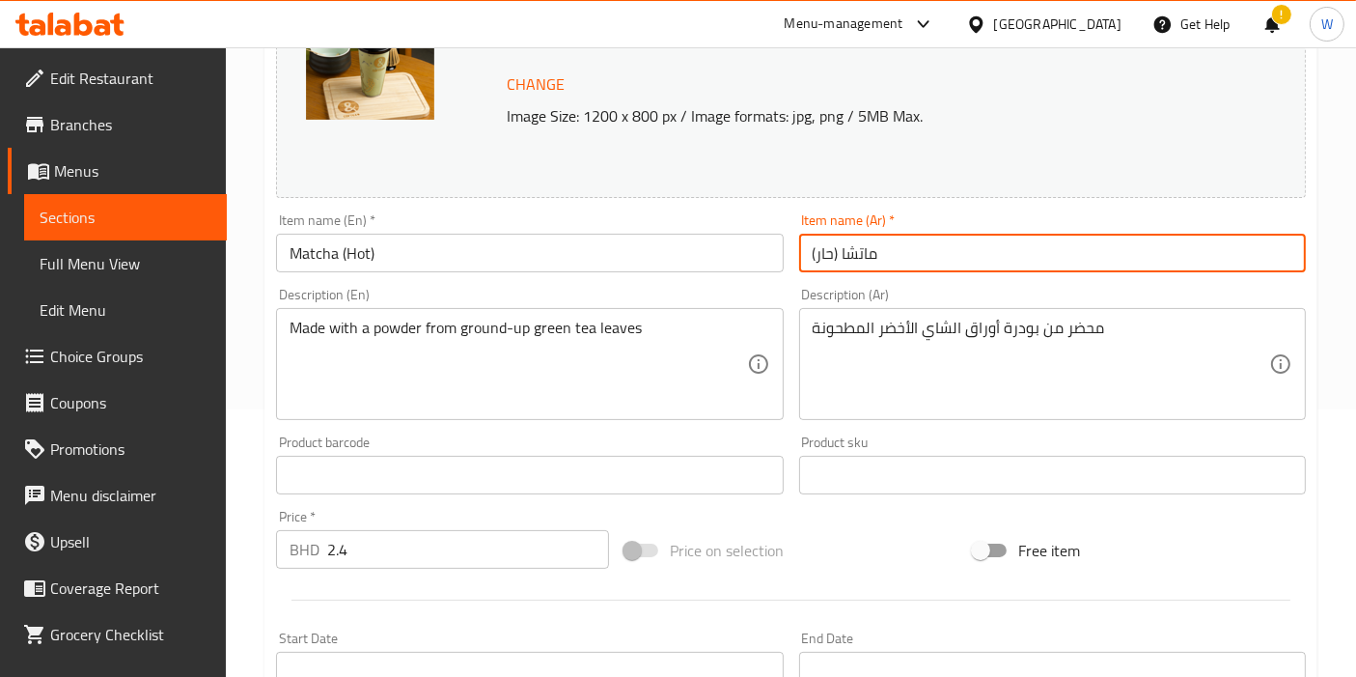
scroll to position [744, 0]
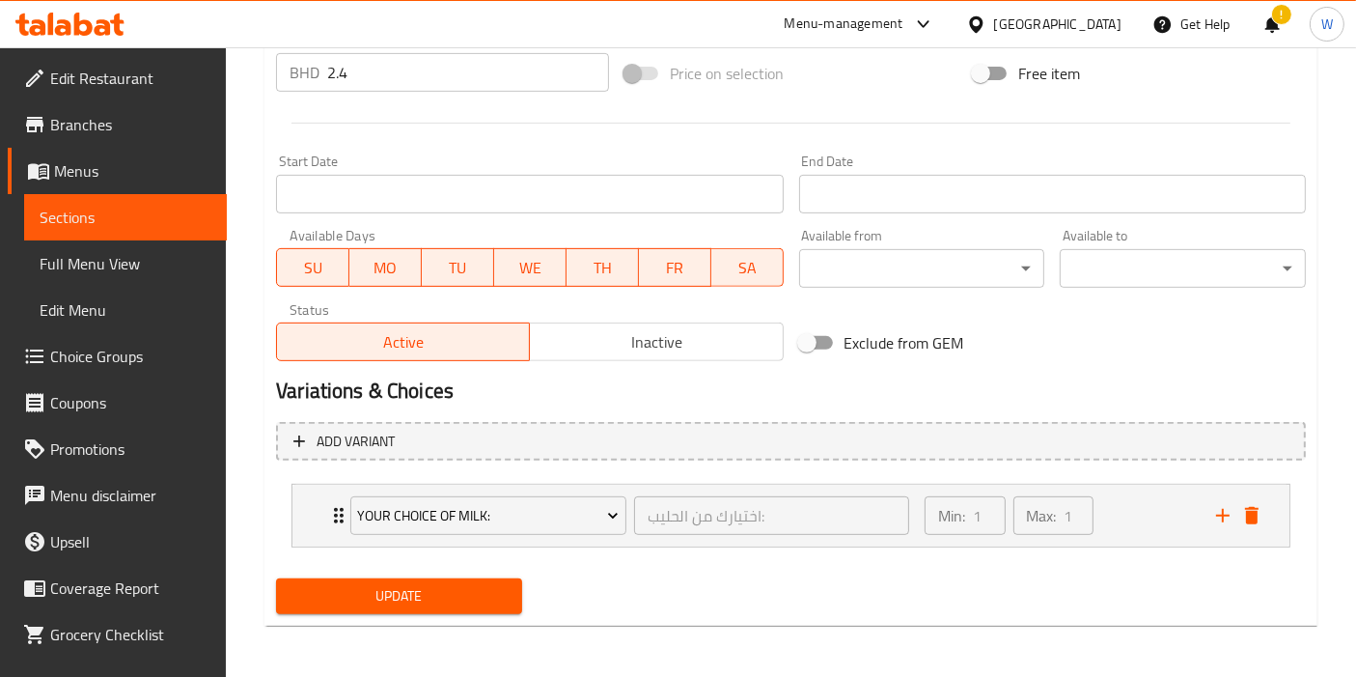
type input "ماتشا (حار)"
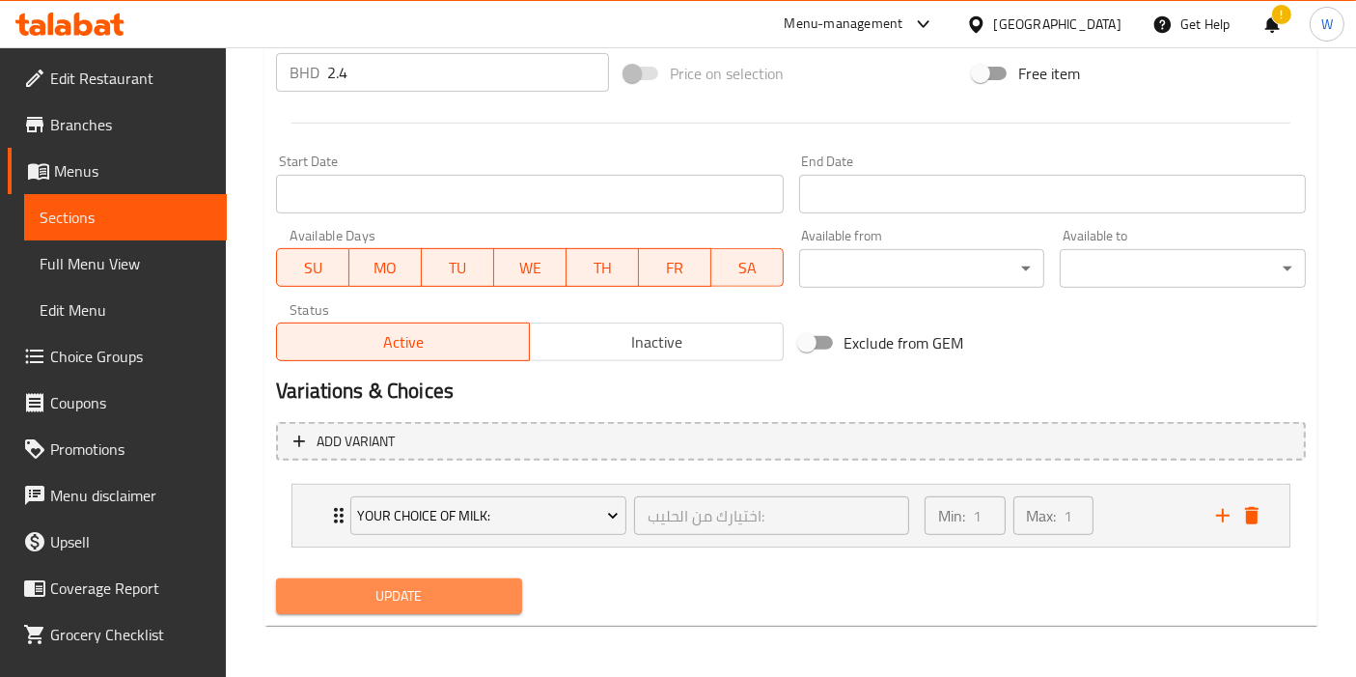
click at [424, 607] on button "Update" at bounding box center [399, 596] width 246 height 36
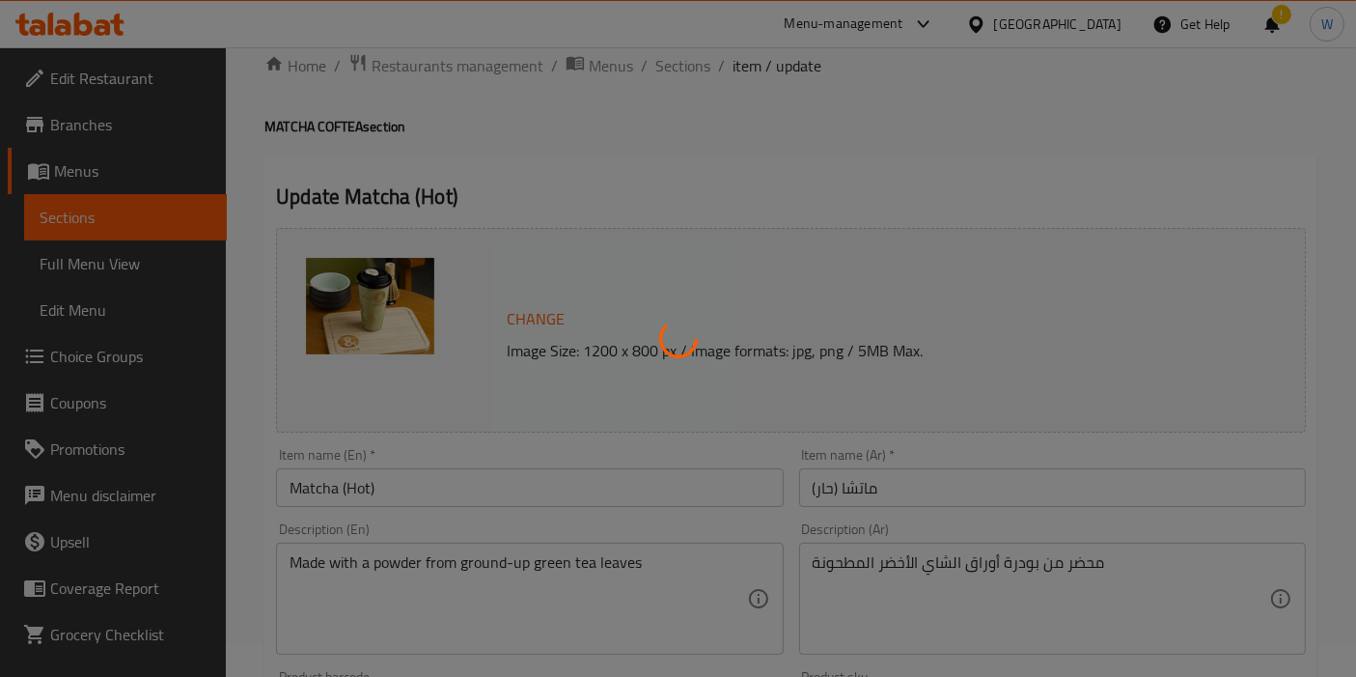
scroll to position [0, 0]
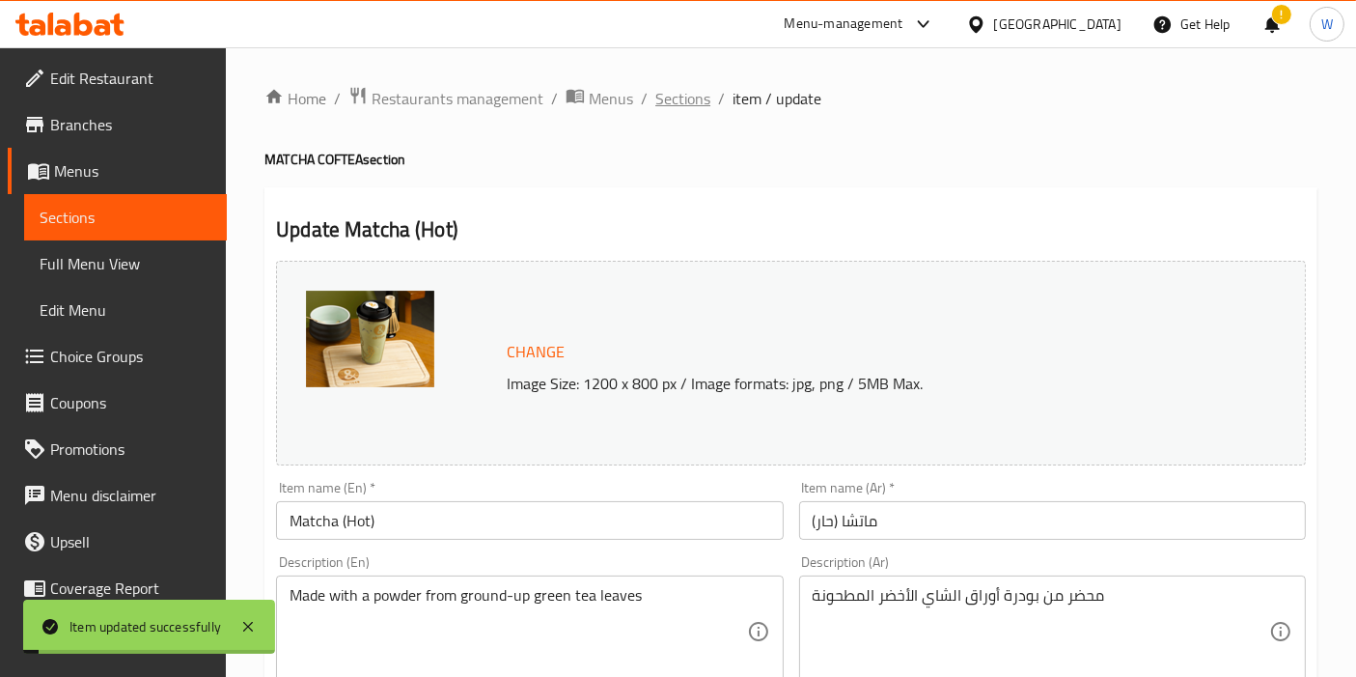
click at [686, 95] on span "Sections" at bounding box center [683, 98] width 55 height 23
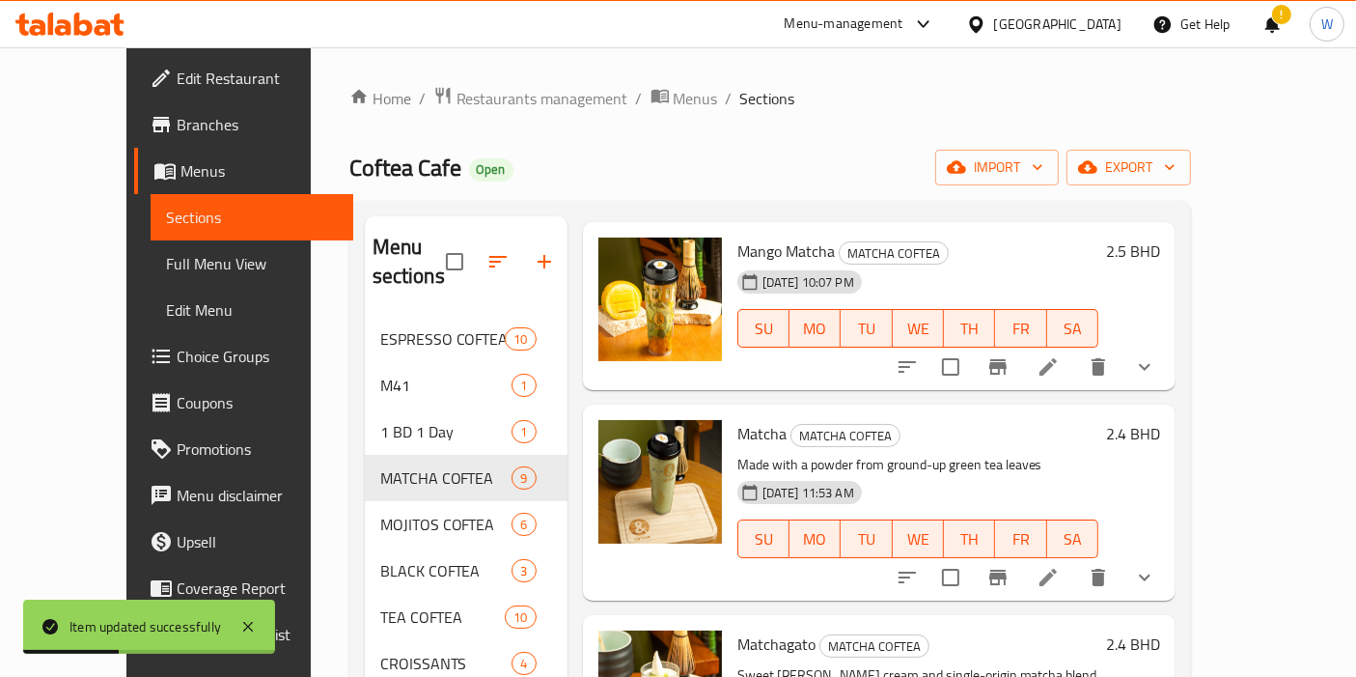
scroll to position [429, 0]
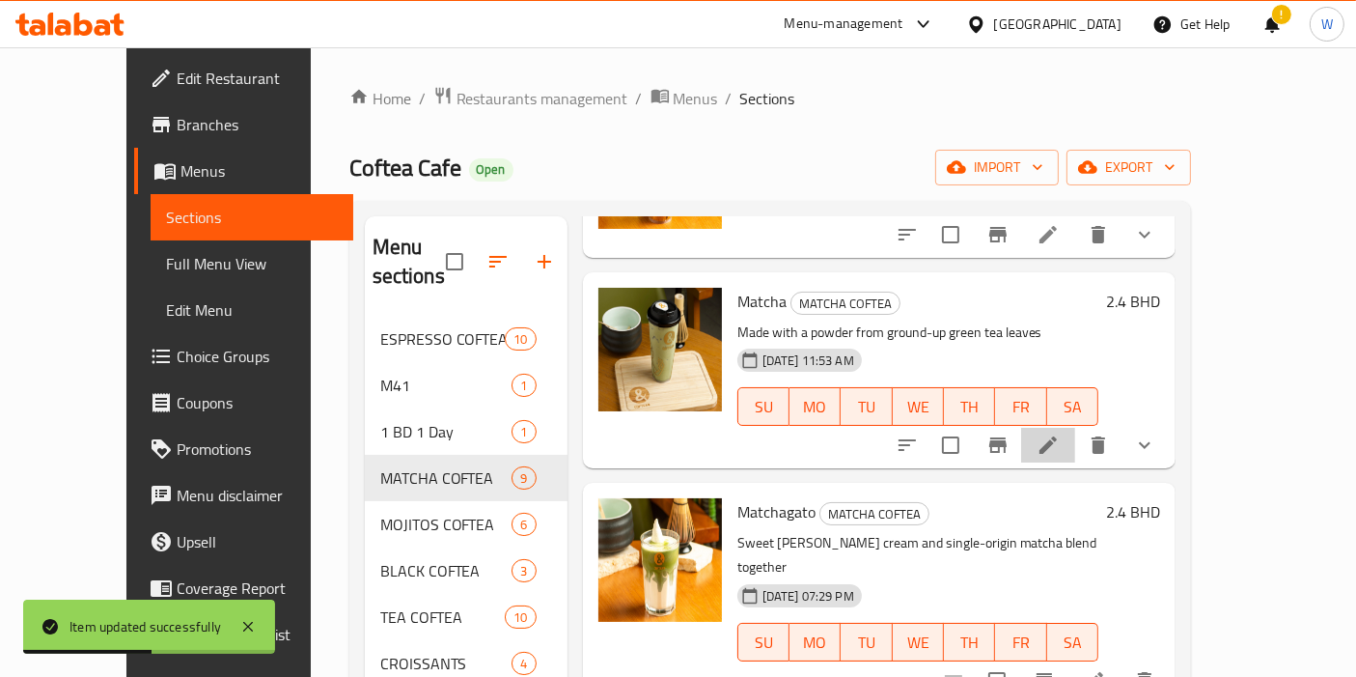
click at [1076, 428] on li at bounding box center [1048, 445] width 54 height 35
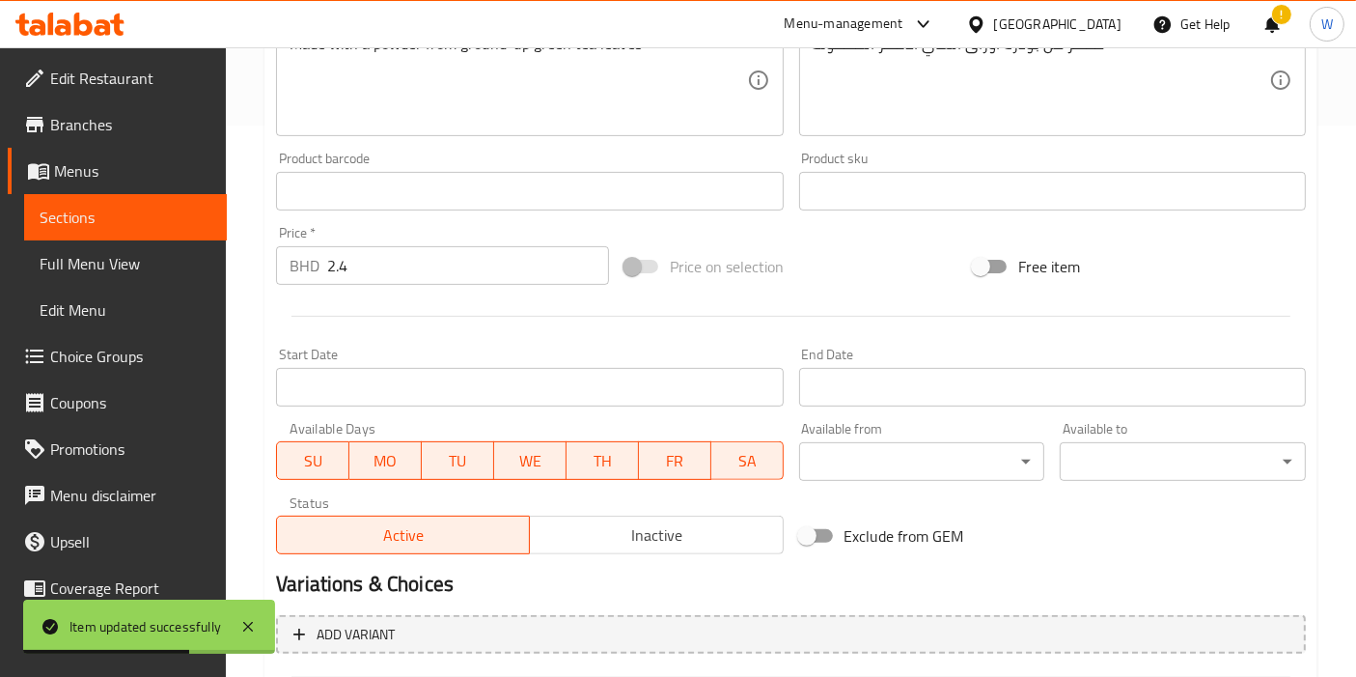
scroll to position [824, 0]
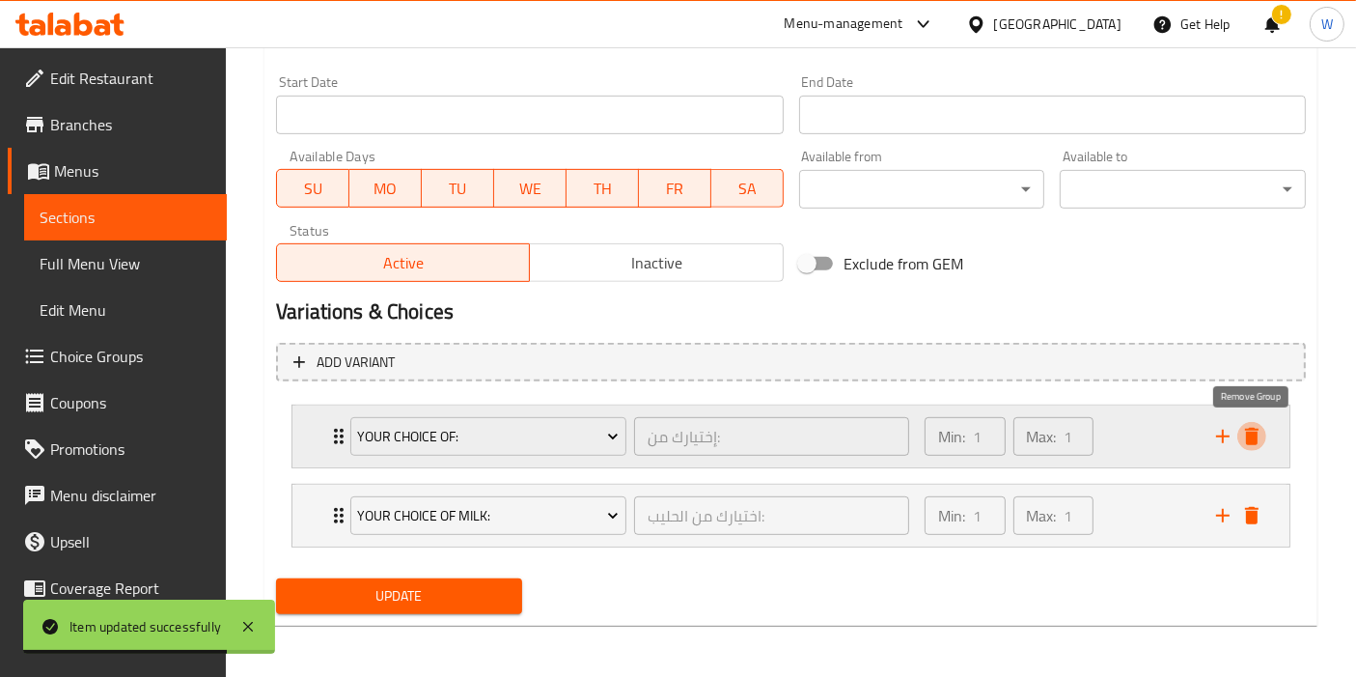
click at [1258, 433] on icon "delete" at bounding box center [1252, 436] width 23 height 23
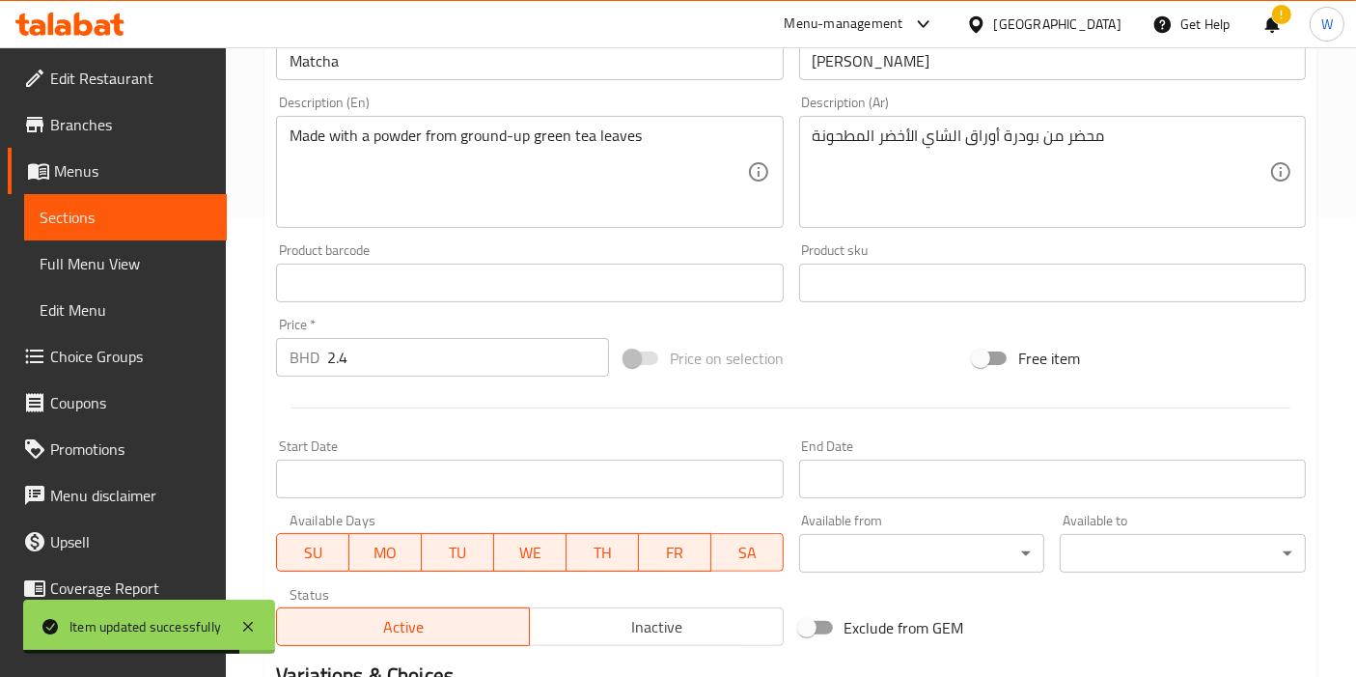
scroll to position [316, 0]
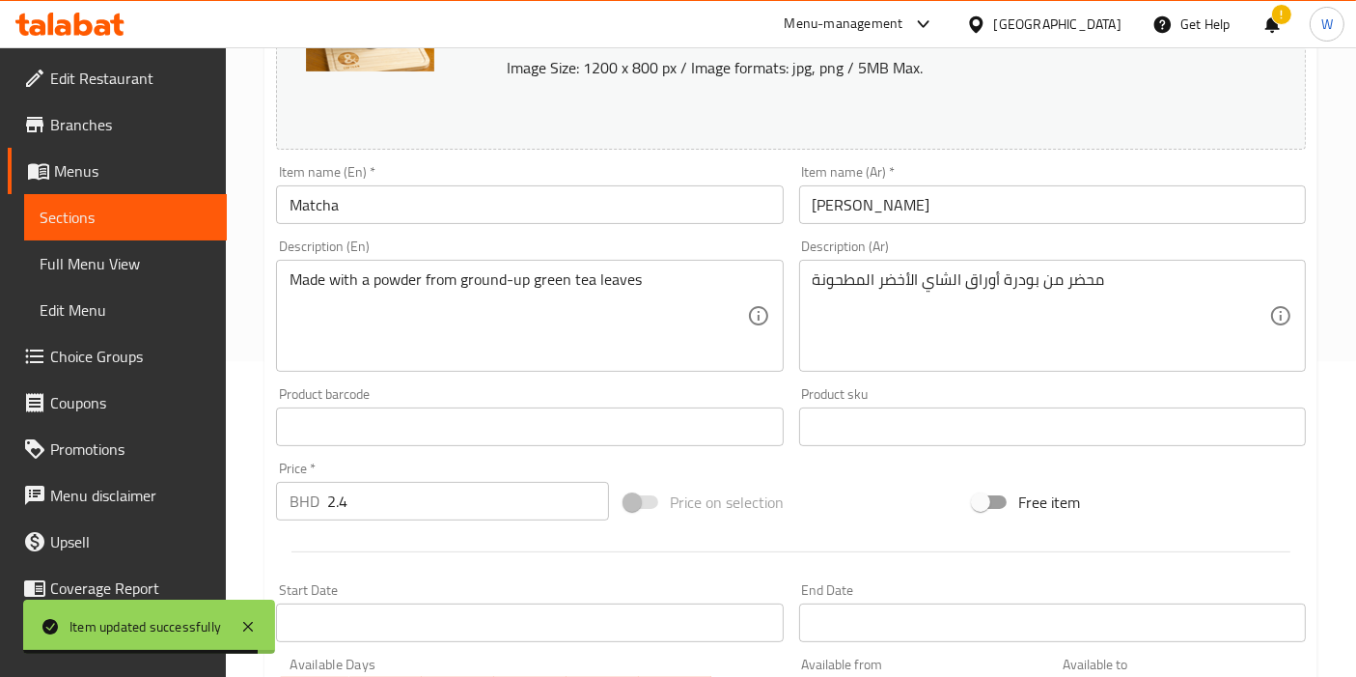
click at [301, 207] on input "Matcha" at bounding box center [529, 204] width 507 height 39
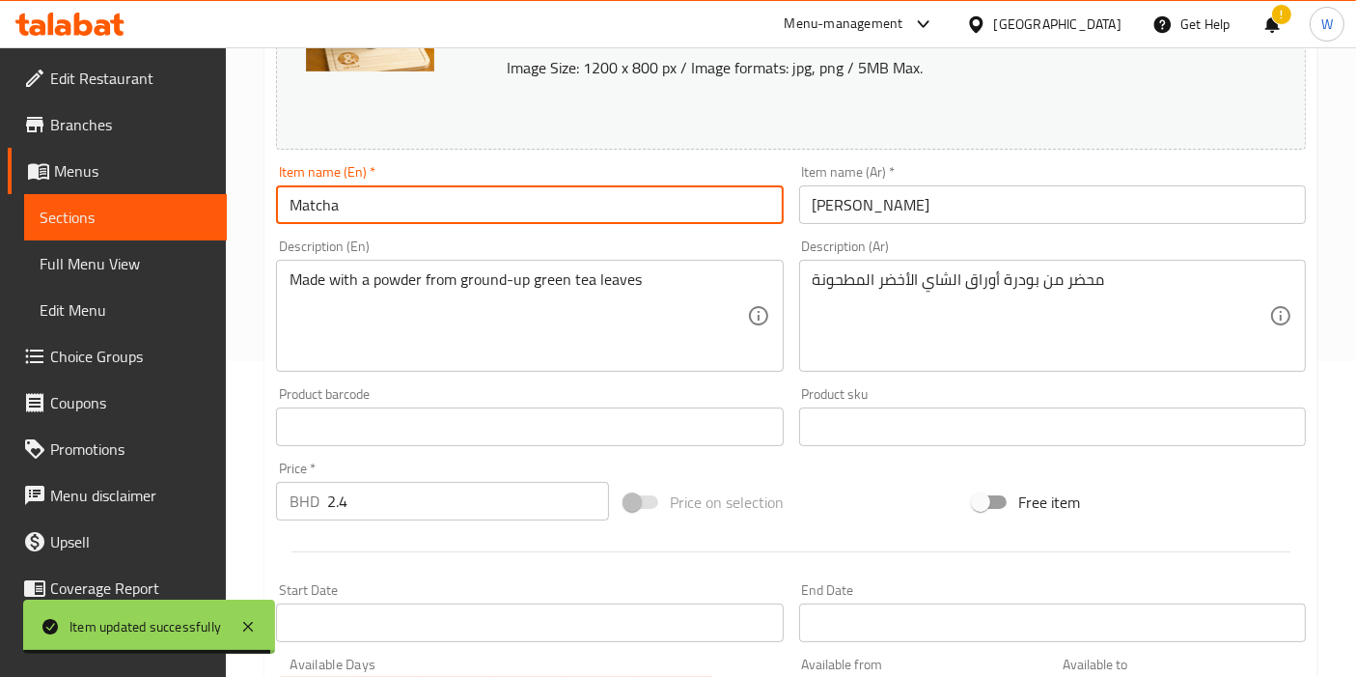
click at [290, 203] on input "Matcha" at bounding box center [529, 204] width 507 height 39
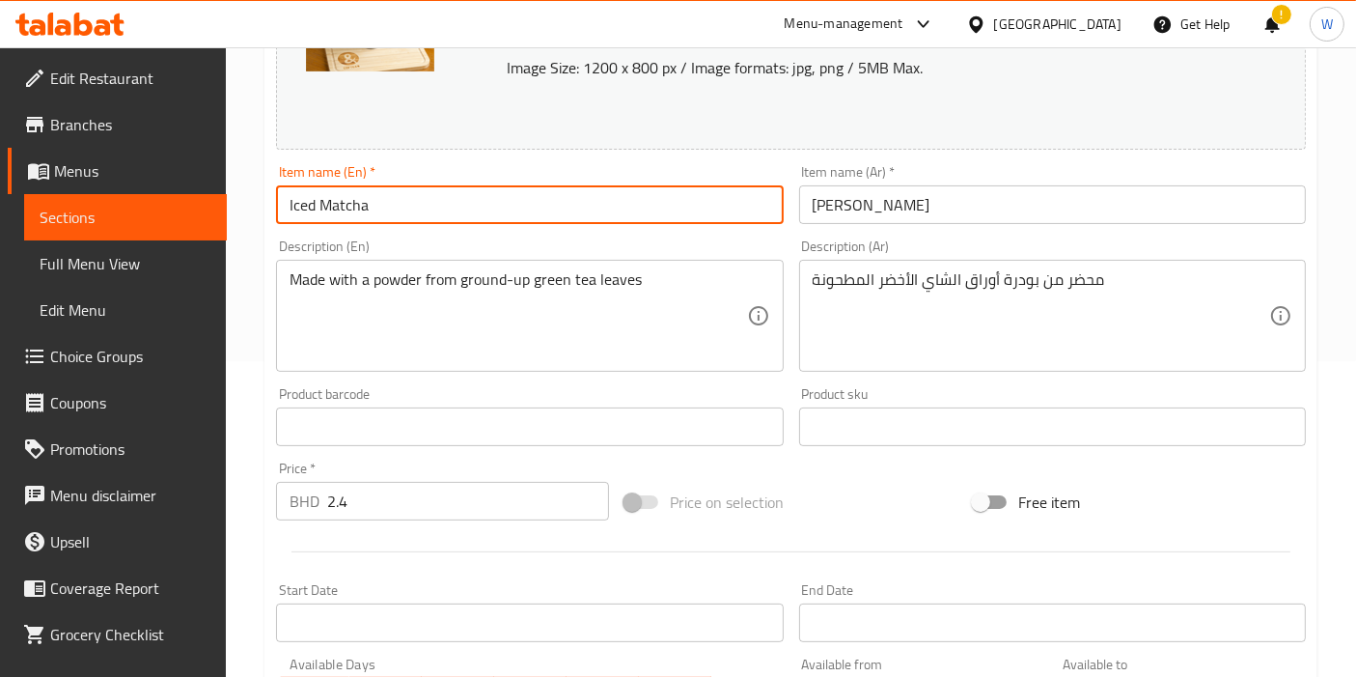
type input "Iced Matcha"
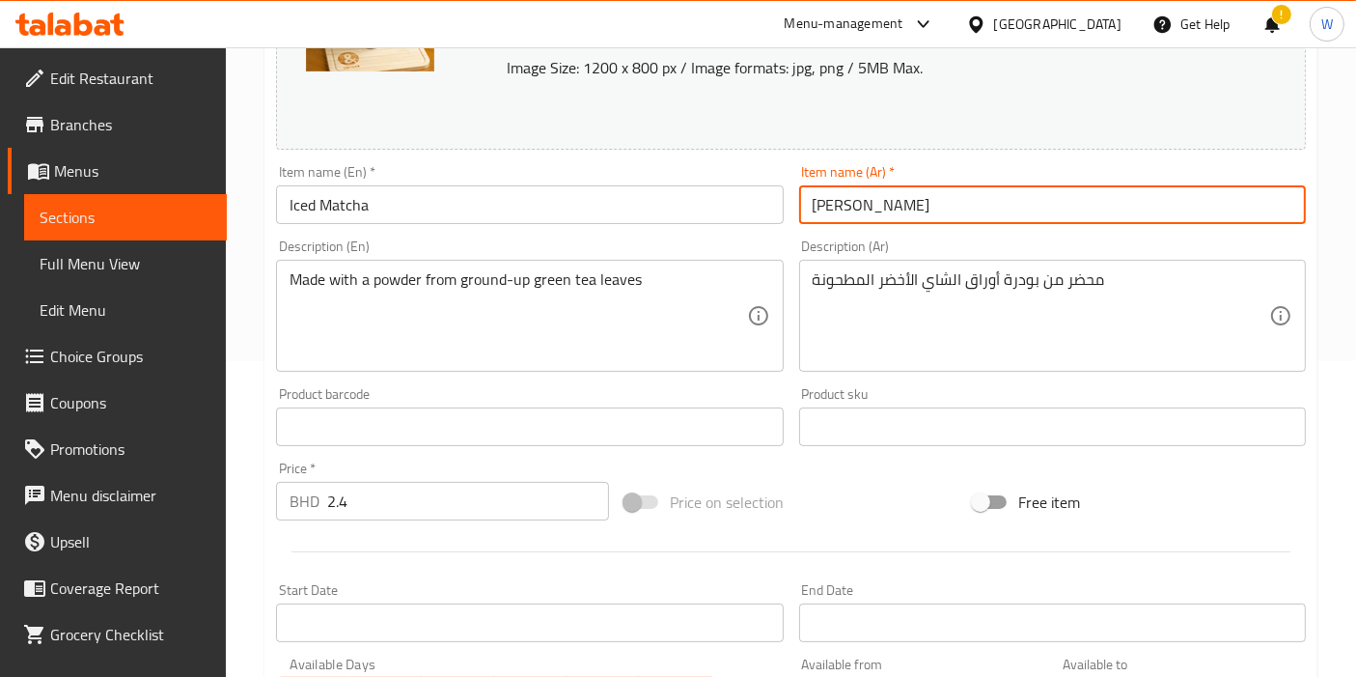
click at [904, 209] on input "[PERSON_NAME]" at bounding box center [1052, 204] width 507 height 39
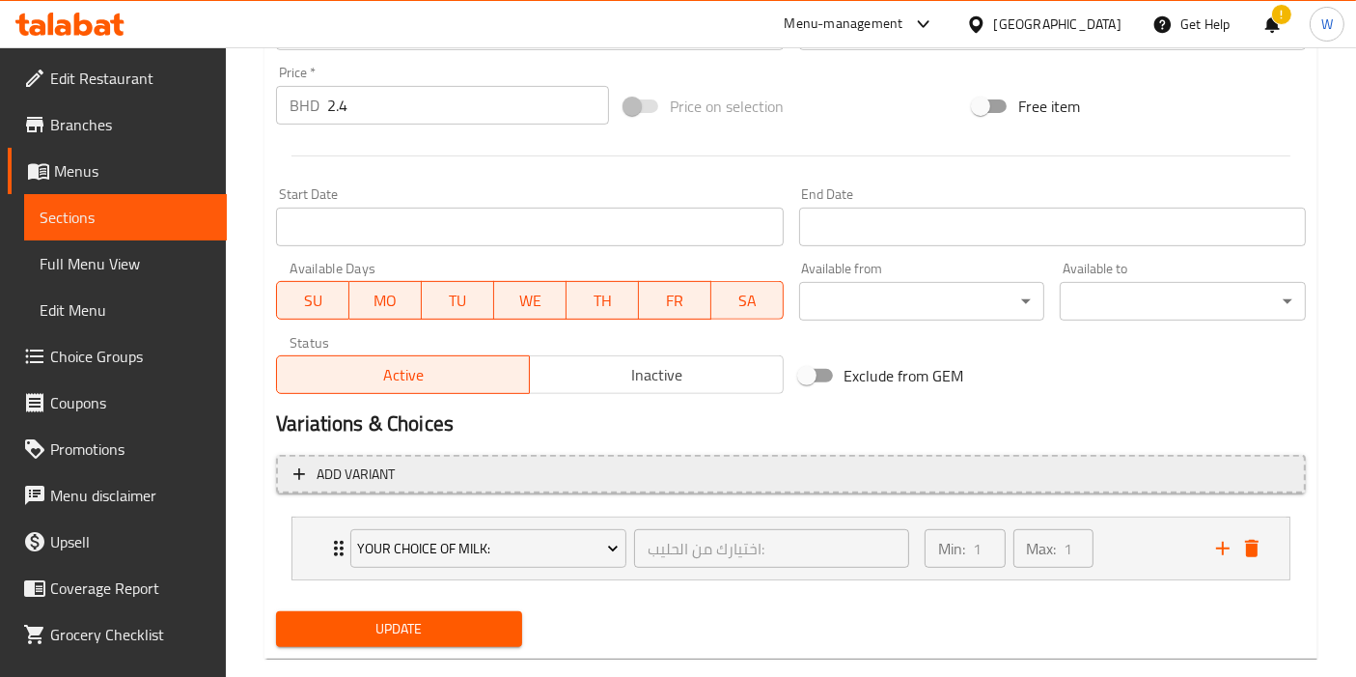
scroll to position [744, 0]
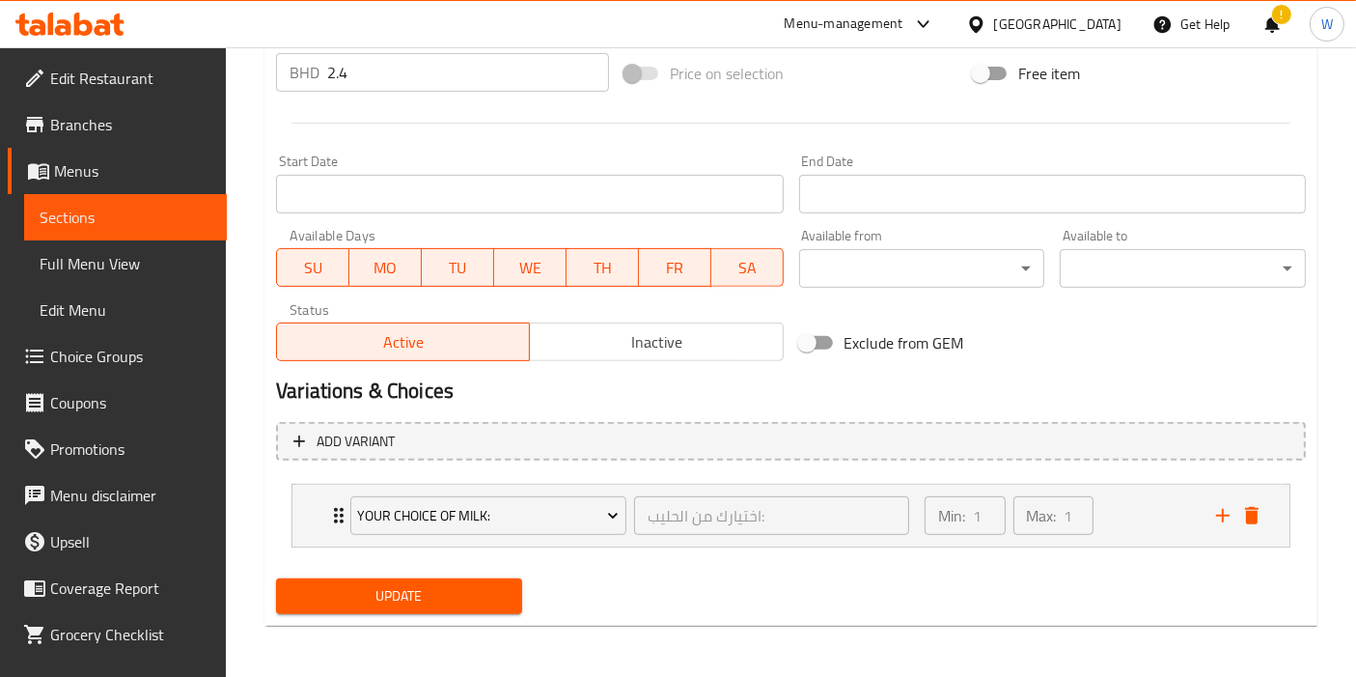
type input "[PERSON_NAME]"
click at [500, 584] on span "Update" at bounding box center [399, 596] width 215 height 24
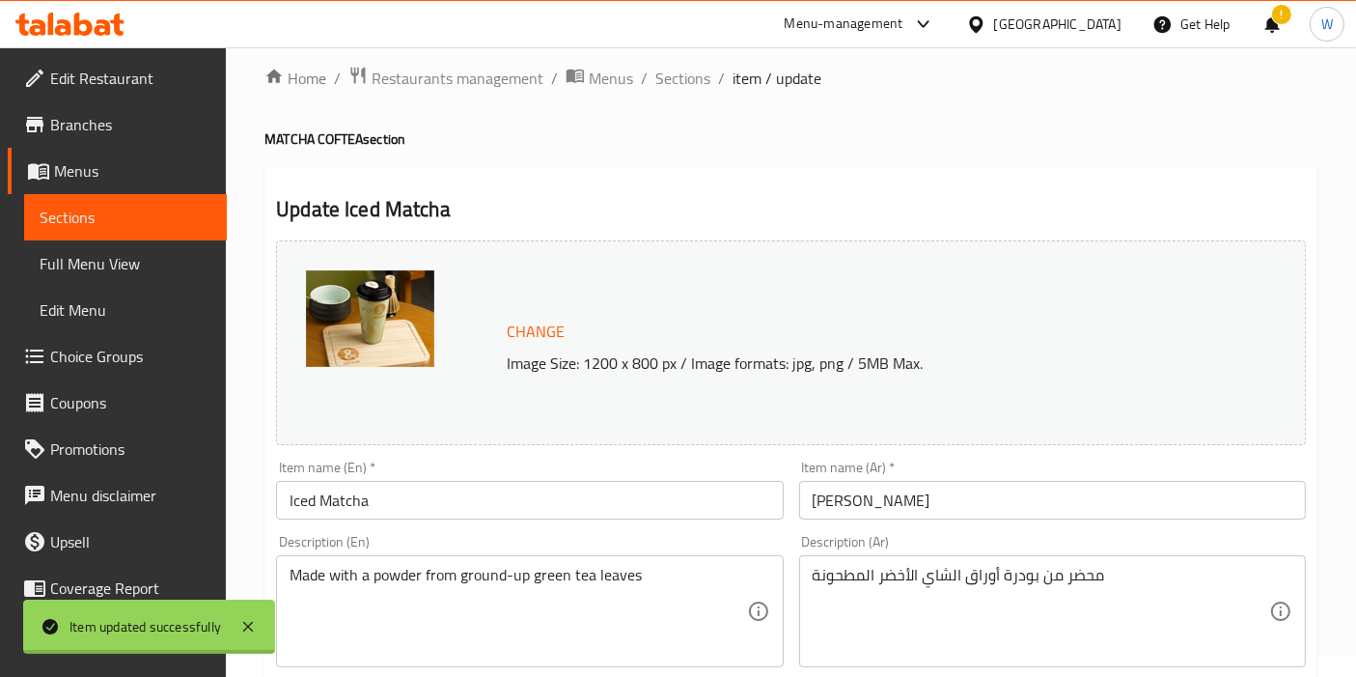
scroll to position [0, 0]
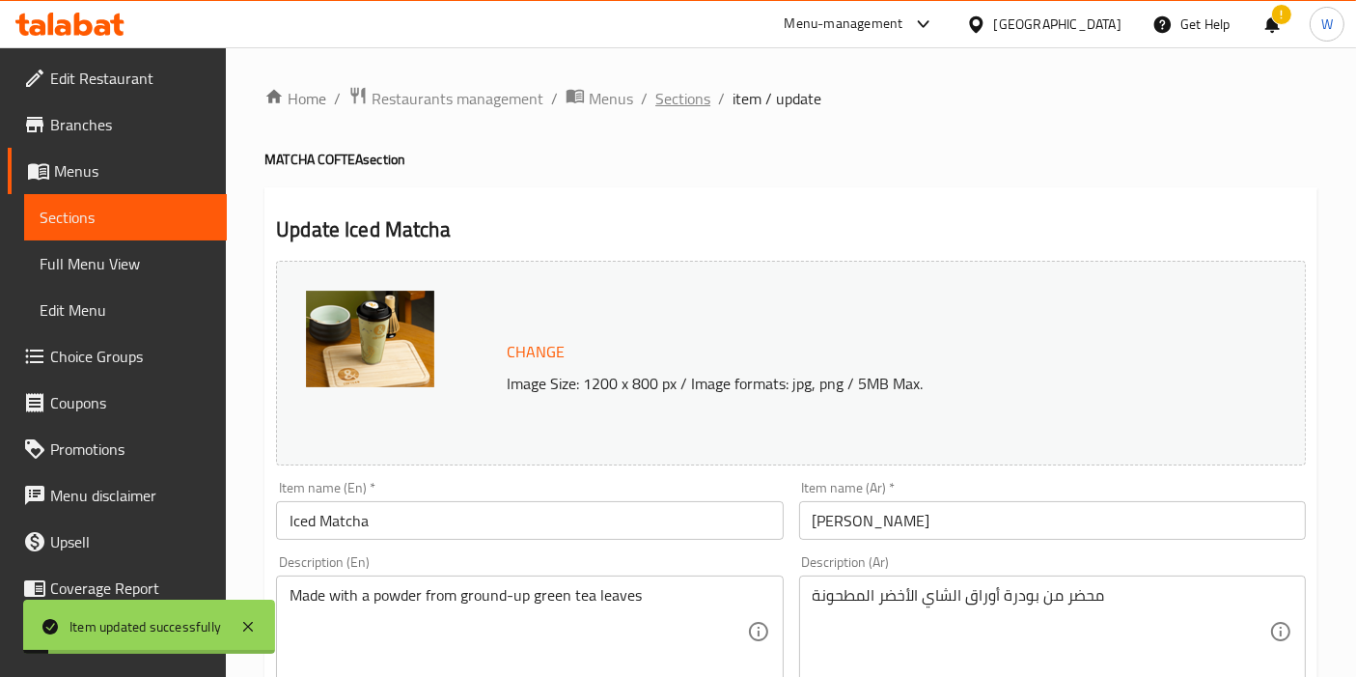
click at [678, 89] on span "Sections" at bounding box center [683, 98] width 55 height 23
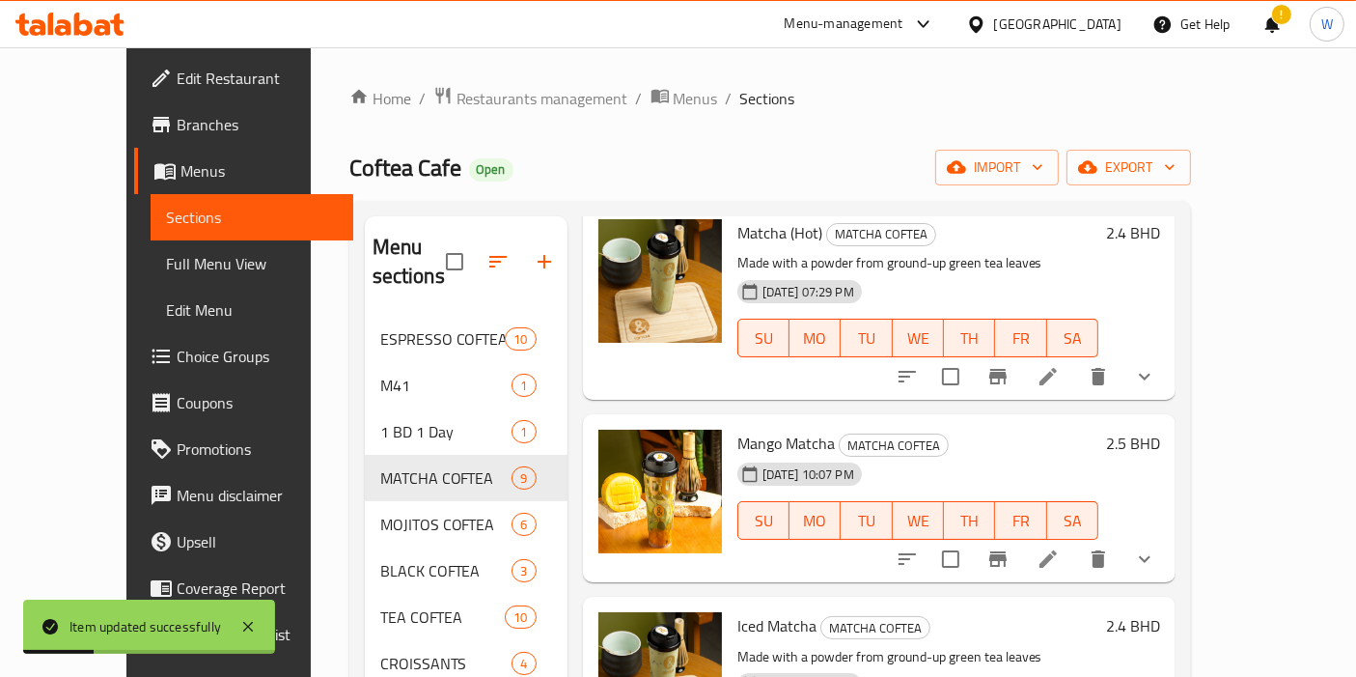
scroll to position [322, 0]
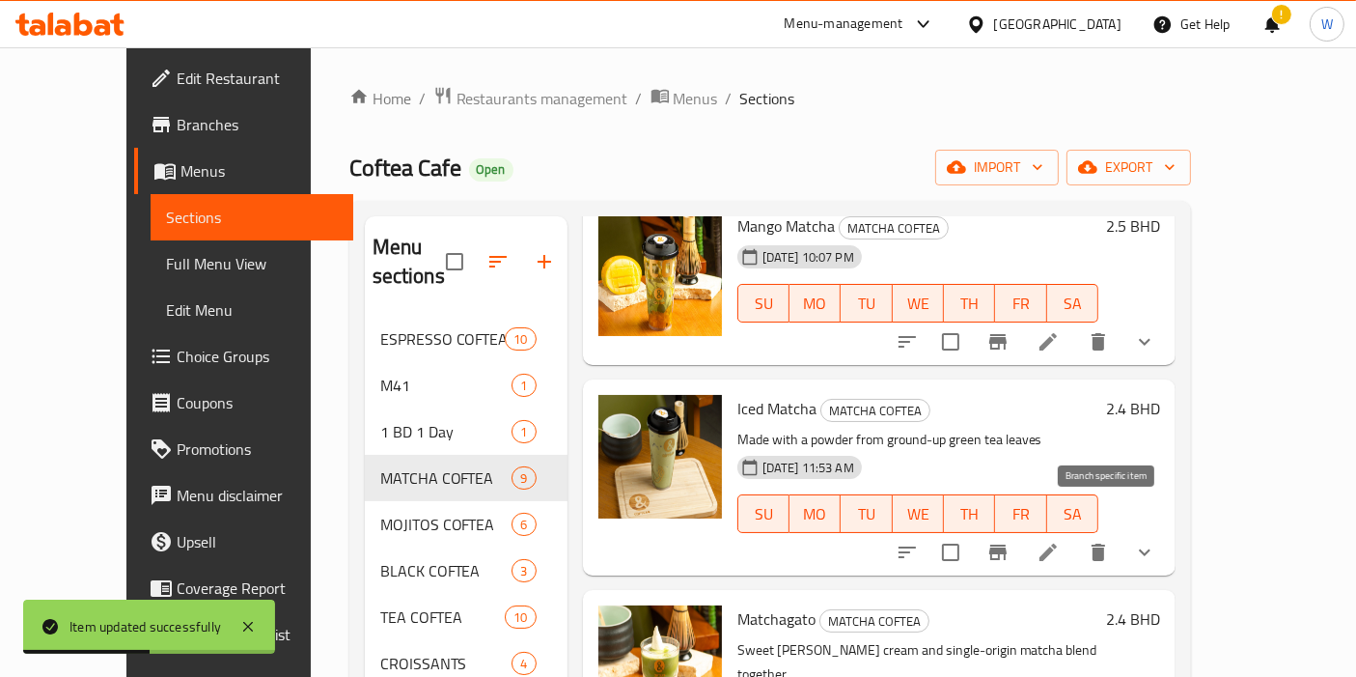
click at [1010, 541] on icon "Branch-specific-item" at bounding box center [998, 552] width 23 height 23
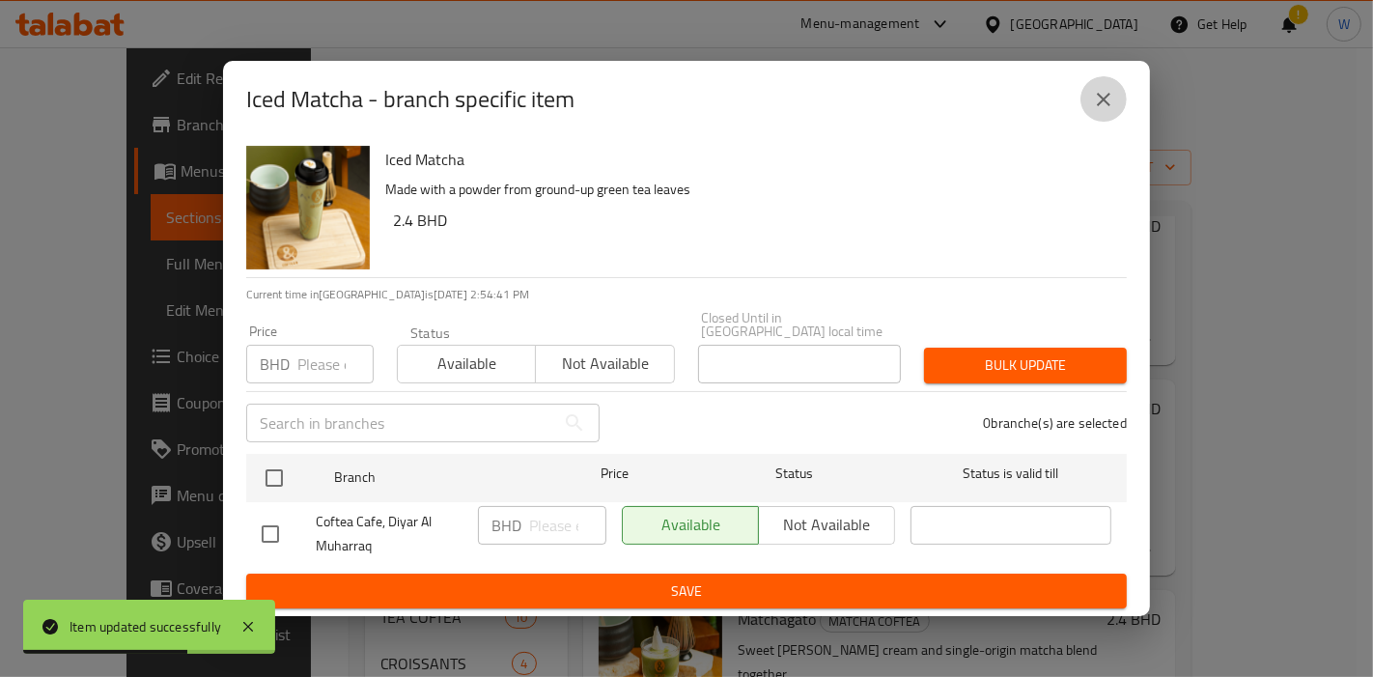
click at [1114, 98] on icon "close" at bounding box center [1103, 99] width 23 height 23
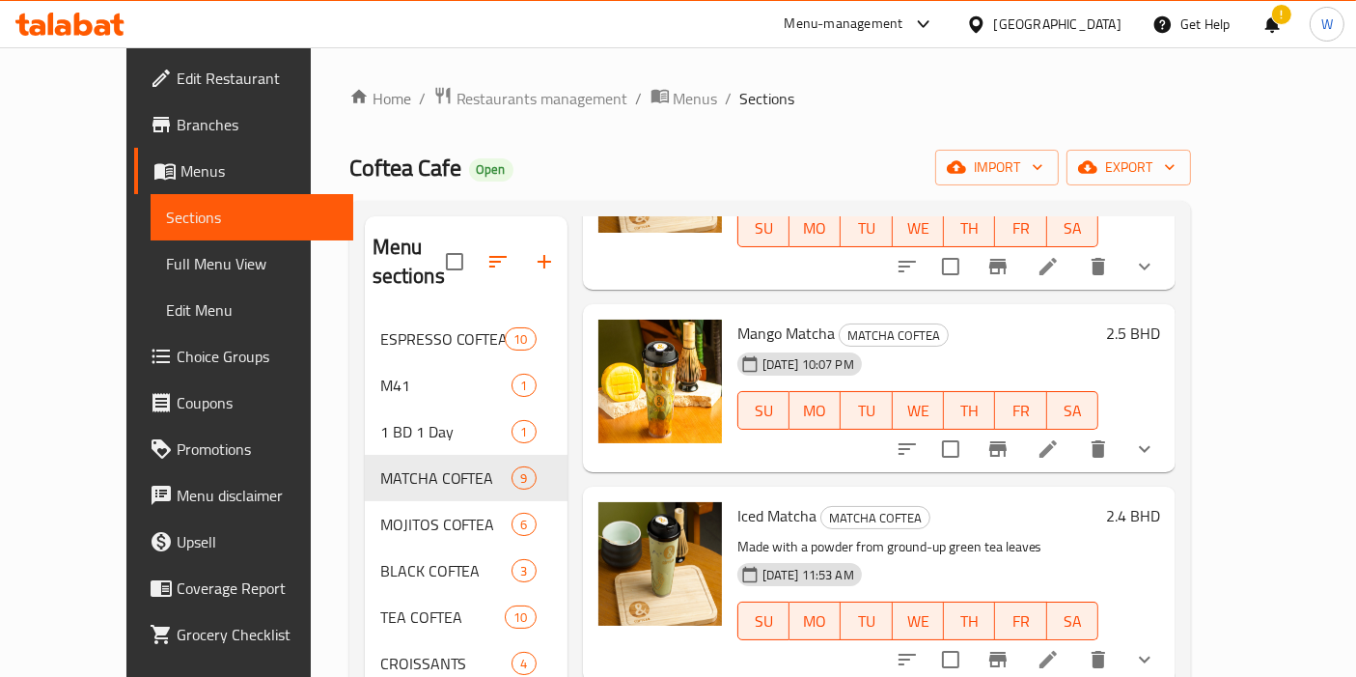
scroll to position [0, 0]
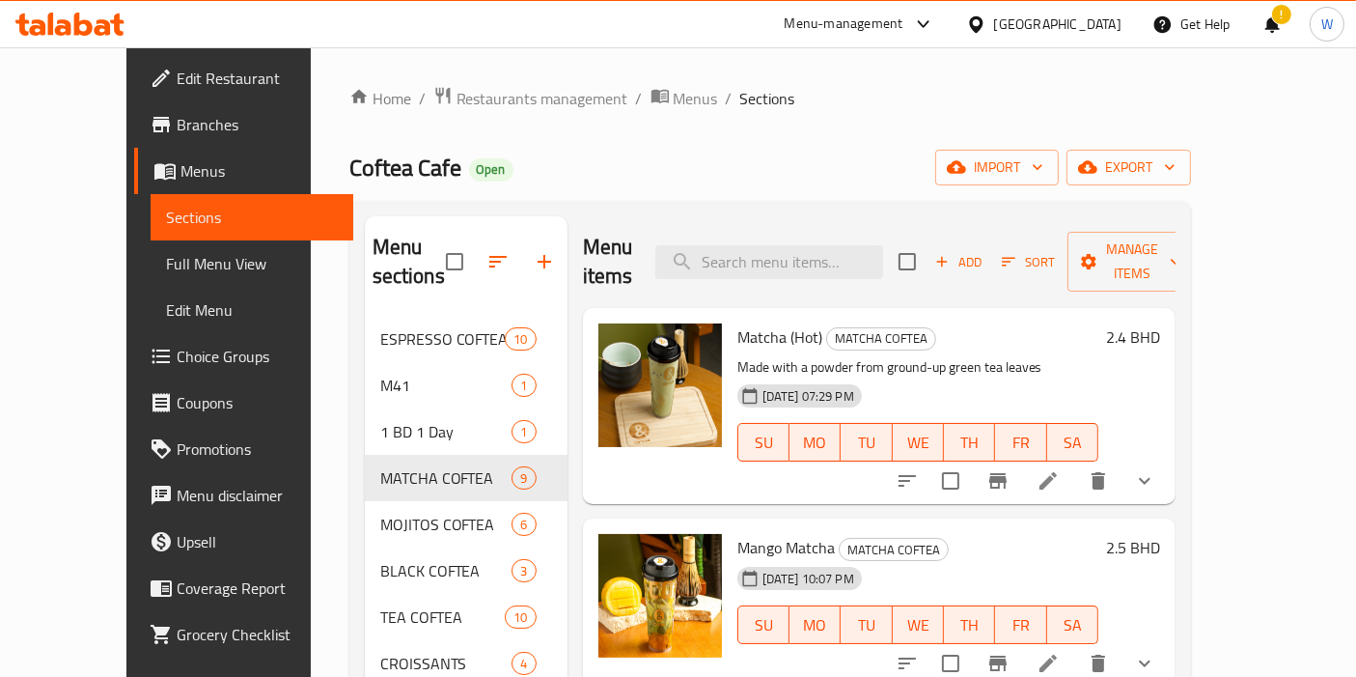
click at [177, 123] on span "Branches" at bounding box center [257, 124] width 161 height 23
